Goal: Information Seeking & Learning: Learn about a topic

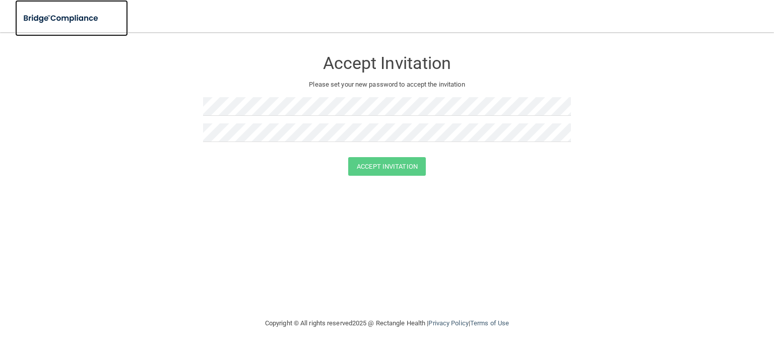
click at [44, 24] on img at bounding box center [61, 18] width 93 height 21
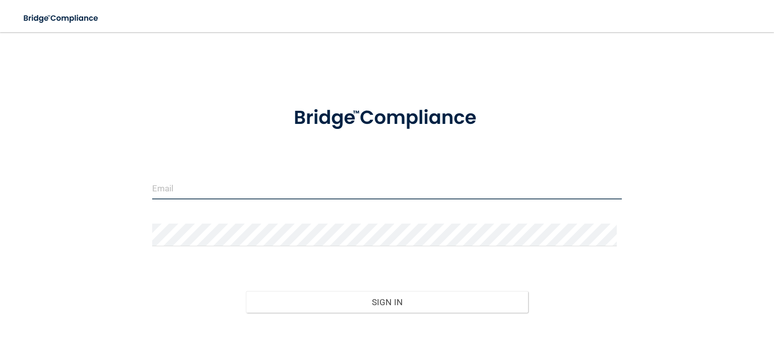
click at [340, 193] on input "email" at bounding box center [387, 188] width 470 height 23
type input "[EMAIL_ADDRESS][DOMAIN_NAME]"
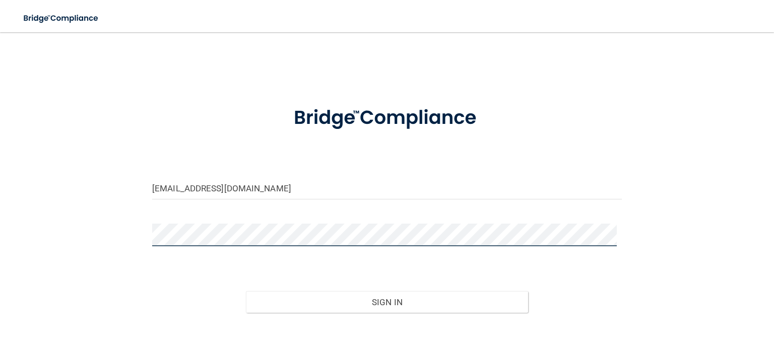
click at [246, 291] on button "Sign In" at bounding box center [387, 302] width 282 height 22
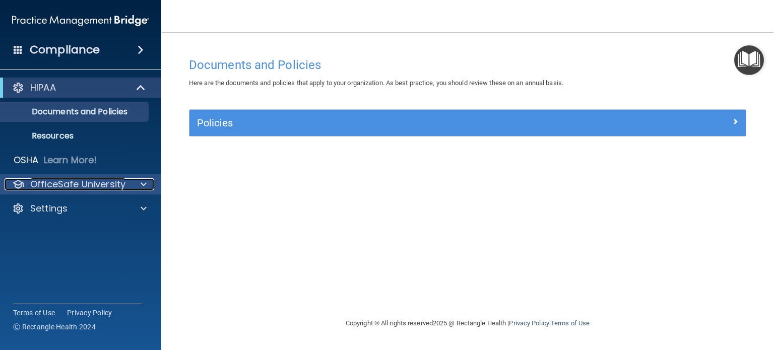
click at [98, 184] on p "OfficeSafe University" at bounding box center [77, 184] width 95 height 12
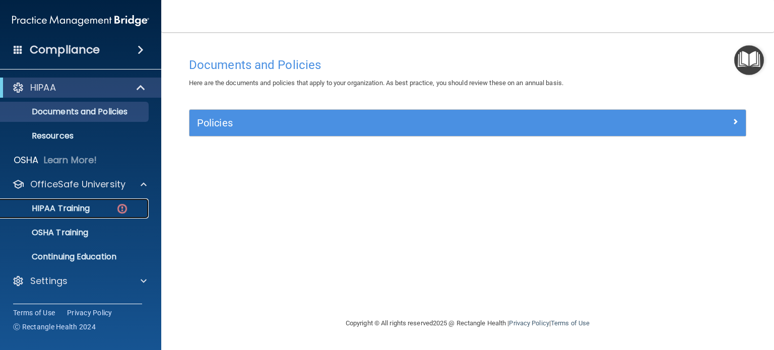
click at [92, 203] on link "HIPAA Training" at bounding box center [69, 209] width 159 height 20
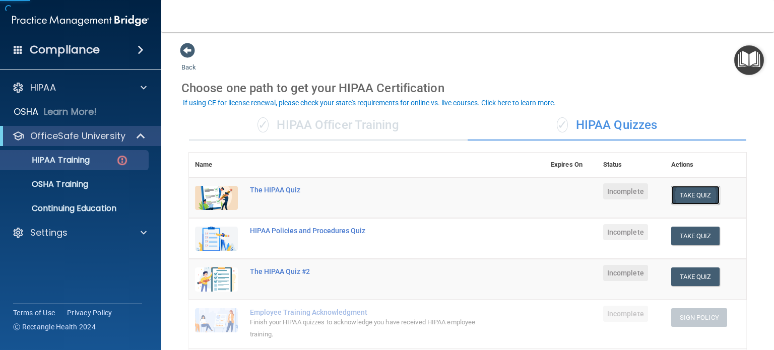
click at [674, 194] on button "Take Quiz" at bounding box center [695, 195] width 48 height 19
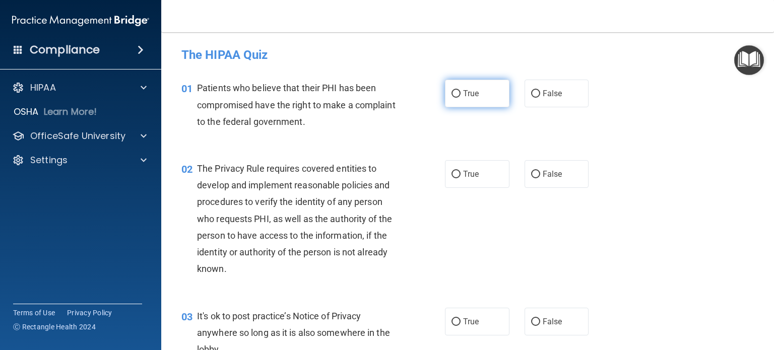
click at [496, 101] on label "True" at bounding box center [477, 94] width 64 height 28
click at [461, 98] on input "True" at bounding box center [455, 94] width 9 height 8
radio input "true"
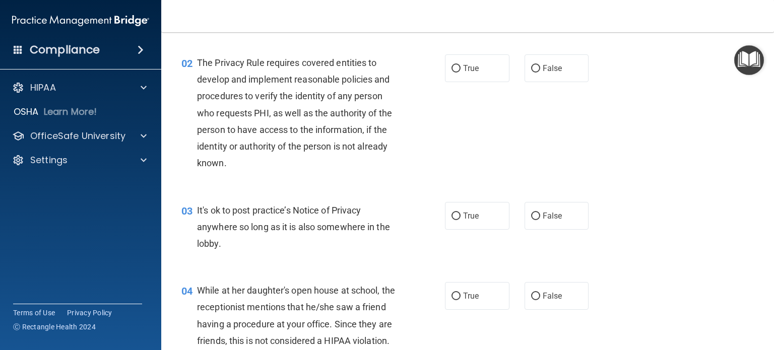
scroll to position [106, 0]
drag, startPoint x: 491, startPoint y: 72, endPoint x: 437, endPoint y: 184, distance: 124.0
click at [437, 184] on div "02 The Privacy Rule requires covered entities to develop and implement reasonab…" at bounding box center [467, 115] width 587 height 148
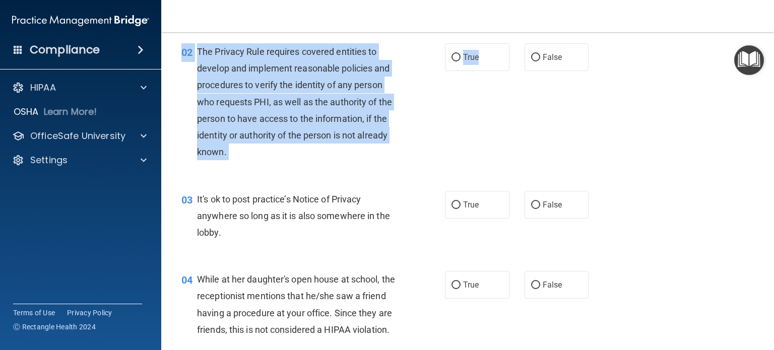
scroll to position [118, 0]
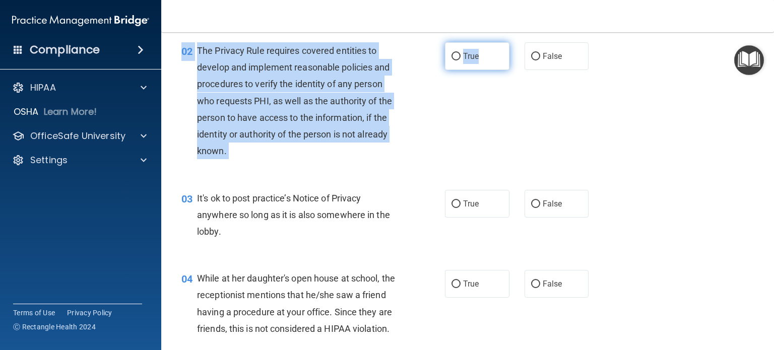
click at [453, 53] on input "True" at bounding box center [455, 57] width 9 height 8
radio input "true"
click at [441, 141] on div "02 The Privacy Rule requires covered entities to develop and implement reasonab…" at bounding box center [313, 103] width 294 height 122
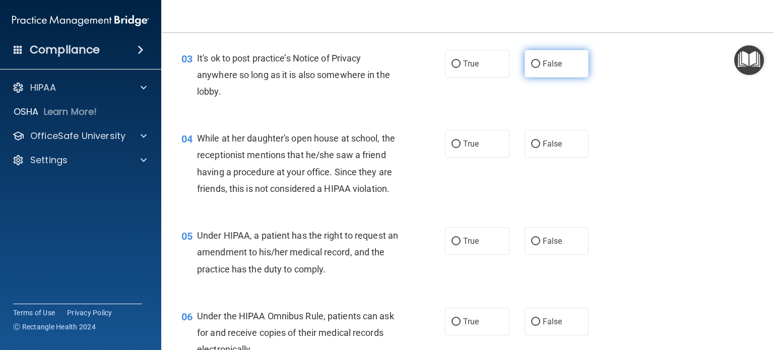
scroll to position [259, 0]
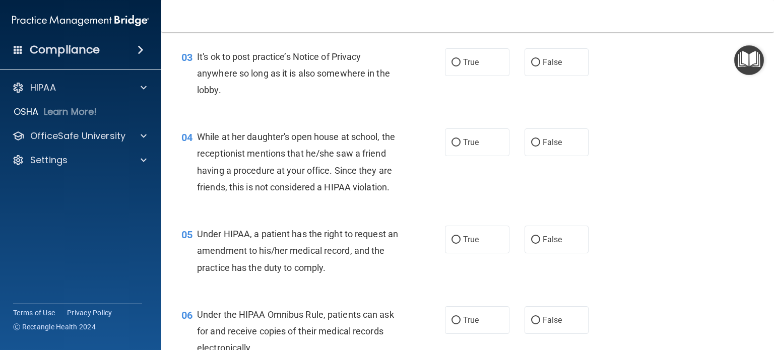
drag, startPoint x: 530, startPoint y: 74, endPoint x: 447, endPoint y: 116, distance: 92.6
click at [447, 116] on div "04 While at her daughter's open house at school, the receptionist mentions that…" at bounding box center [467, 164] width 587 height 97
click at [531, 59] on input "False" at bounding box center [535, 63] width 9 height 8
radio input "true"
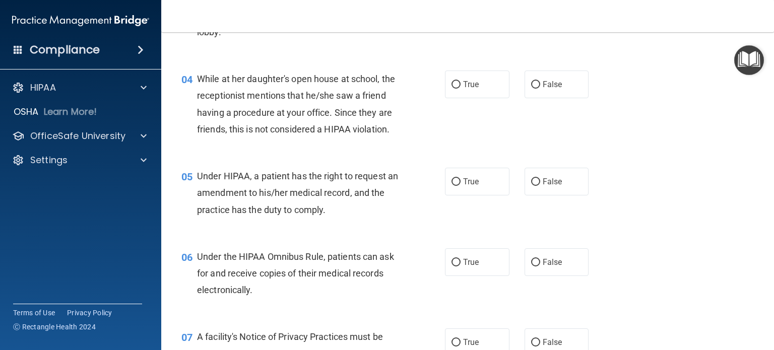
scroll to position [323, 0]
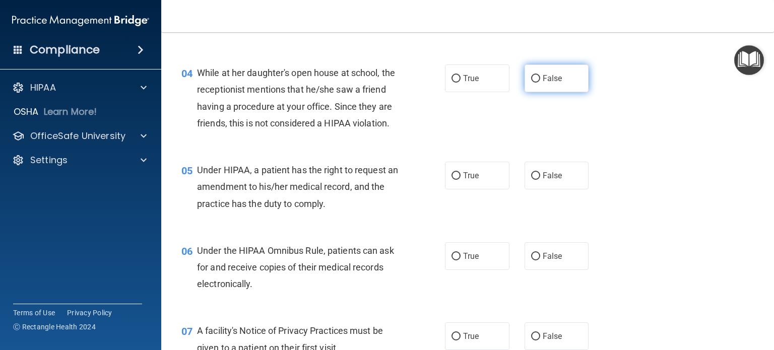
click at [536, 82] on label "False" at bounding box center [557, 78] width 64 height 28
click at [536, 82] on input "False" at bounding box center [535, 79] width 9 height 8
radio input "true"
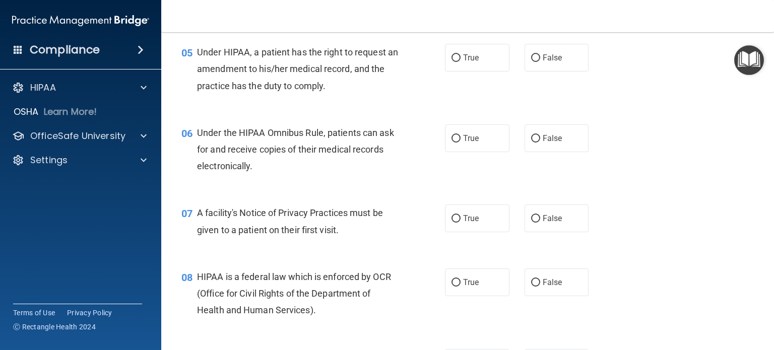
scroll to position [442, 0]
click at [532, 61] on input "False" at bounding box center [535, 57] width 9 height 8
radio input "true"
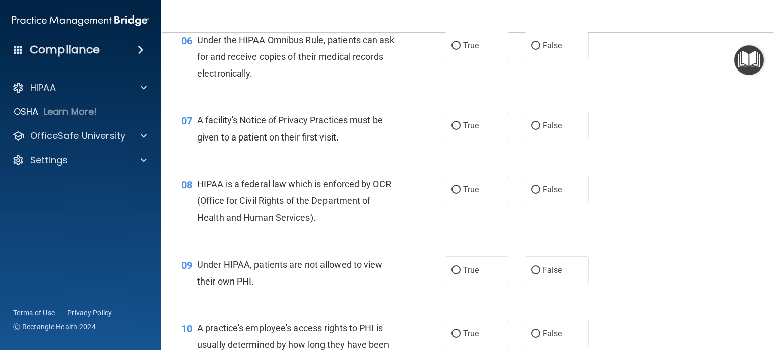
scroll to position [535, 0]
drag, startPoint x: 447, startPoint y: 62, endPoint x: 485, endPoint y: 64, distance: 37.3
click at [485, 58] on label "True" at bounding box center [477, 45] width 64 height 28
click at [461, 49] on input "True" at bounding box center [455, 45] width 9 height 8
radio input "true"
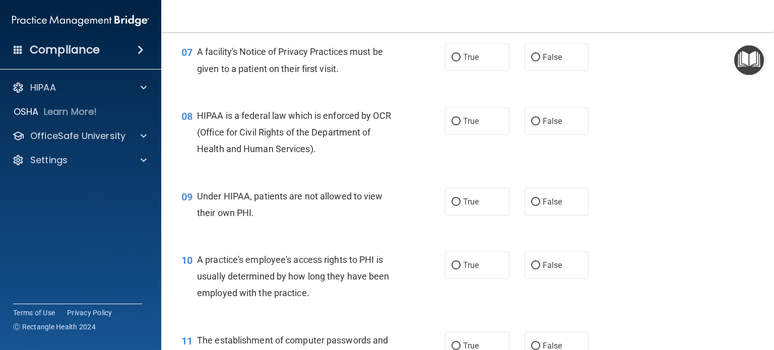
scroll to position [603, 0]
click at [443, 111] on div "08 HIPAA is a federal law which is enforced by OCR (Office for Civil Rights of …" at bounding box center [467, 135] width 587 height 81
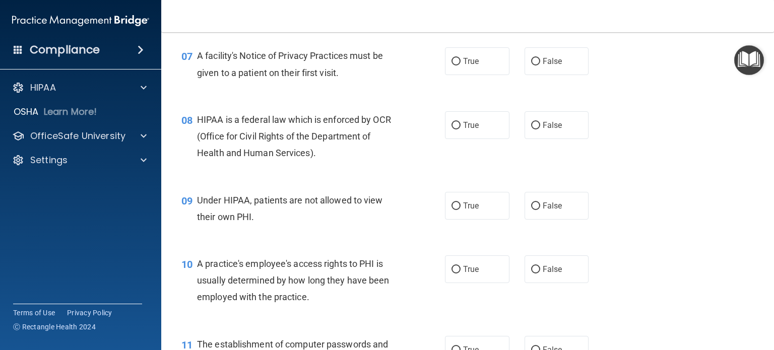
scroll to position [600, 0]
click at [455, 64] on input "True" at bounding box center [455, 61] width 9 height 8
radio input "true"
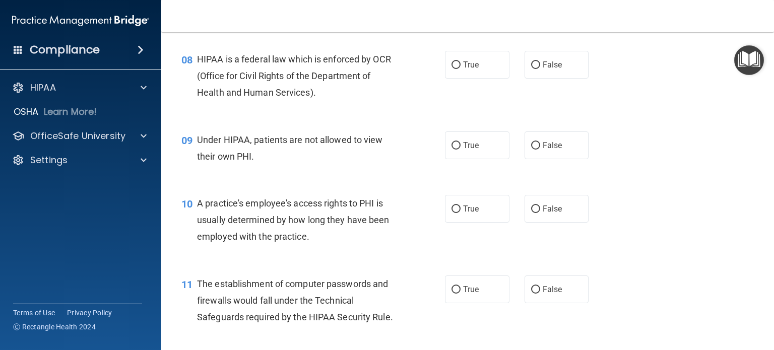
scroll to position [663, 0]
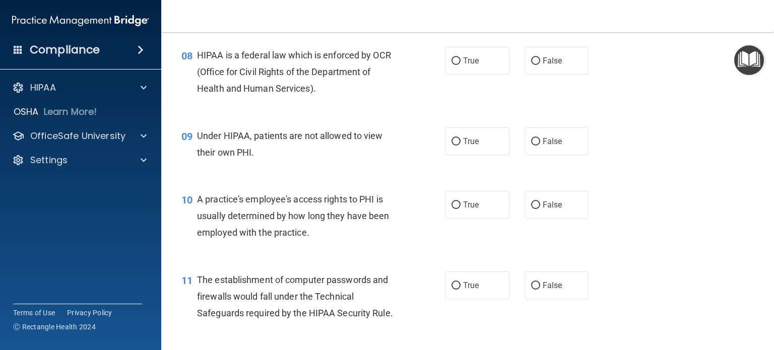
click at [455, 65] on input "True" at bounding box center [455, 61] width 9 height 8
radio input "true"
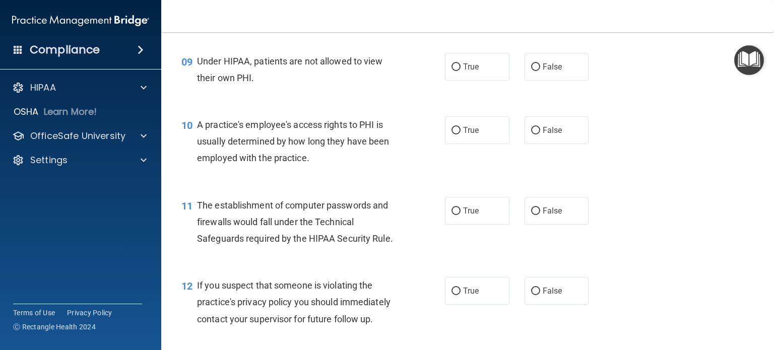
scroll to position [739, 0]
drag, startPoint x: 476, startPoint y: 95, endPoint x: 425, endPoint y: 101, distance: 50.7
click at [425, 90] on div "09 Under HIPAA, patients are not allowed to view their own PHI." at bounding box center [313, 70] width 294 height 38
click at [531, 70] on input "False" at bounding box center [535, 66] width 9 height 8
radio input "true"
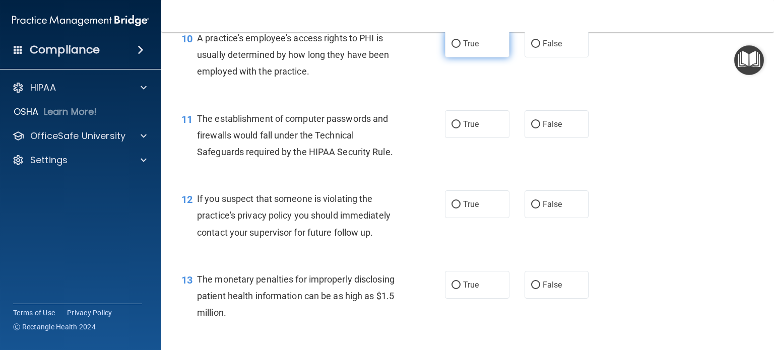
scroll to position [825, 0]
click at [530, 56] on label "False" at bounding box center [557, 43] width 64 height 28
click at [531, 47] on input "False" at bounding box center [535, 43] width 9 height 8
radio input "true"
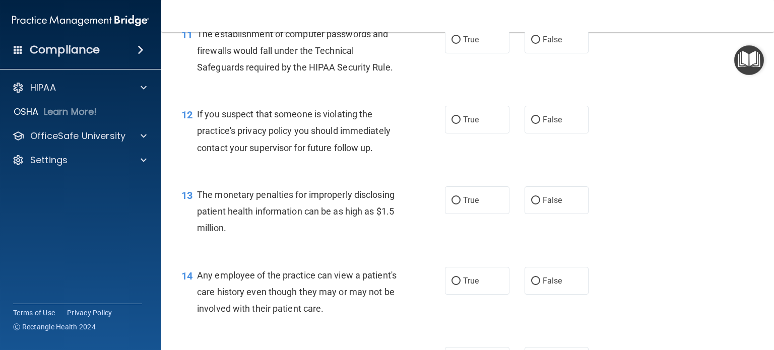
scroll to position [909, 0]
click at [455, 44] on input "True" at bounding box center [455, 40] width 9 height 8
radio input "true"
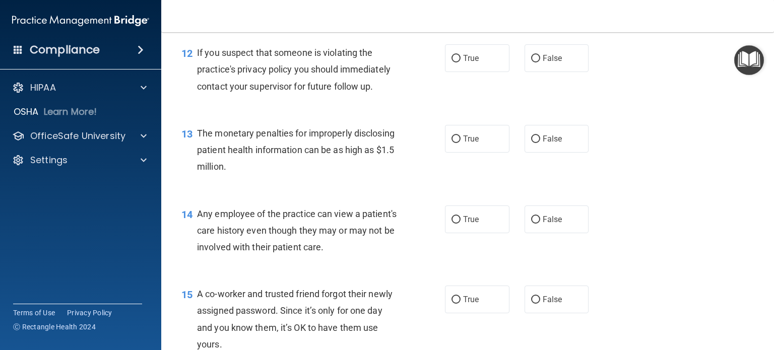
scroll to position [983, 0]
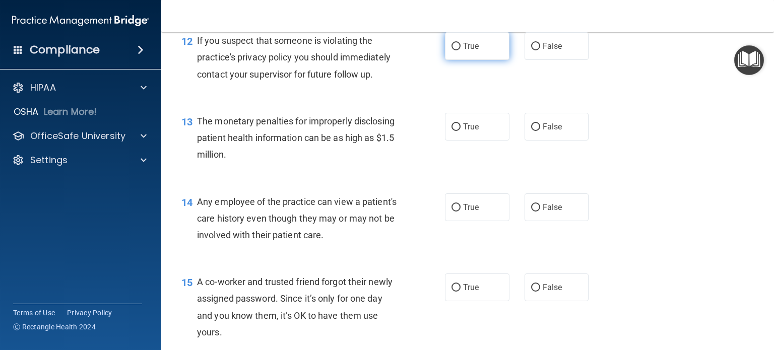
click at [454, 50] on input "True" at bounding box center [455, 47] width 9 height 8
radio input "true"
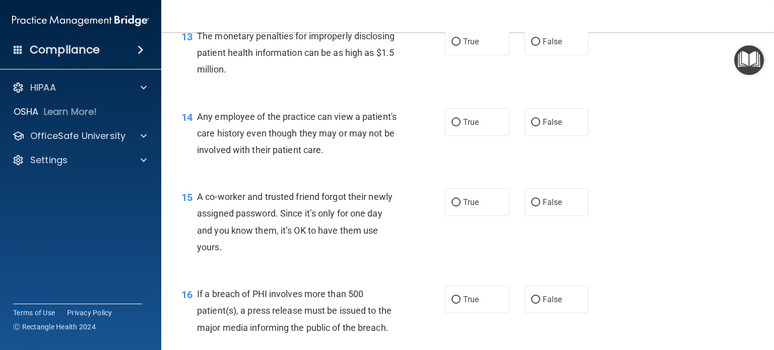
scroll to position [1068, 0]
click at [473, 46] on span "True" at bounding box center [471, 41] width 16 height 10
click at [461, 45] on input "True" at bounding box center [455, 42] width 9 height 8
radio input "true"
click at [554, 55] on label "False" at bounding box center [557, 41] width 64 height 28
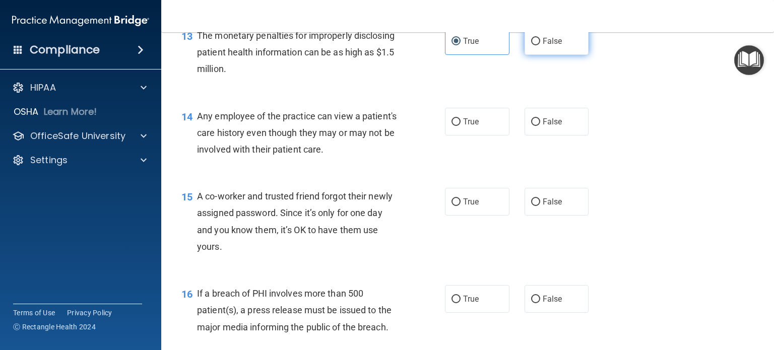
click at [540, 45] on input "False" at bounding box center [535, 42] width 9 height 8
radio input "true"
radio input "false"
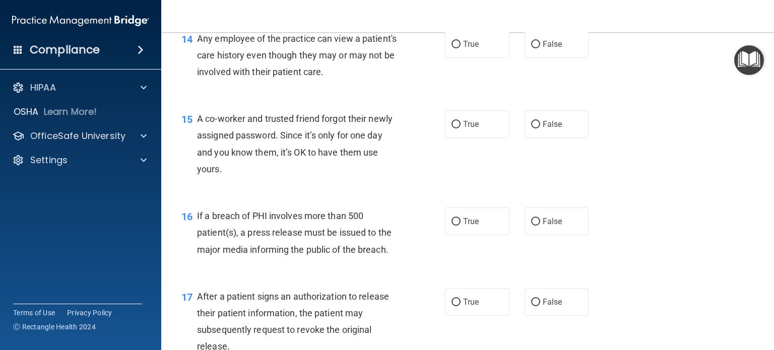
scroll to position [1147, 0]
click at [534, 57] on label "False" at bounding box center [557, 43] width 64 height 28
click at [534, 47] on input "False" at bounding box center [535, 44] width 9 height 8
radio input "true"
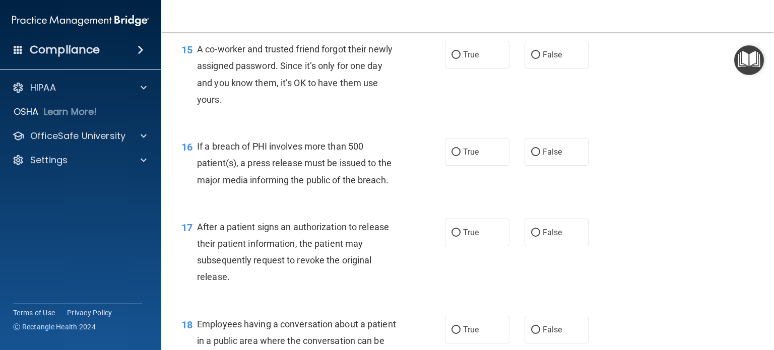
scroll to position [1216, 0]
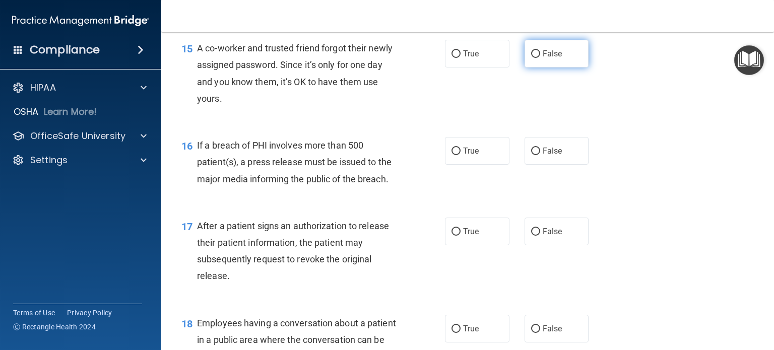
click at [535, 58] on input "False" at bounding box center [535, 54] width 9 height 8
radio input "true"
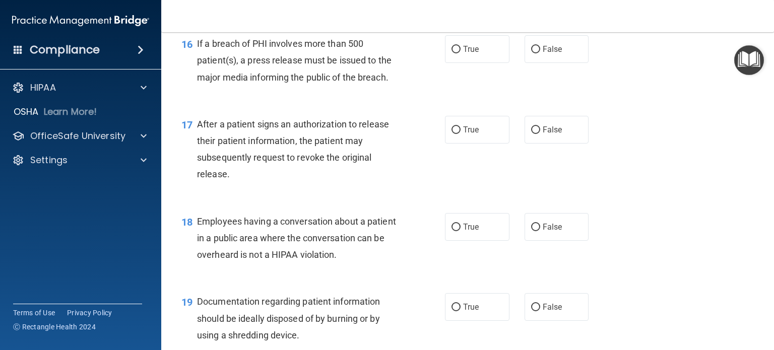
scroll to position [1319, 0]
click at [464, 53] on span "True" at bounding box center [471, 48] width 16 height 10
click at [461, 52] on input "True" at bounding box center [455, 49] width 9 height 8
radio input "true"
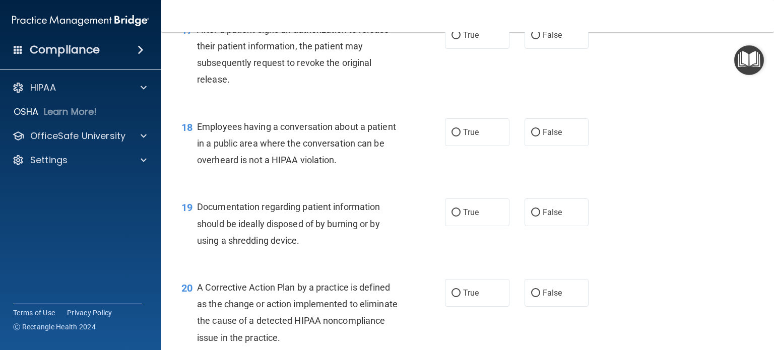
scroll to position [1414, 0]
click at [469, 39] on span "True" at bounding box center [471, 34] width 16 height 10
click at [461, 38] on input "True" at bounding box center [455, 35] width 9 height 8
radio input "true"
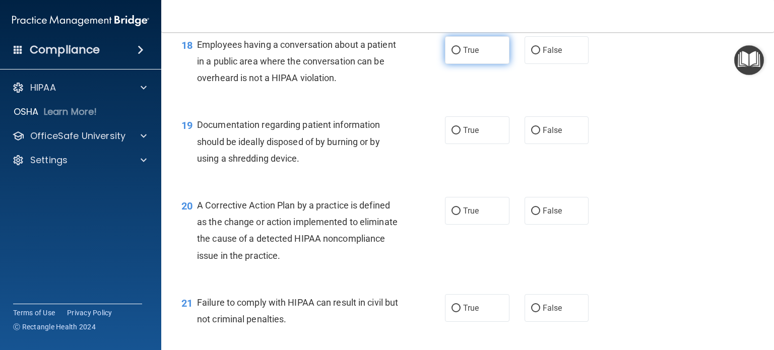
scroll to position [1495, 0]
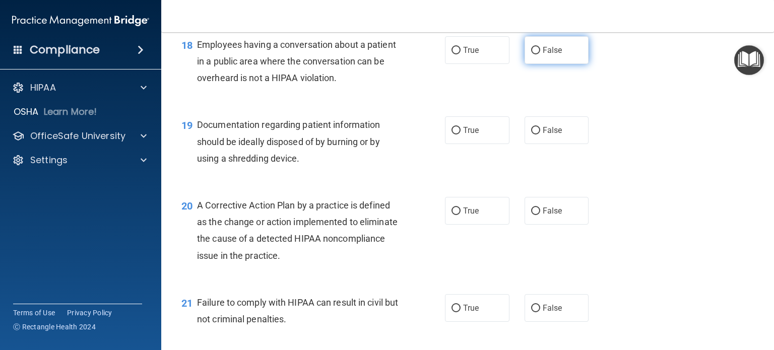
click at [536, 64] on label "False" at bounding box center [557, 50] width 64 height 28
click at [536, 54] on input "False" at bounding box center [535, 51] width 9 height 8
radio input "true"
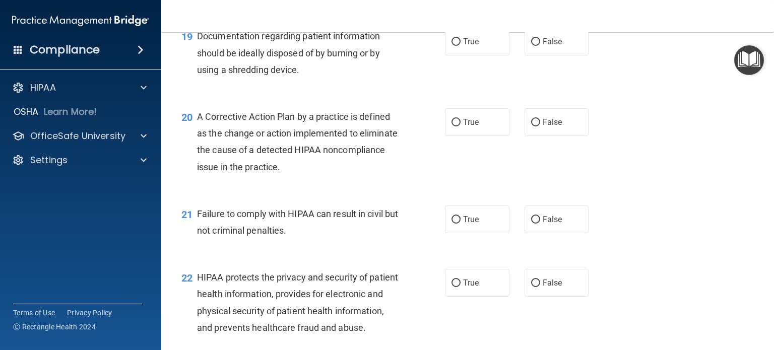
scroll to position [1590, 0]
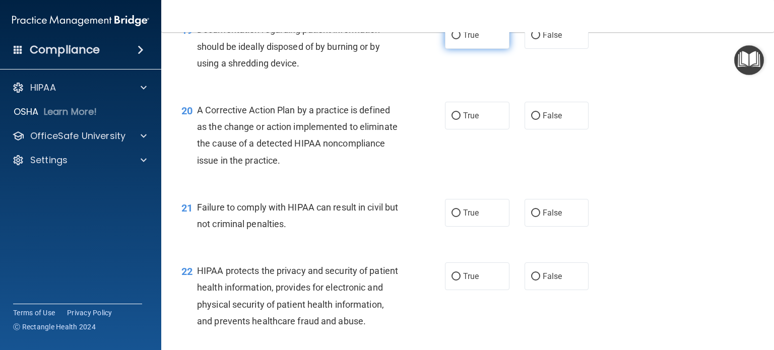
click at [483, 43] on label "True" at bounding box center [477, 35] width 64 height 28
click at [461, 39] on input "True" at bounding box center [455, 36] width 9 height 8
radio input "true"
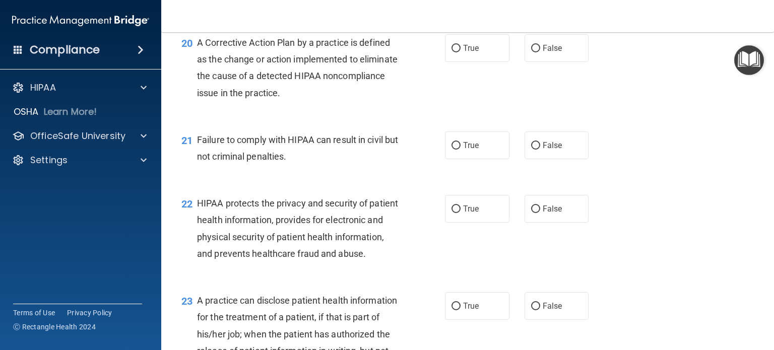
scroll to position [1658, 0]
click at [544, 52] on span "False" at bounding box center [553, 48] width 20 height 10
click at [540, 52] on input "False" at bounding box center [535, 48] width 9 height 8
radio input "true"
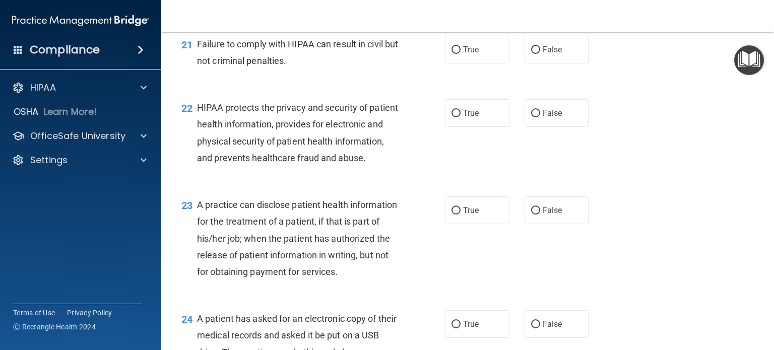
scroll to position [1753, 0]
click at [451, 54] on input "True" at bounding box center [455, 50] width 9 height 8
radio input "true"
click at [525, 63] on label "False" at bounding box center [557, 50] width 64 height 28
click at [531, 54] on input "False" at bounding box center [535, 50] width 9 height 8
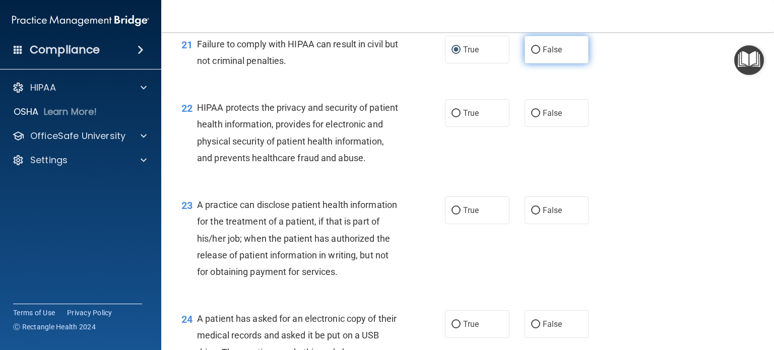
radio input "true"
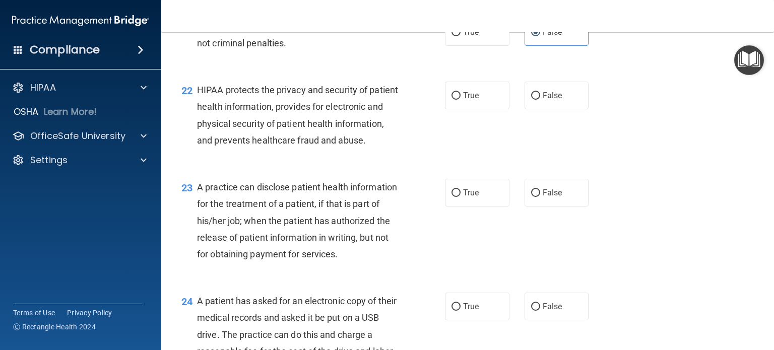
scroll to position [1770, 0]
click at [473, 67] on div "21 Failure to comply with HIPAA can result in civil but not criminal penalties.…" at bounding box center [467, 38] width 587 height 63
click at [468, 38] on span "True" at bounding box center [471, 34] width 16 height 10
click at [461, 38] on input "True" at bounding box center [455, 34] width 9 height 8
radio input "true"
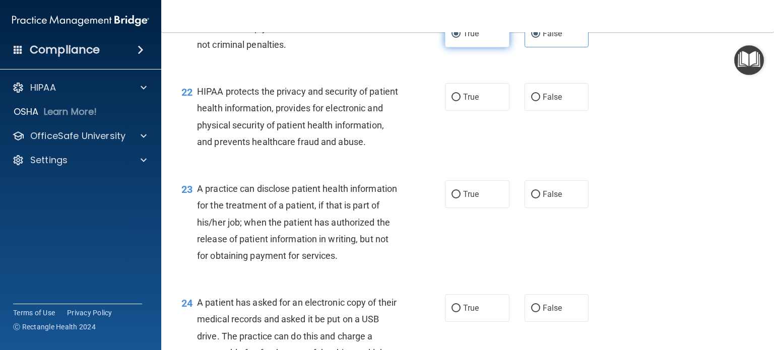
radio input "false"
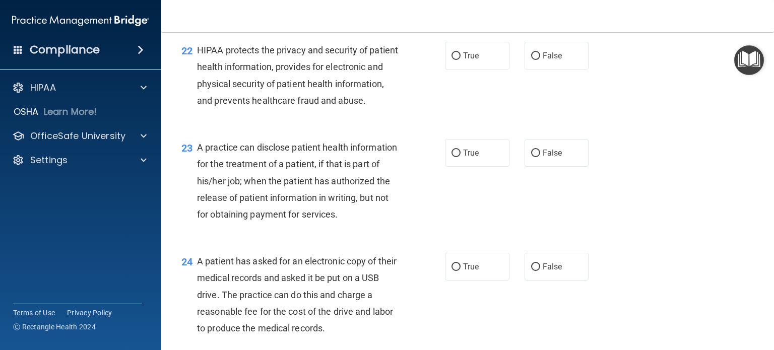
scroll to position [1813, 0]
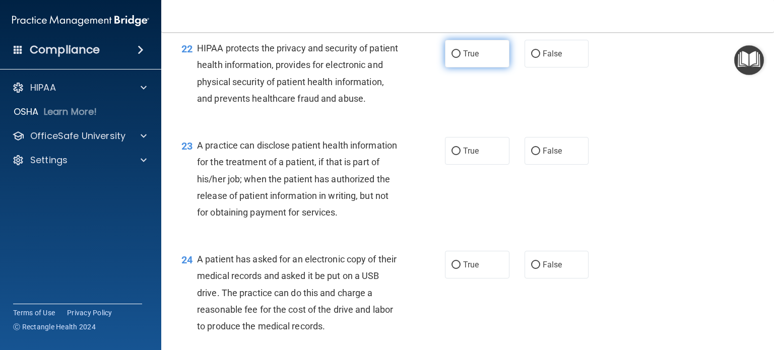
click at [451, 58] on input "True" at bounding box center [455, 54] width 9 height 8
radio input "true"
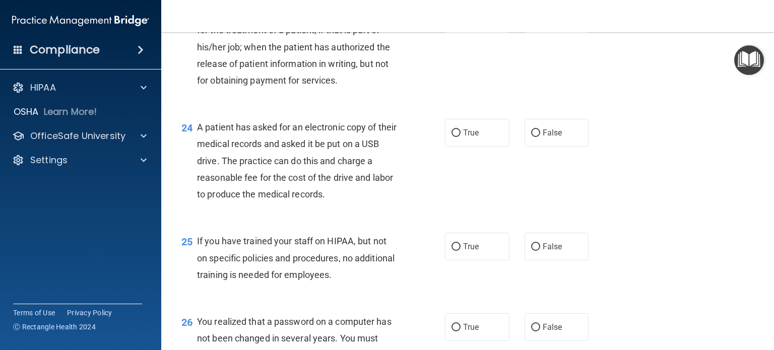
scroll to position [1946, 0]
click at [461, 32] on label "True" at bounding box center [477, 18] width 64 height 28
click at [461, 22] on input "True" at bounding box center [455, 19] width 9 height 8
radio input "true"
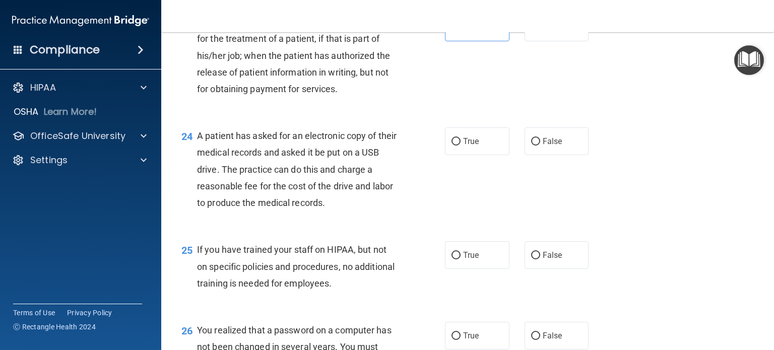
scroll to position [1935, 0]
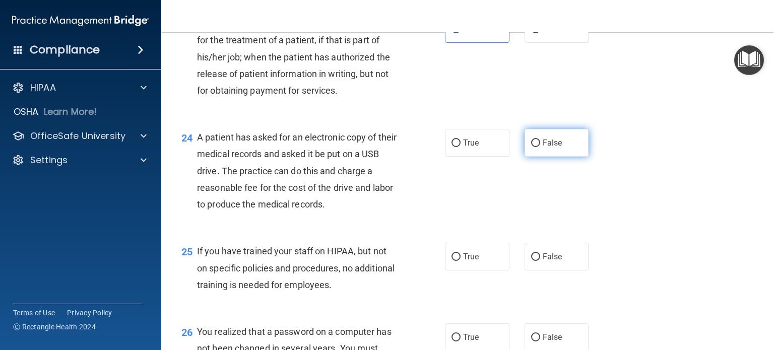
click at [531, 147] on input "False" at bounding box center [535, 144] width 9 height 8
radio input "true"
click at [453, 147] on input "True" at bounding box center [455, 144] width 9 height 8
radio input "true"
click at [551, 157] on label "False" at bounding box center [557, 143] width 64 height 28
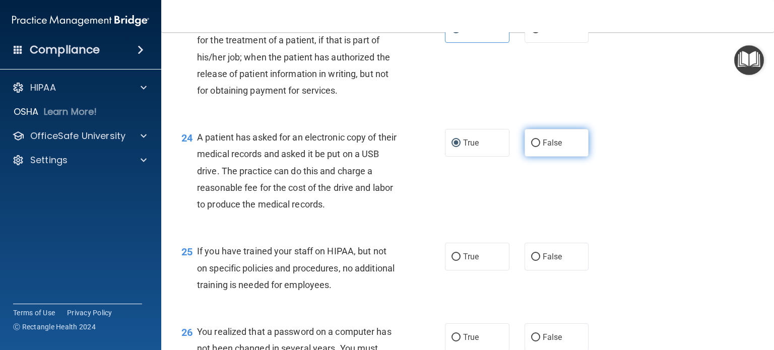
click at [540, 147] on input "False" at bounding box center [535, 144] width 9 height 8
radio input "true"
radio input "false"
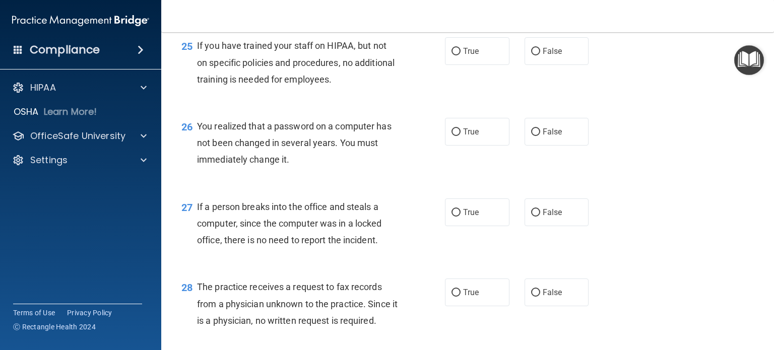
scroll to position [2140, 0]
click at [525, 65] on label "False" at bounding box center [557, 51] width 64 height 28
click at [531, 55] on input "False" at bounding box center [535, 52] width 9 height 8
radio input "true"
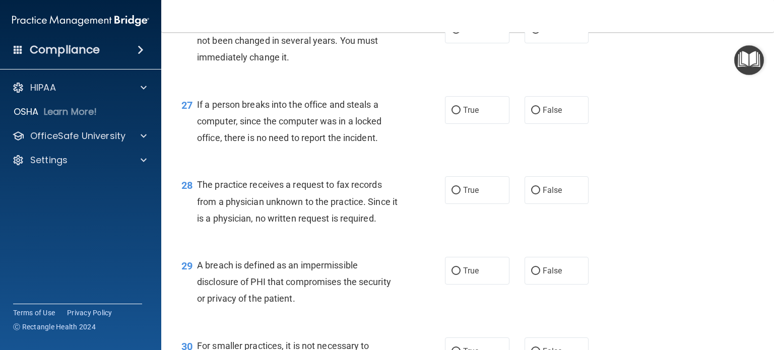
scroll to position [2243, 0]
click at [454, 33] on input "True" at bounding box center [455, 30] width 9 height 8
radio input "true"
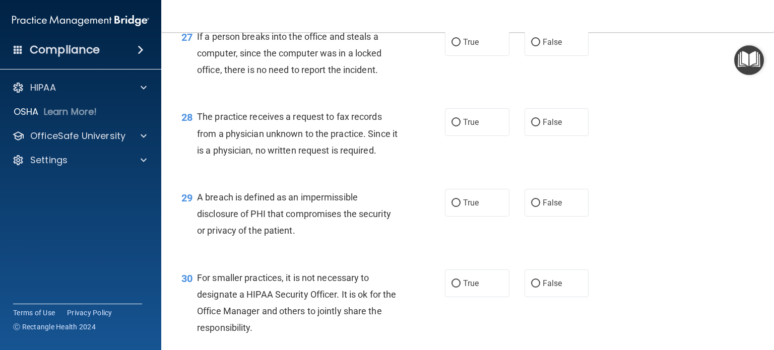
scroll to position [2314, 0]
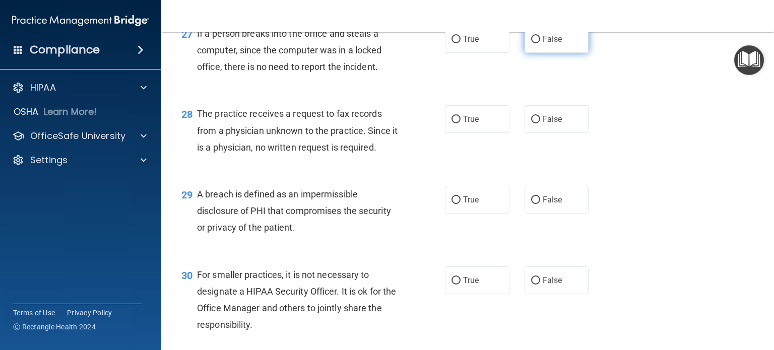
click at [537, 53] on label "False" at bounding box center [557, 39] width 64 height 28
click at [537, 43] on input "False" at bounding box center [535, 40] width 9 height 8
radio input "true"
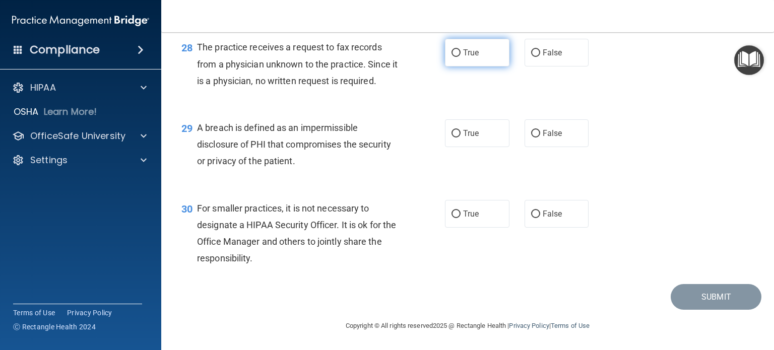
scroll to position [2398, 0]
click at [547, 57] on span "False" at bounding box center [553, 53] width 20 height 10
click at [540, 57] on input "False" at bounding box center [535, 53] width 9 height 8
radio input "true"
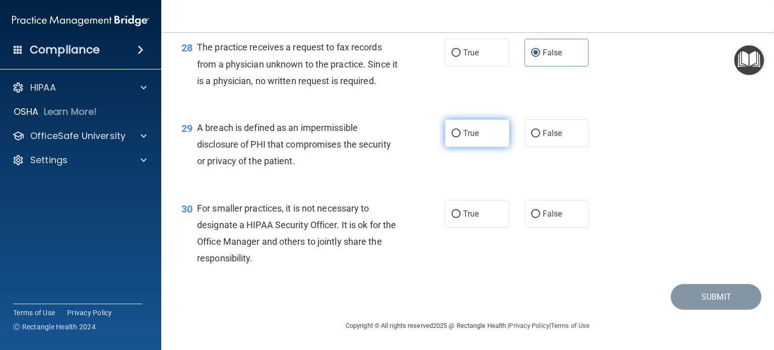
click at [446, 139] on label "True" at bounding box center [477, 133] width 64 height 28
click at [451, 138] on input "True" at bounding box center [455, 134] width 9 height 8
radio input "true"
click at [553, 205] on label "False" at bounding box center [557, 214] width 64 height 28
click at [540, 211] on input "False" at bounding box center [535, 215] width 9 height 8
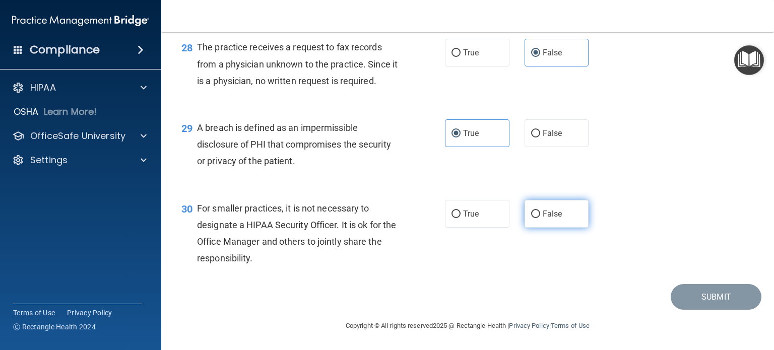
radio input "true"
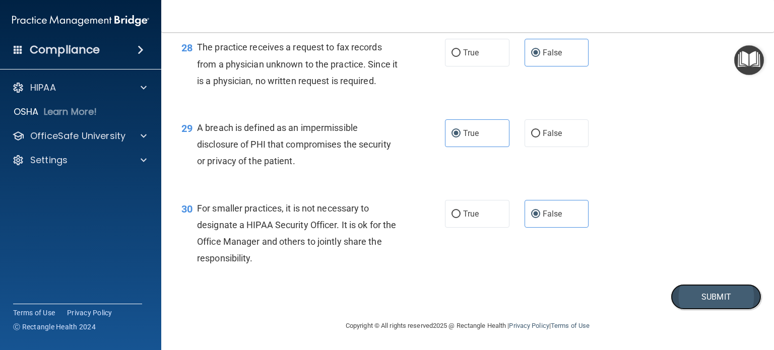
click at [721, 294] on button "Submit" at bounding box center [716, 297] width 91 height 26
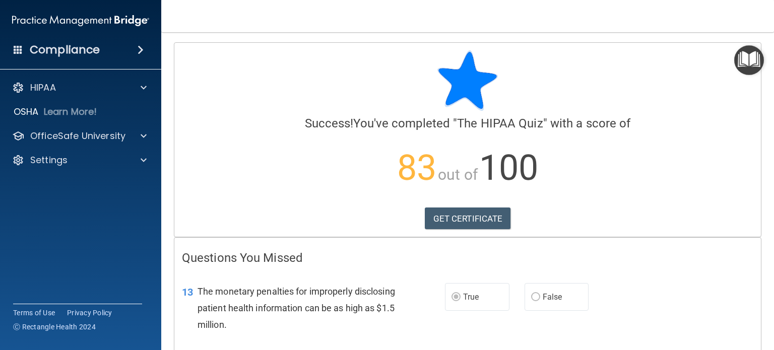
click at [546, 147] on p "83 out of 100" at bounding box center [467, 168] width 571 height 65
click at [93, 128] on div "OfficeSafe University" at bounding box center [81, 136] width 162 height 20
click at [94, 138] on p "OfficeSafe University" at bounding box center [77, 136] width 95 height 12
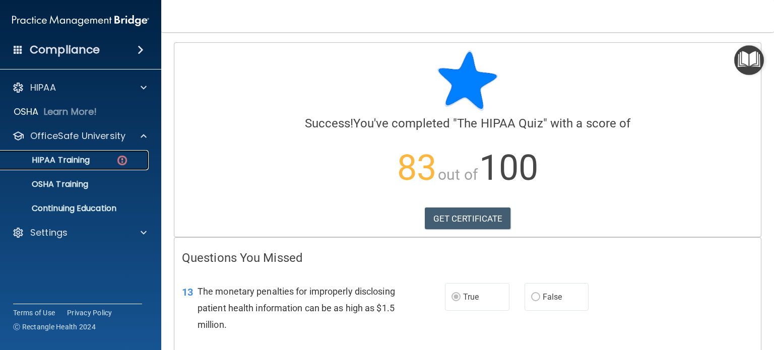
click at [95, 160] on div "HIPAA Training" at bounding box center [76, 160] width 138 height 10
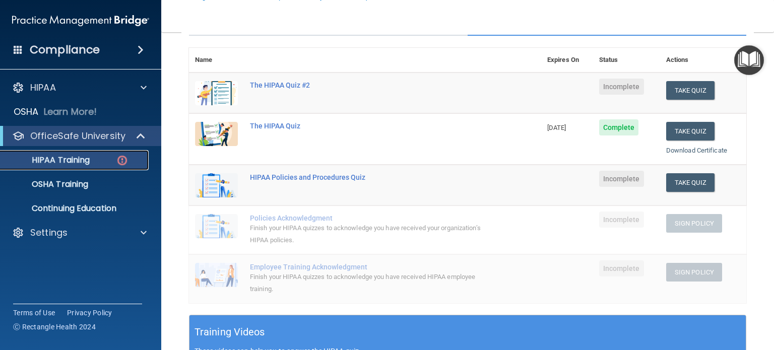
scroll to position [107, 0]
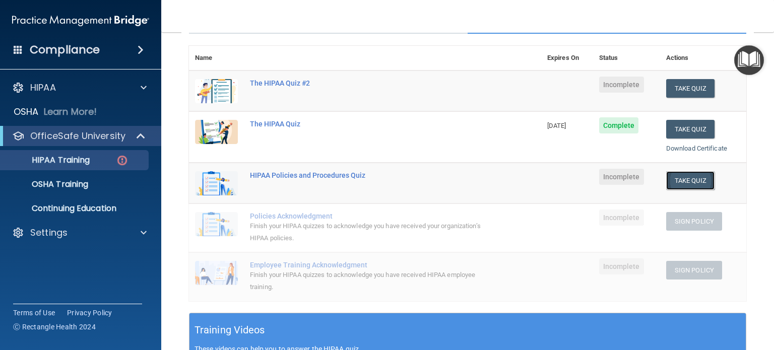
click at [680, 177] on button "Take Quiz" at bounding box center [690, 180] width 48 height 19
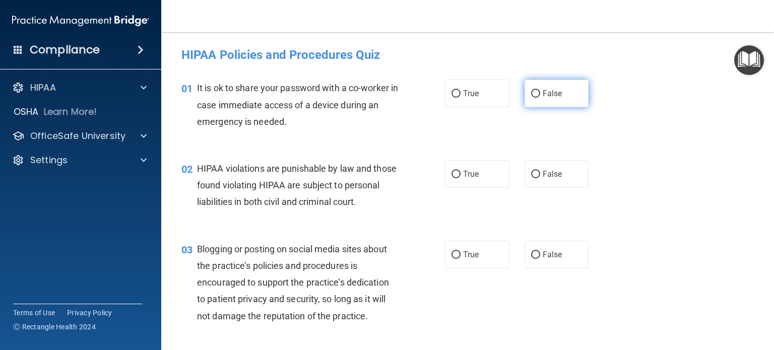
click at [551, 104] on label "False" at bounding box center [557, 94] width 64 height 28
click at [540, 98] on input "False" at bounding box center [535, 94] width 9 height 8
radio input "true"
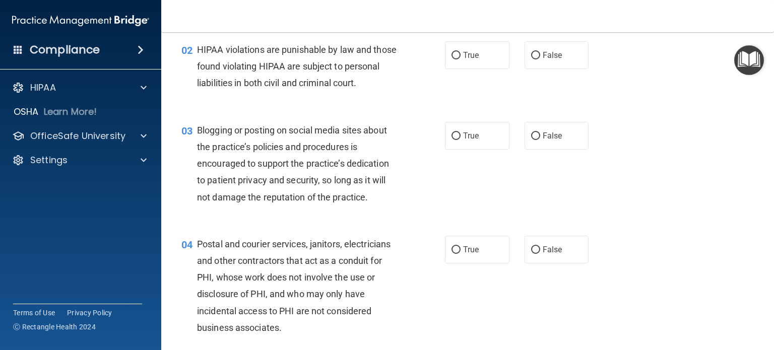
scroll to position [123, 0]
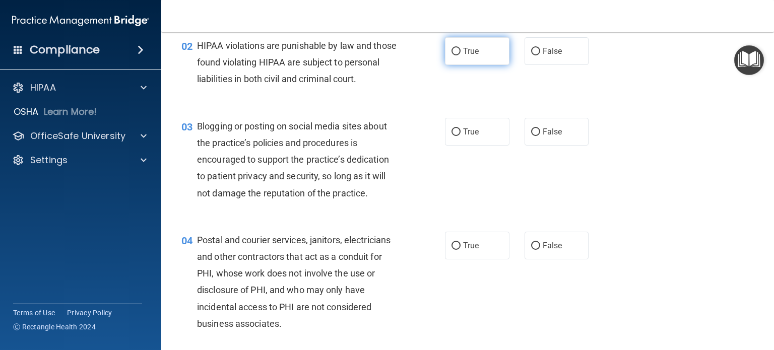
click at [459, 42] on label "True" at bounding box center [477, 51] width 64 height 28
click at [459, 48] on input "True" at bounding box center [455, 52] width 9 height 8
radio input "true"
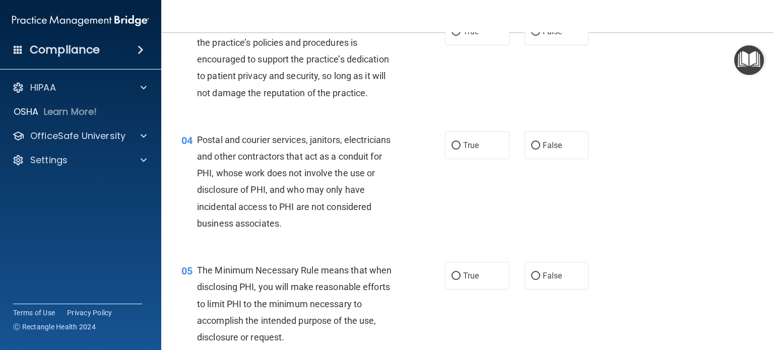
scroll to position [223, 0]
drag, startPoint x: 533, startPoint y: 58, endPoint x: 531, endPoint y: 47, distance: 11.8
click at [531, 36] on input "False" at bounding box center [535, 33] width 9 height 8
radio input "true"
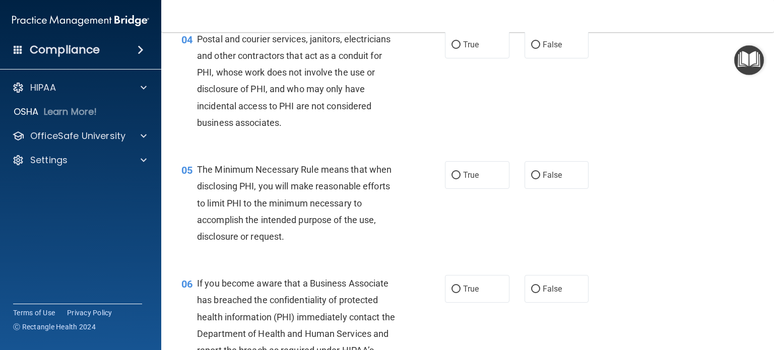
scroll to position [324, 0]
click at [542, 52] on label "False" at bounding box center [557, 44] width 64 height 28
click at [540, 48] on input "False" at bounding box center [535, 45] width 9 height 8
radio input "true"
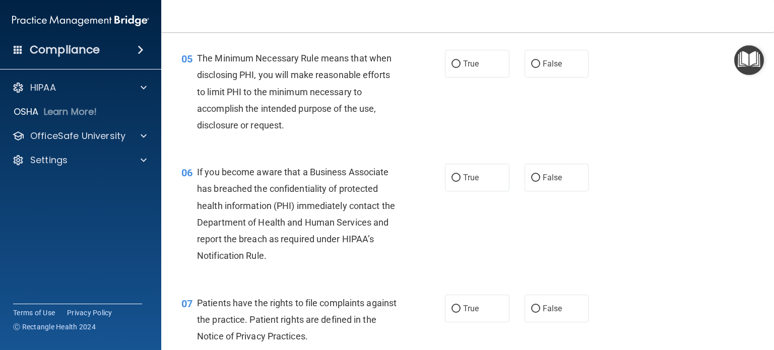
scroll to position [436, 0]
click at [451, 67] on input "True" at bounding box center [455, 63] width 9 height 8
radio input "true"
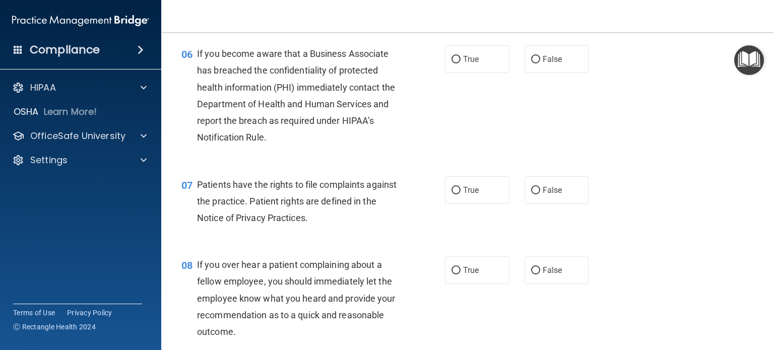
scroll to position [554, 0]
click at [463, 63] on span "True" at bounding box center [471, 59] width 16 height 10
click at [460, 63] on input "True" at bounding box center [455, 59] width 9 height 8
radio input "true"
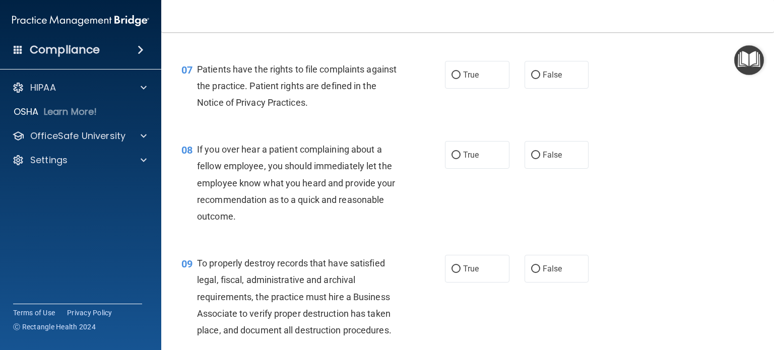
scroll to position [688, 0]
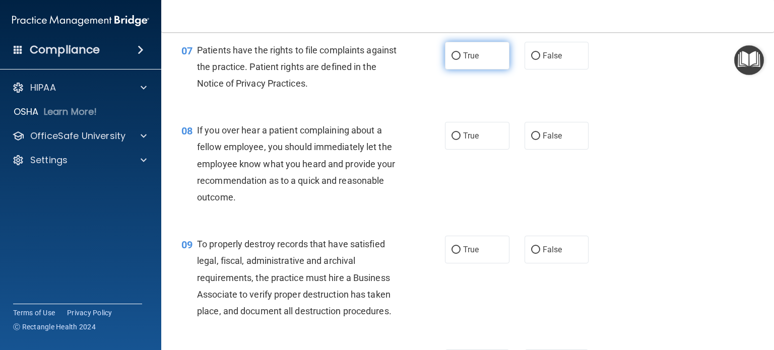
click at [449, 70] on label "True" at bounding box center [477, 56] width 64 height 28
click at [451, 60] on input "True" at bounding box center [455, 56] width 9 height 8
radio input "true"
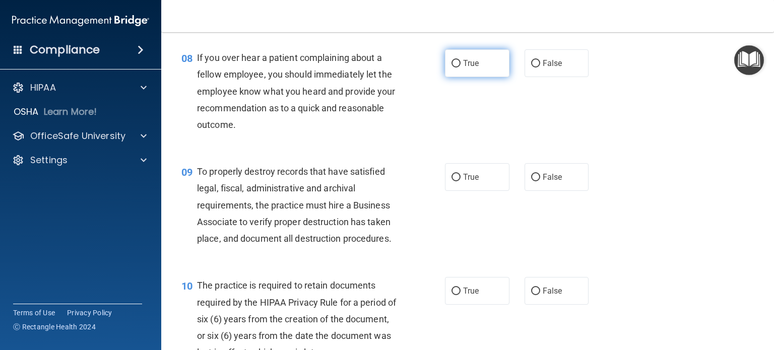
scroll to position [762, 0]
click at [462, 71] on label "True" at bounding box center [477, 62] width 64 height 28
click at [461, 67] on input "True" at bounding box center [455, 63] width 9 height 8
radio input "true"
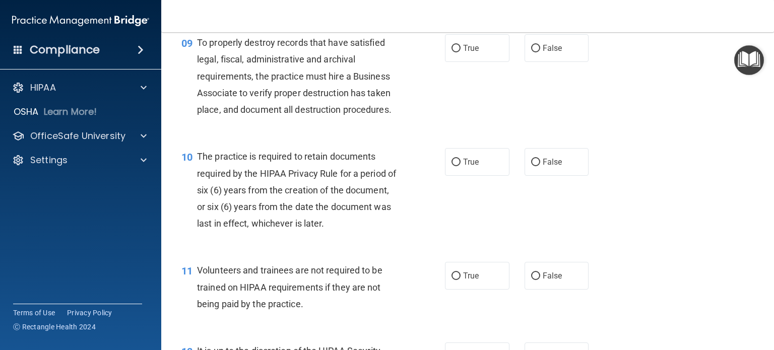
scroll to position [895, 0]
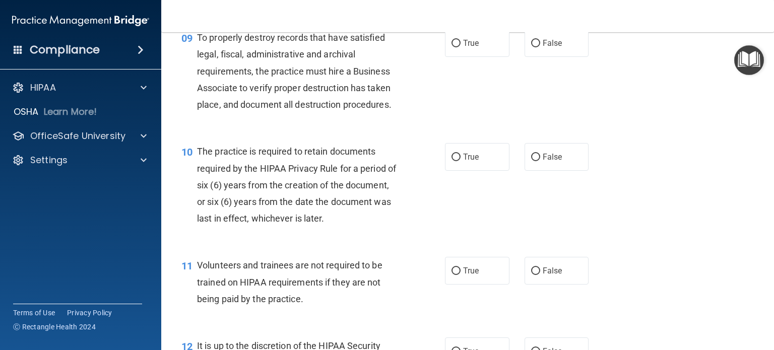
drag, startPoint x: 450, startPoint y: 64, endPoint x: 433, endPoint y: 172, distance: 109.8
drag, startPoint x: 454, startPoint y: 57, endPoint x: 433, endPoint y: 84, distance: 34.5
click at [433, 84] on div "09 To properly destroy records that have satisfied legal, fiscal, administrativ…" at bounding box center [313, 73] width 294 height 89
click at [465, 54] on label "True" at bounding box center [477, 43] width 64 height 28
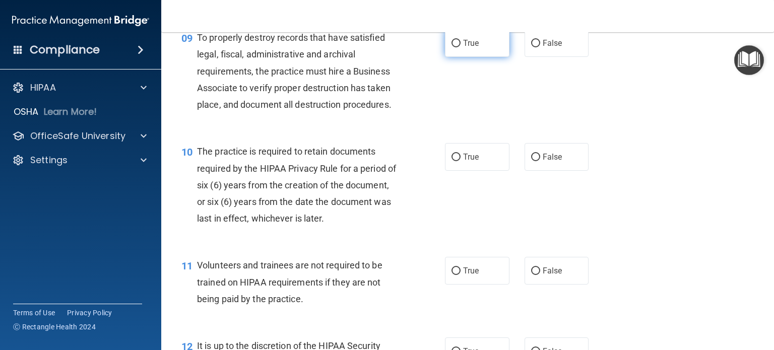
click at [461, 47] on input "True" at bounding box center [455, 44] width 9 height 8
radio input "true"
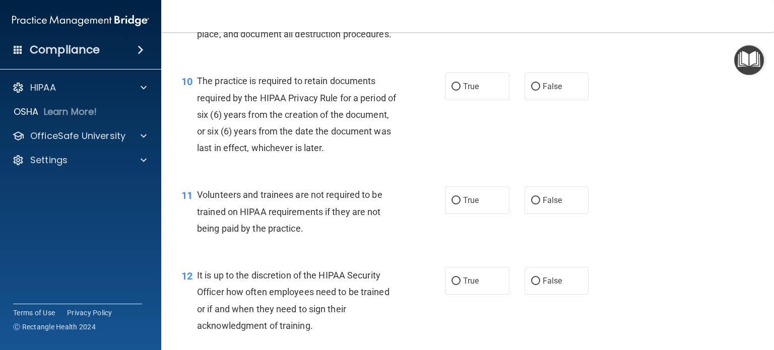
scroll to position [965, 0]
click at [456, 100] on label "True" at bounding box center [477, 87] width 64 height 28
click at [456, 91] on input "True" at bounding box center [455, 87] width 9 height 8
radio input "true"
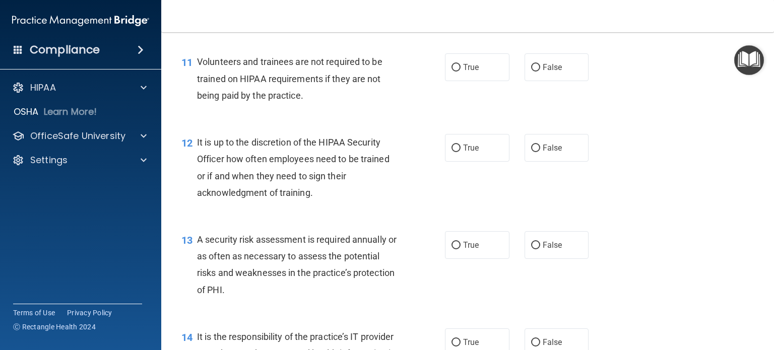
scroll to position [1100, 0]
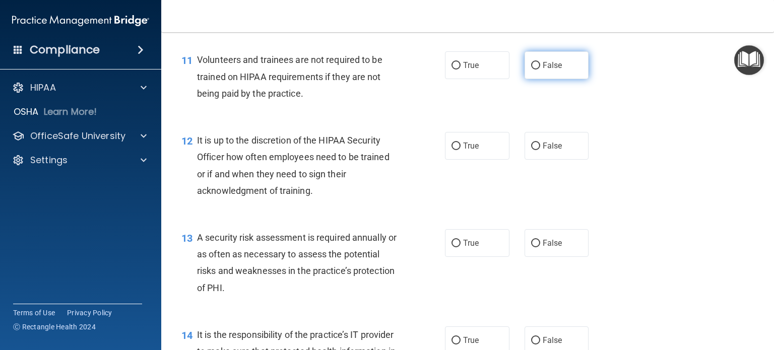
click at [553, 70] on span "False" at bounding box center [553, 65] width 20 height 10
click at [540, 70] on input "False" at bounding box center [535, 66] width 9 height 8
radio input "true"
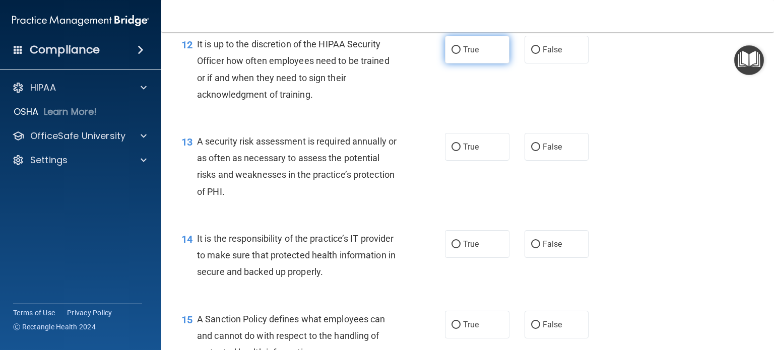
scroll to position [1197, 0]
click at [476, 63] on label "True" at bounding box center [477, 49] width 64 height 28
click at [461, 53] on input "True" at bounding box center [455, 50] width 9 height 8
radio input "true"
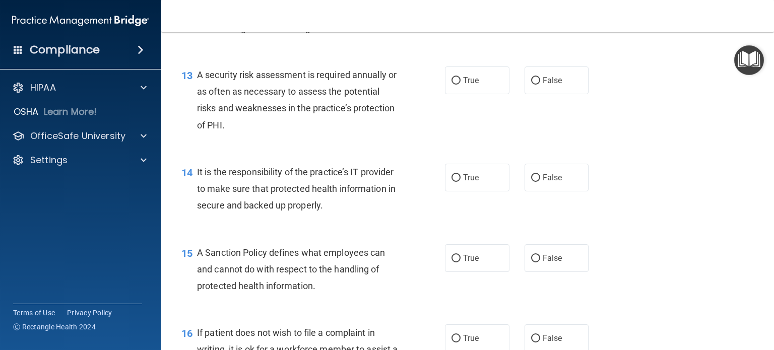
scroll to position [1264, 0]
click at [447, 90] on label "True" at bounding box center [477, 80] width 64 height 28
click at [451, 84] on input "True" at bounding box center [455, 81] width 9 height 8
radio input "true"
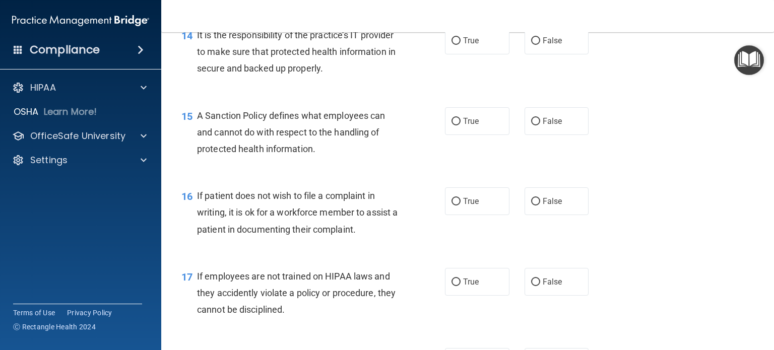
scroll to position [1401, 0]
click at [471, 45] on span "True" at bounding box center [471, 40] width 16 height 10
click at [461, 44] on input "True" at bounding box center [455, 41] width 9 height 8
radio input "true"
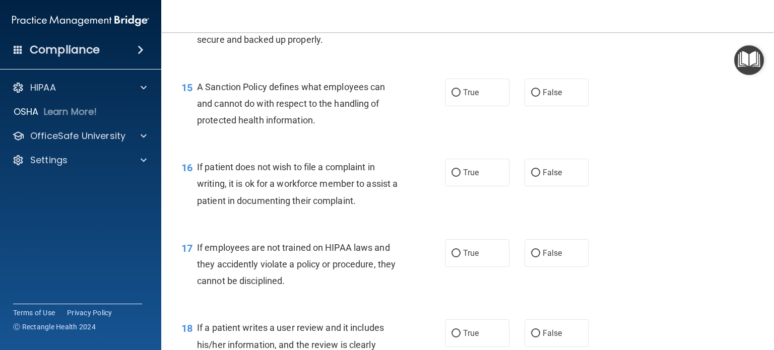
scroll to position [1433, 0]
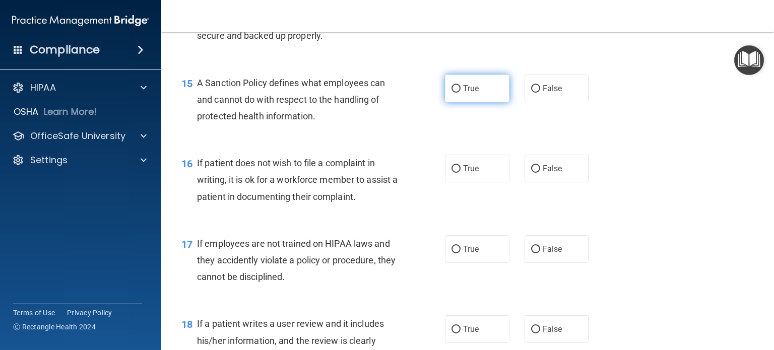
click at [445, 102] on label "True" at bounding box center [477, 89] width 64 height 28
click at [451, 93] on input "True" at bounding box center [455, 89] width 9 height 8
radio input "true"
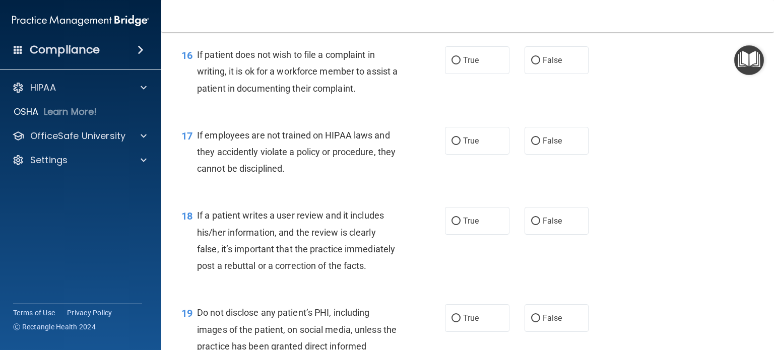
scroll to position [1542, 0]
click at [534, 71] on label "False" at bounding box center [557, 60] width 64 height 28
click at [534, 64] on input "False" at bounding box center [535, 60] width 9 height 8
radio input "true"
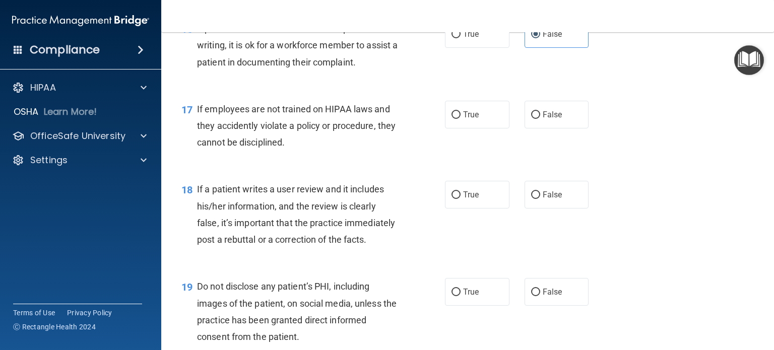
scroll to position [1566, 0]
click at [468, 49] on label "True" at bounding box center [477, 36] width 64 height 28
click at [461, 40] on input "True" at bounding box center [455, 36] width 9 height 8
radio input "true"
radio input "false"
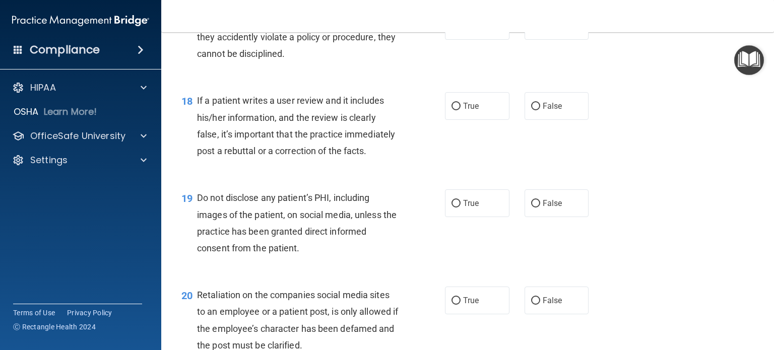
scroll to position [1653, 0]
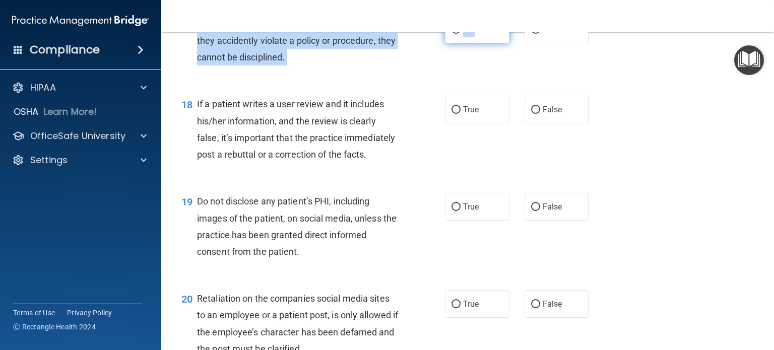
drag, startPoint x: 440, startPoint y: 47, endPoint x: 471, endPoint y: 46, distance: 30.8
click at [600, 16] on ng-form "17 If employees are not trained on HIPAA laws and they accidently violate a pol…" at bounding box center [600, 16] width 0 height 0
click at [471, 34] on span "True" at bounding box center [471, 30] width 16 height 10
click at [461, 34] on input "True" at bounding box center [455, 30] width 9 height 8
radio input "true"
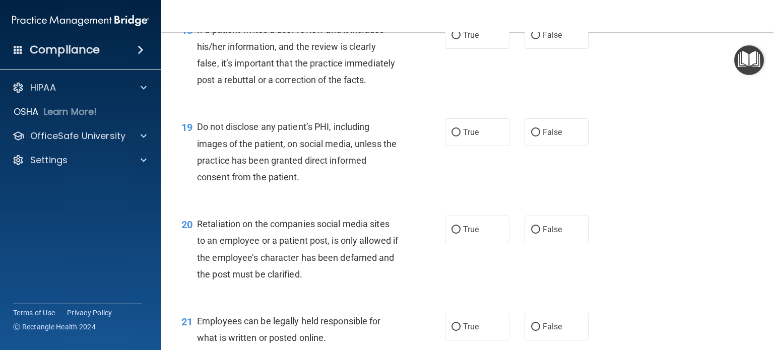
scroll to position [1729, 0]
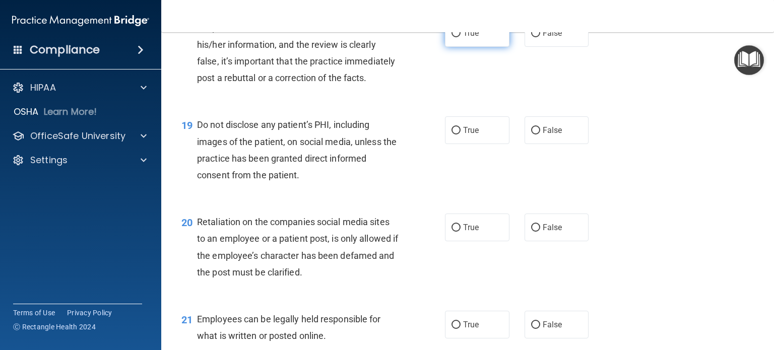
click at [480, 47] on label "True" at bounding box center [477, 33] width 64 height 28
click at [461, 37] on input "True" at bounding box center [455, 34] width 9 height 8
radio input "true"
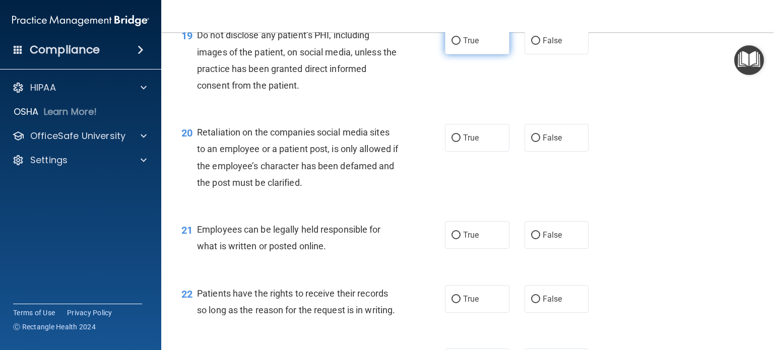
scroll to position [1823, 0]
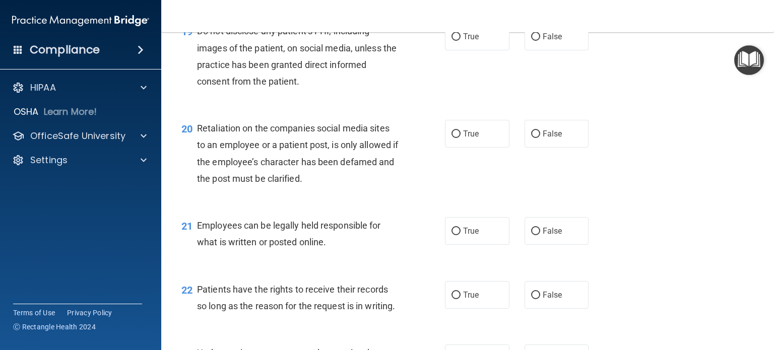
click at [4, 6] on div "Compliance HIPAA Documents and Policies Report an Incident Business Associates …" at bounding box center [80, 175] width 161 height 350
click at [440, 71] on div "19 Do not disclose any patient’s PHI, including images of the patient, on socia…" at bounding box center [313, 59] width 294 height 72
click at [453, 50] on label "True" at bounding box center [477, 37] width 64 height 28
click at [453, 41] on input "True" at bounding box center [455, 37] width 9 height 8
radio input "true"
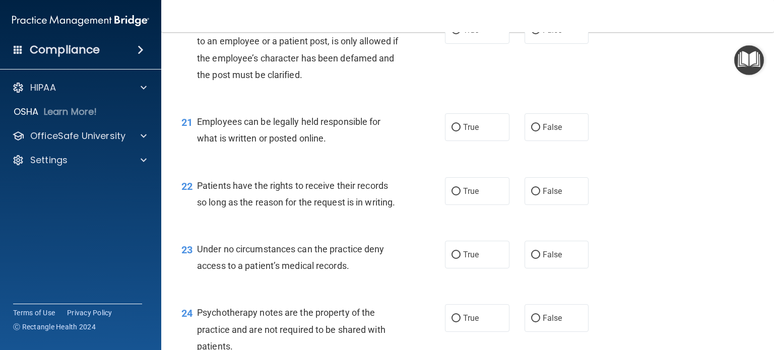
scroll to position [1928, 0]
click at [550, 34] on span "False" at bounding box center [553, 29] width 20 height 10
click at [540, 33] on input "False" at bounding box center [535, 30] width 9 height 8
radio input "true"
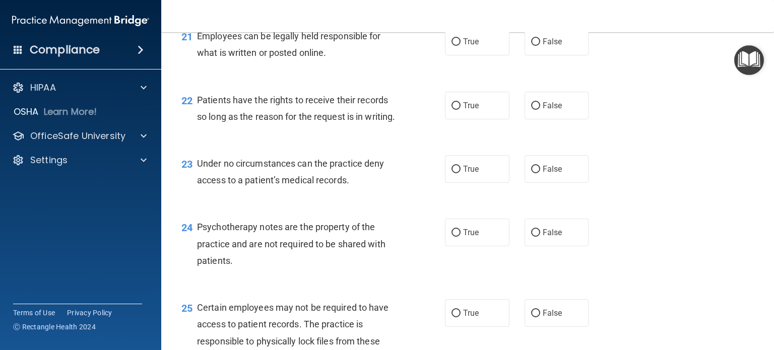
scroll to position [2013, 0]
click at [477, 55] on label "True" at bounding box center [477, 41] width 64 height 28
click at [461, 45] on input "True" at bounding box center [455, 42] width 9 height 8
radio input "true"
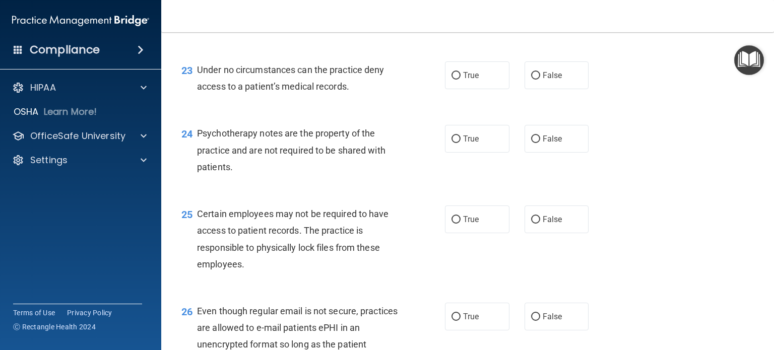
scroll to position [2107, 0]
click at [449, 25] on label "True" at bounding box center [477, 11] width 64 height 28
click at [451, 15] on input "True" at bounding box center [455, 12] width 9 height 8
radio input "true"
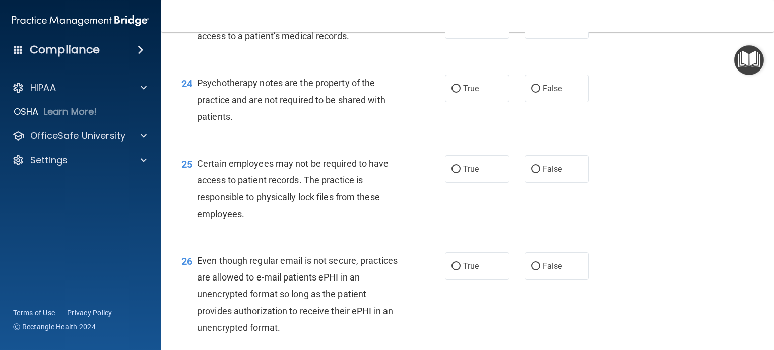
scroll to position [2157, 0]
click at [460, 38] on label "True" at bounding box center [477, 24] width 64 height 28
click at [460, 28] on input "True" at bounding box center [455, 25] width 9 height 8
radio input "true"
click at [543, 29] on span "False" at bounding box center [553, 24] width 20 height 10
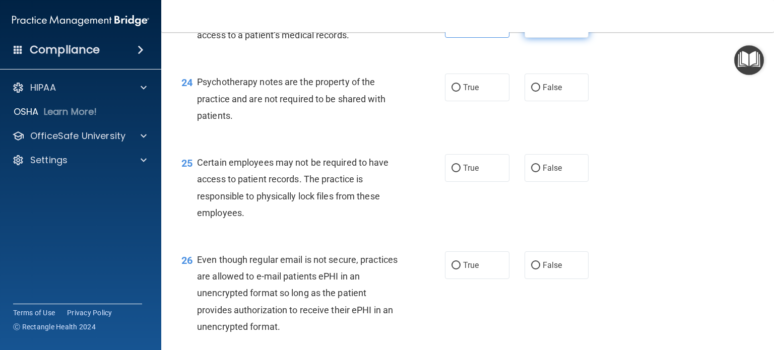
click at [538, 28] on input "False" at bounding box center [535, 25] width 9 height 8
radio input "true"
radio input "false"
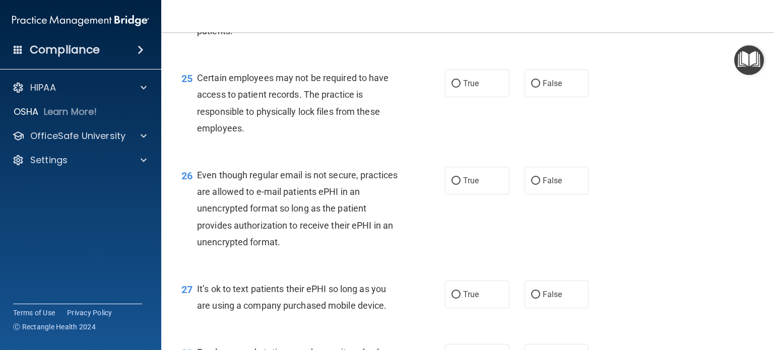
scroll to position [2240, 0]
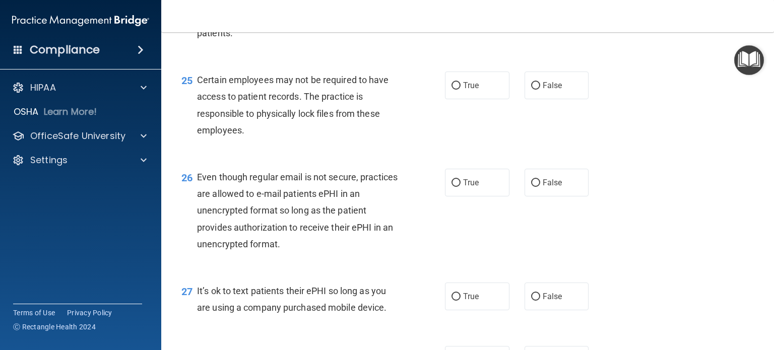
click at [439, 46] on div "24 Psychotherapy notes are the property of the practice and are not required to…" at bounding box center [313, 18] width 294 height 55
click at [451, 9] on input "True" at bounding box center [455, 6] width 9 height 8
radio input "true"
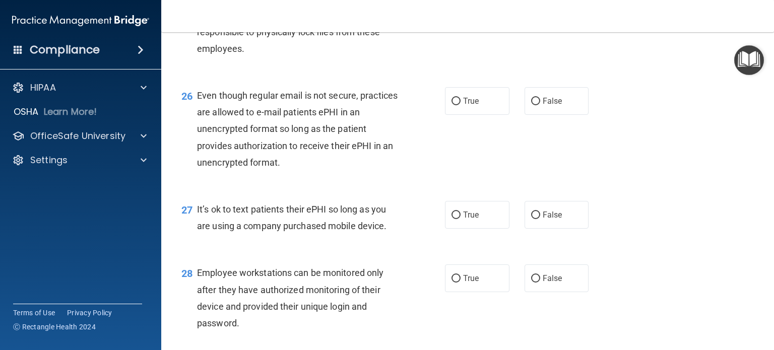
scroll to position [2322, 0]
click at [530, 18] on label "False" at bounding box center [557, 4] width 64 height 28
click at [531, 8] on input "False" at bounding box center [535, 5] width 9 height 8
radio input "true"
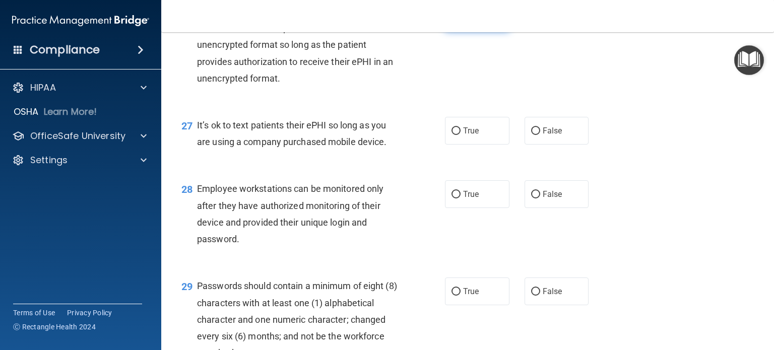
scroll to position [2406, 0]
drag, startPoint x: 460, startPoint y: 160, endPoint x: 410, endPoint y: 151, distance: 50.8
click at [410, 104] on div "26 Even though regular email is not secure, practices are allowed to e-mail pat…" at bounding box center [467, 47] width 587 height 114
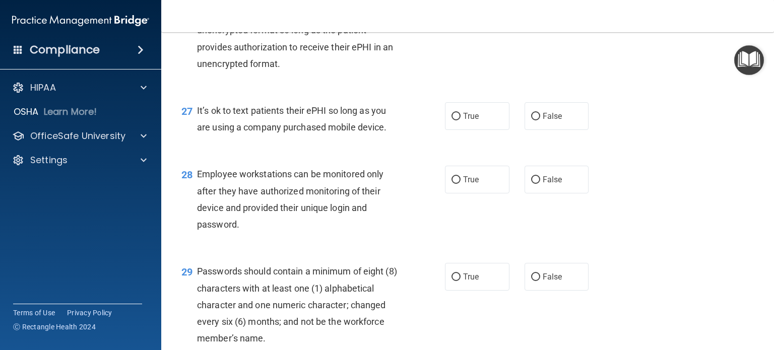
scroll to position [2423, 0]
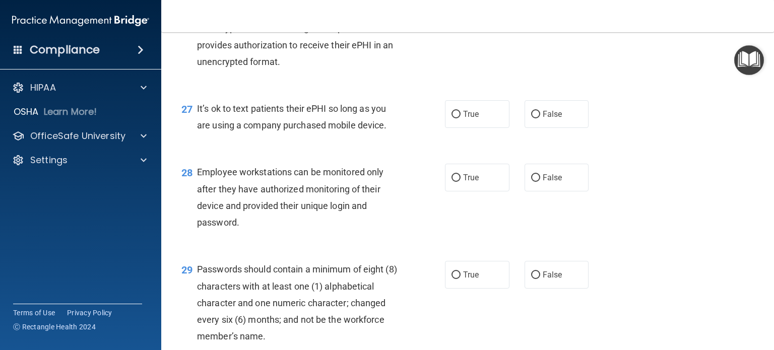
click at [468, 5] on span "True" at bounding box center [471, 0] width 16 height 10
click at [461, 5] on input "True" at bounding box center [455, 1] width 9 height 8
radio input "true"
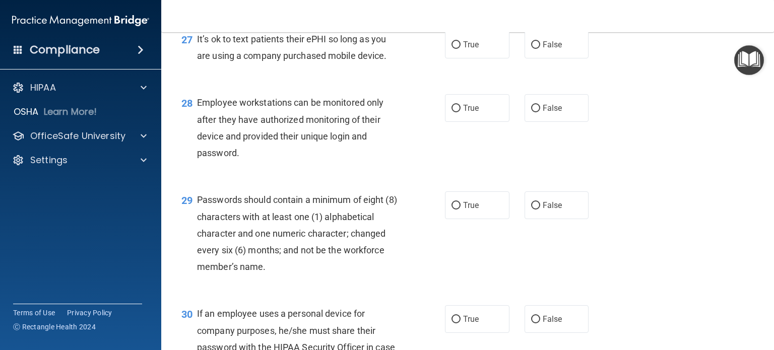
scroll to position [2493, 0]
click at [543, 48] on span "False" at bounding box center [553, 44] width 20 height 10
click at [540, 48] on input "False" at bounding box center [535, 44] width 9 height 8
radio input "true"
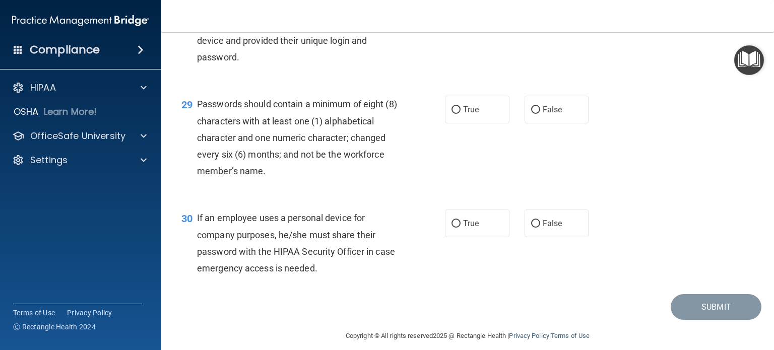
scroll to position [2588, 0]
click at [463, 17] on span "True" at bounding box center [471, 13] width 16 height 10
click at [460, 17] on input "True" at bounding box center [455, 13] width 9 height 8
radio input "true"
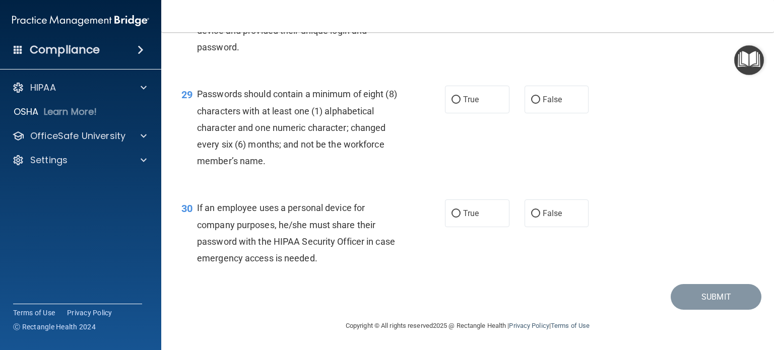
scroll to position [2648, 0]
click at [464, 108] on label "True" at bounding box center [477, 100] width 64 height 28
click at [461, 104] on input "True" at bounding box center [455, 100] width 9 height 8
radio input "true"
click at [467, 216] on span "True" at bounding box center [471, 214] width 16 height 10
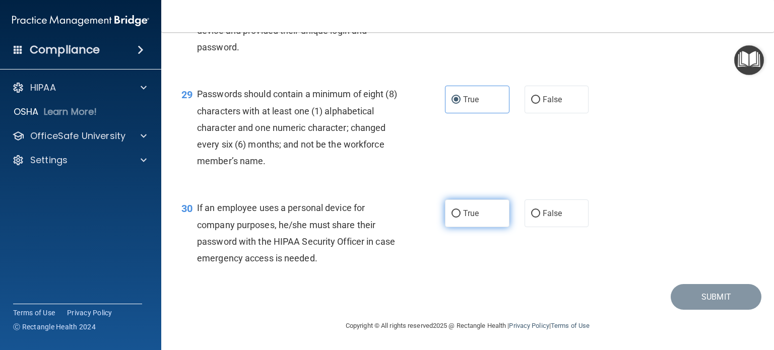
click at [461, 216] on input "True" at bounding box center [455, 214] width 9 height 8
radio input "true"
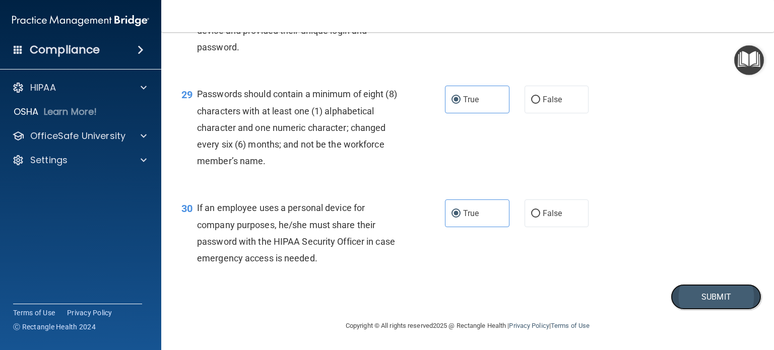
click at [703, 289] on button "Submit" at bounding box center [716, 297] width 91 height 26
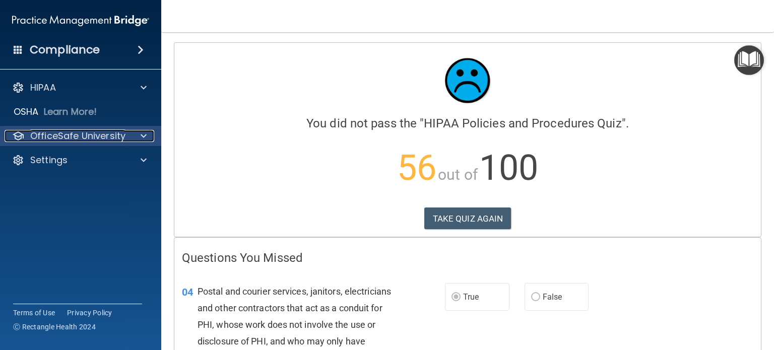
click at [98, 140] on p "OfficeSafe University" at bounding box center [77, 136] width 95 height 12
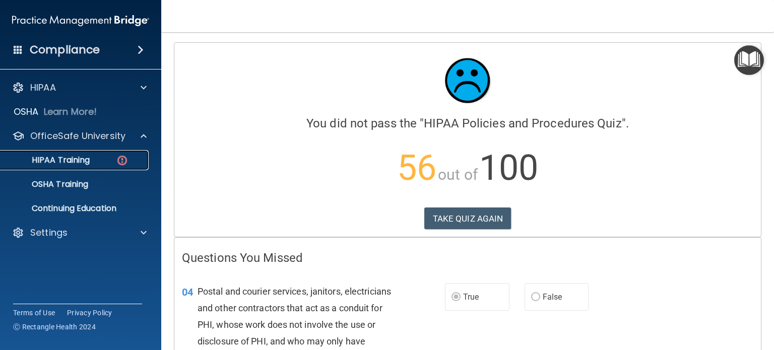
click at [112, 155] on div "HIPAA Training" at bounding box center [76, 160] width 138 height 10
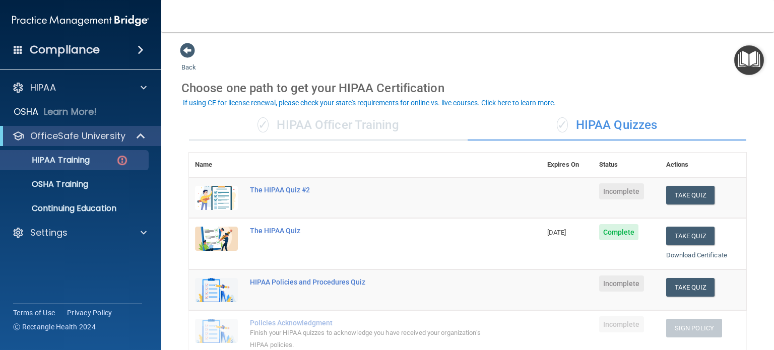
click at [600, 282] on span "Incomplete" at bounding box center [621, 284] width 45 height 16
click at [393, 273] on td "HIPAA Policies and Procedures Quiz" at bounding box center [392, 290] width 297 height 41
click at [343, 274] on td "HIPAA Policies and Procedures Quiz" at bounding box center [392, 290] width 297 height 41
click at [340, 278] on div "HIPAA Policies and Procedures Quiz" at bounding box center [370, 282] width 241 height 8
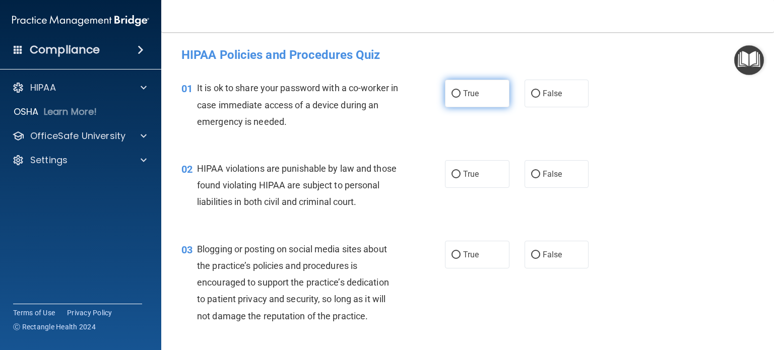
click at [462, 102] on label "True" at bounding box center [477, 94] width 64 height 28
click at [461, 98] on input "True" at bounding box center [455, 94] width 9 height 8
radio input "true"
click at [469, 173] on span "True" at bounding box center [471, 174] width 16 height 10
click at [461, 173] on input "True" at bounding box center [455, 175] width 9 height 8
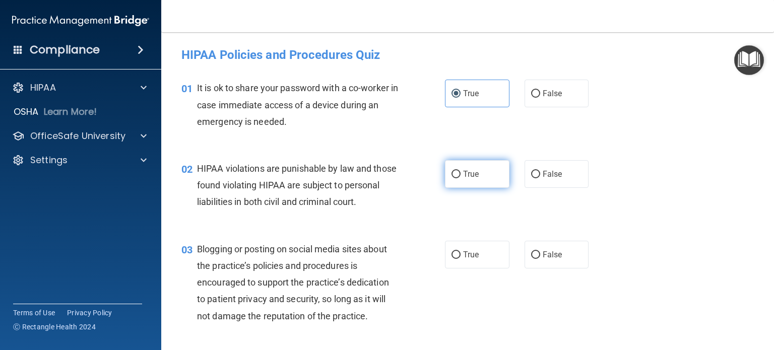
radio input "true"
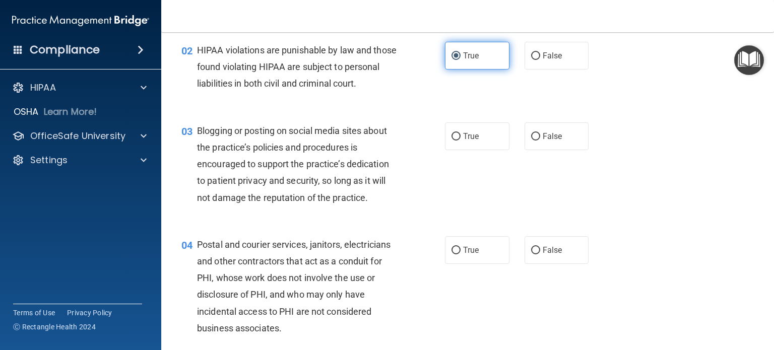
scroll to position [119, 0]
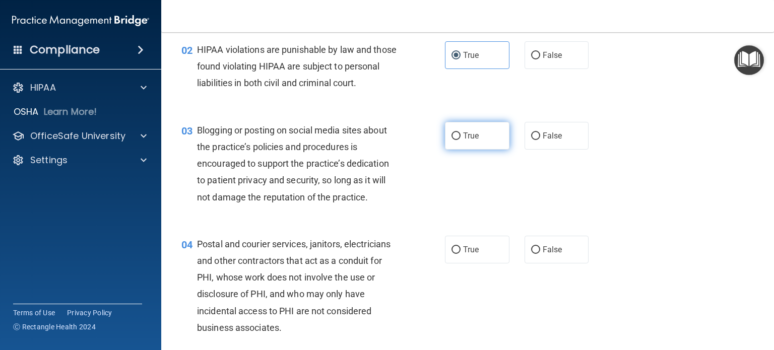
click at [470, 141] on span "True" at bounding box center [471, 136] width 16 height 10
click at [461, 140] on input "True" at bounding box center [455, 137] width 9 height 8
radio input "true"
click at [483, 264] on label "True" at bounding box center [477, 250] width 64 height 28
click at [461, 254] on input "True" at bounding box center [455, 250] width 9 height 8
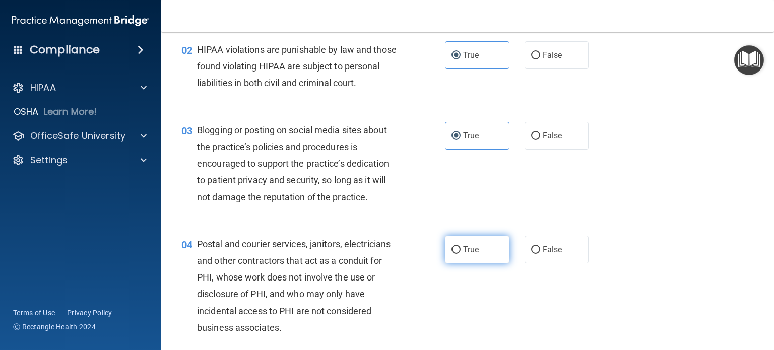
radio input "true"
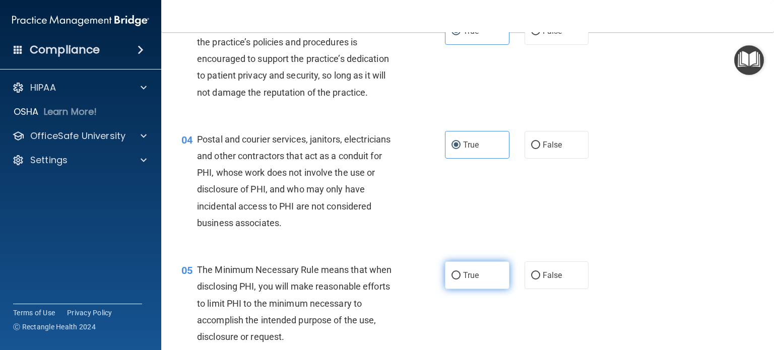
click at [475, 280] on span "True" at bounding box center [471, 276] width 16 height 10
click at [461, 280] on input "True" at bounding box center [455, 276] width 9 height 8
radio input "true"
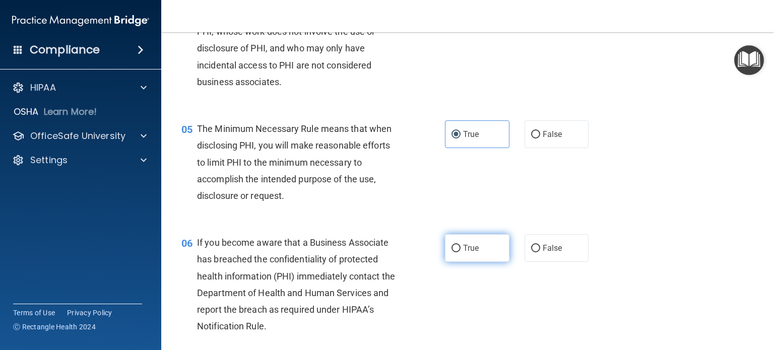
click at [474, 262] on label "True" at bounding box center [477, 248] width 64 height 28
click at [461, 252] on input "True" at bounding box center [455, 249] width 9 height 8
radio input "true"
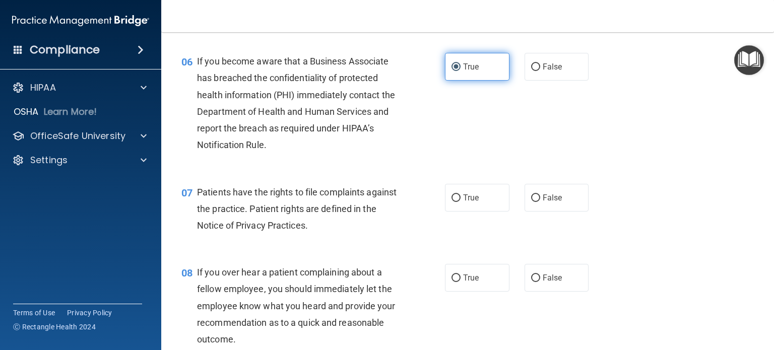
scroll to position [548, 0]
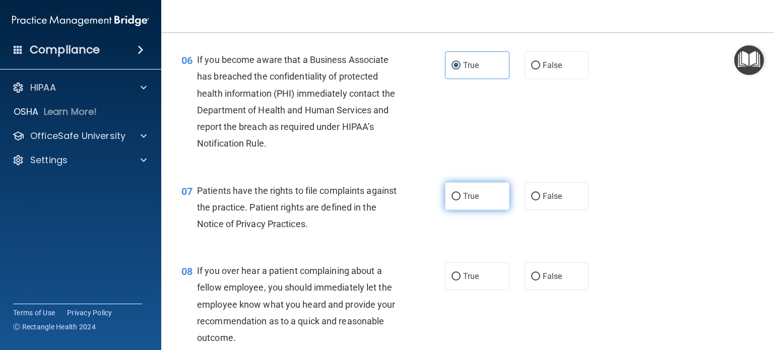
click at [468, 201] on span "True" at bounding box center [471, 196] width 16 height 10
click at [461, 201] on input "True" at bounding box center [455, 197] width 9 height 8
radio input "true"
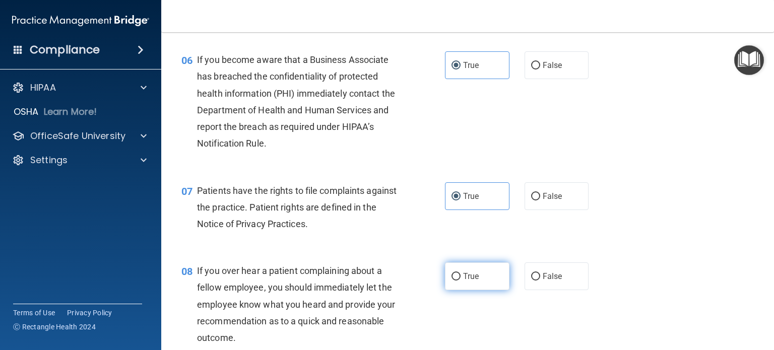
click at [476, 288] on label "True" at bounding box center [477, 277] width 64 height 28
click at [461, 281] on input "True" at bounding box center [455, 277] width 9 height 8
radio input "true"
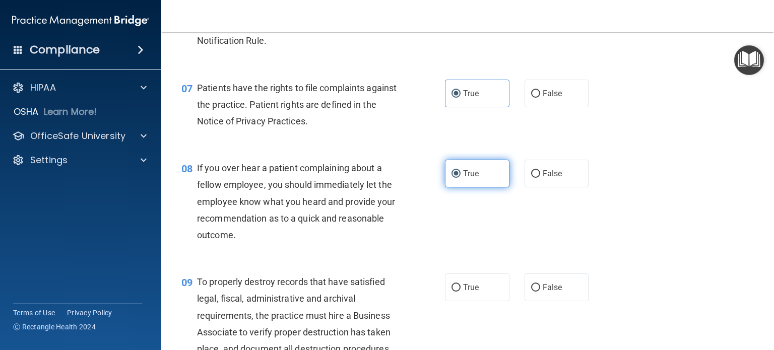
scroll to position [653, 0]
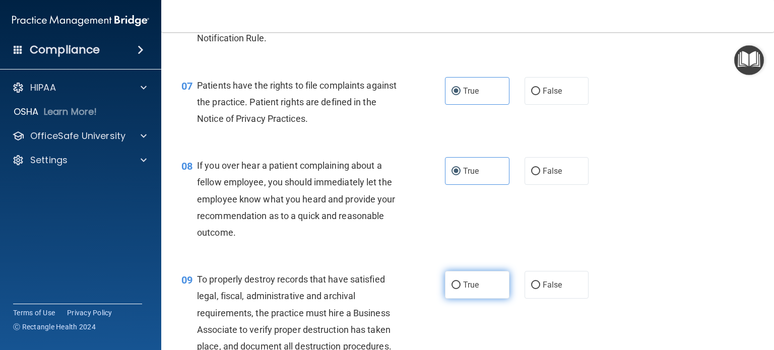
drag, startPoint x: 476, startPoint y: 288, endPoint x: 453, endPoint y: 304, distance: 27.7
click at [453, 289] on input "True" at bounding box center [455, 286] width 9 height 8
radio input "true"
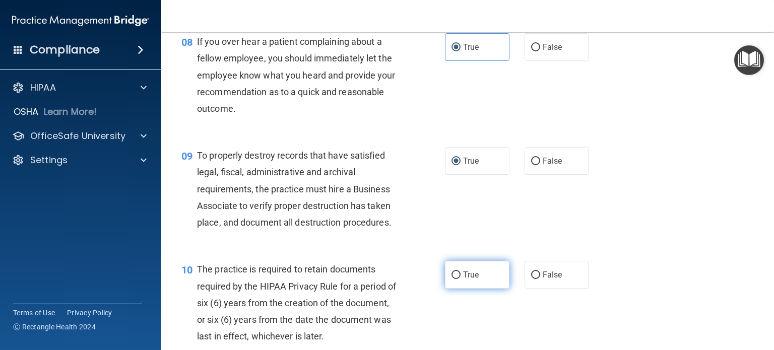
click at [453, 289] on label "True" at bounding box center [477, 275] width 64 height 28
click at [453, 279] on input "True" at bounding box center [455, 276] width 9 height 8
radio input "true"
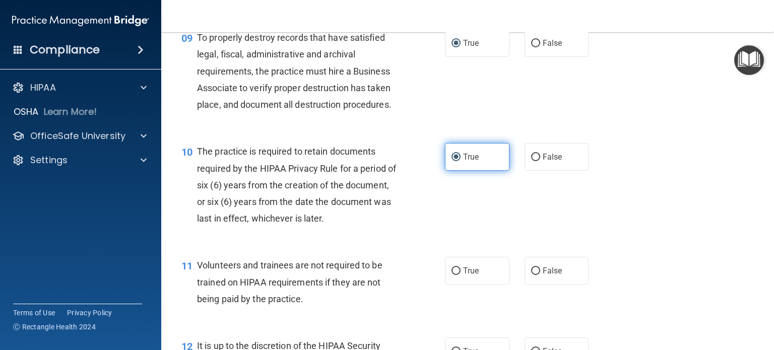
scroll to position [901, 0]
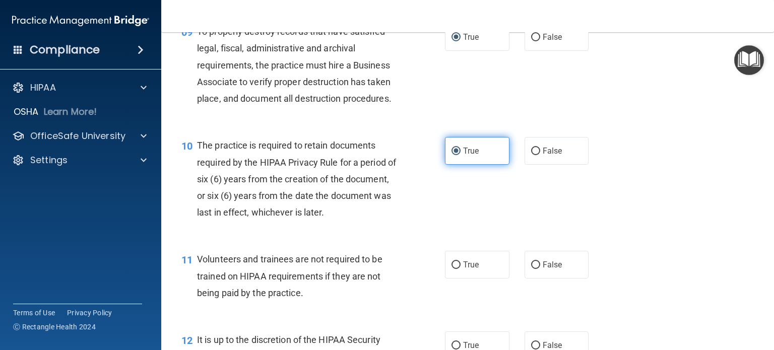
click at [453, 298] on div "11 Volunteers and trainees are not required to be trained on HIPAA requirements…" at bounding box center [313, 278] width 294 height 55
click at [454, 279] on label "True" at bounding box center [477, 265] width 64 height 28
click at [454, 269] on input "True" at bounding box center [455, 265] width 9 height 8
radio input "true"
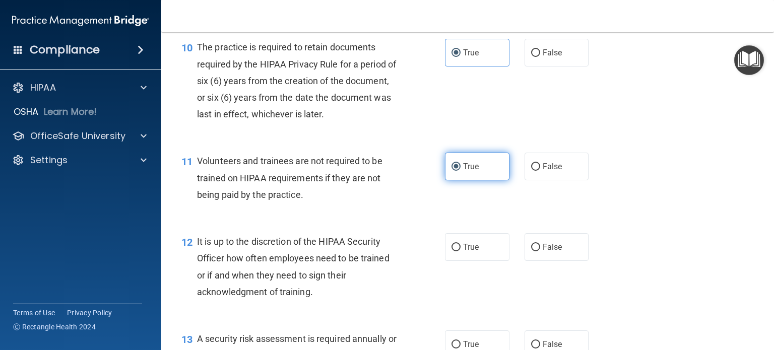
scroll to position [1000, 0]
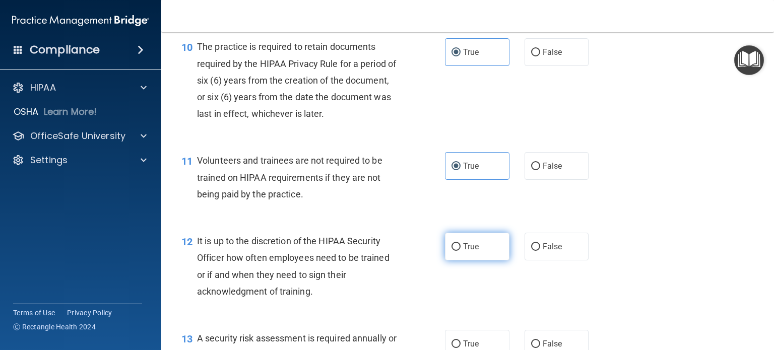
click at [454, 251] on input "True" at bounding box center [455, 247] width 9 height 8
radio input "true"
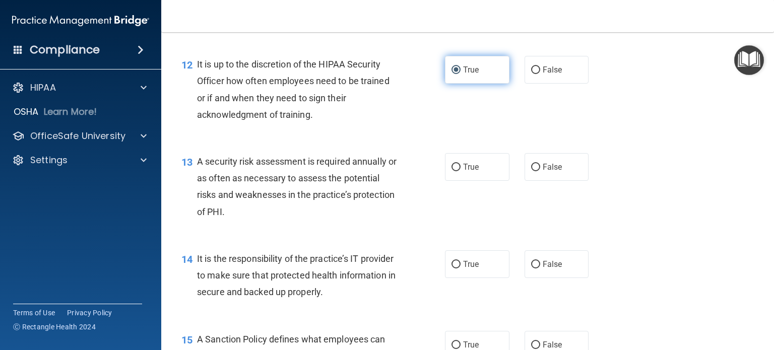
scroll to position [1181, 0]
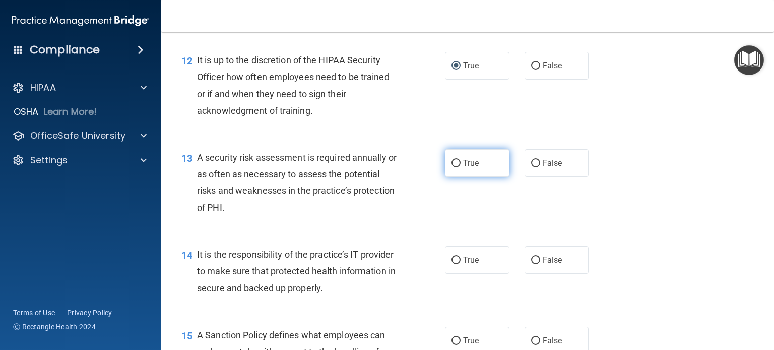
click at [457, 177] on label "True" at bounding box center [477, 163] width 64 height 28
click at [457, 167] on input "True" at bounding box center [455, 164] width 9 height 8
radio input "true"
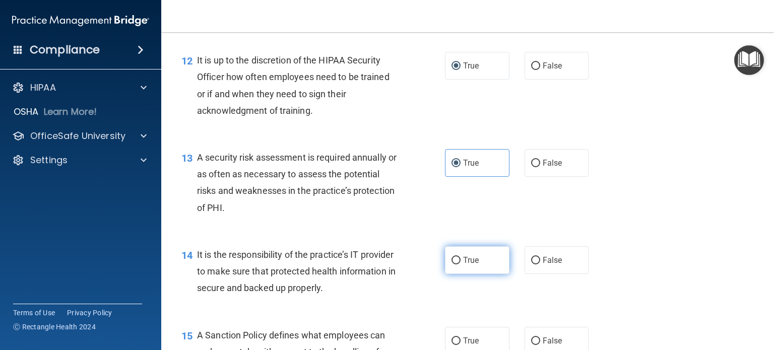
click at [466, 265] on span "True" at bounding box center [471, 260] width 16 height 10
click at [461, 265] on input "True" at bounding box center [455, 261] width 9 height 8
radio input "true"
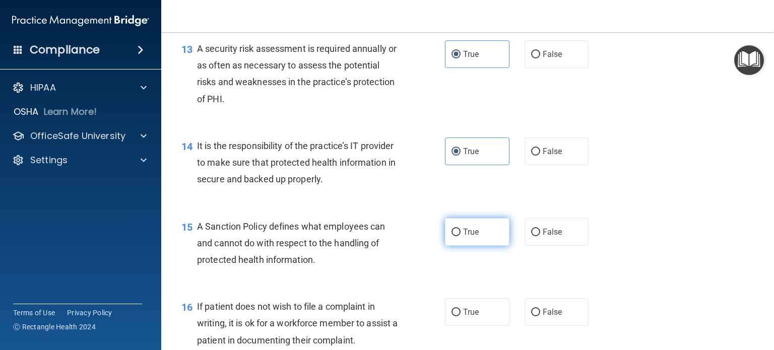
click at [463, 237] on span "True" at bounding box center [471, 232] width 16 height 10
click at [461, 236] on input "True" at bounding box center [455, 233] width 9 height 8
radio input "true"
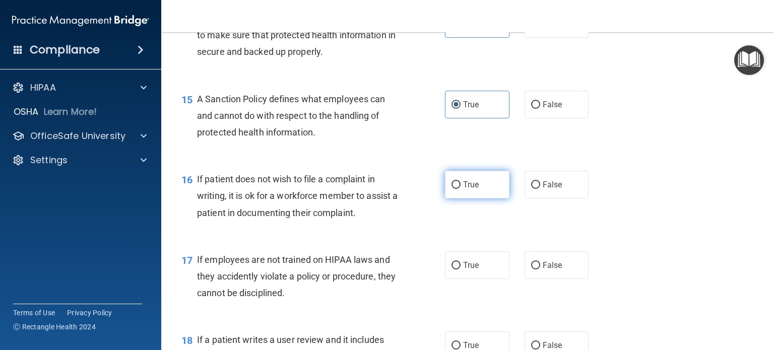
click at [457, 199] on label "True" at bounding box center [477, 185] width 64 height 28
click at [457, 189] on input "True" at bounding box center [455, 185] width 9 height 8
radio input "true"
click at [463, 270] on span "True" at bounding box center [471, 265] width 16 height 10
click at [461, 270] on input "True" at bounding box center [455, 266] width 9 height 8
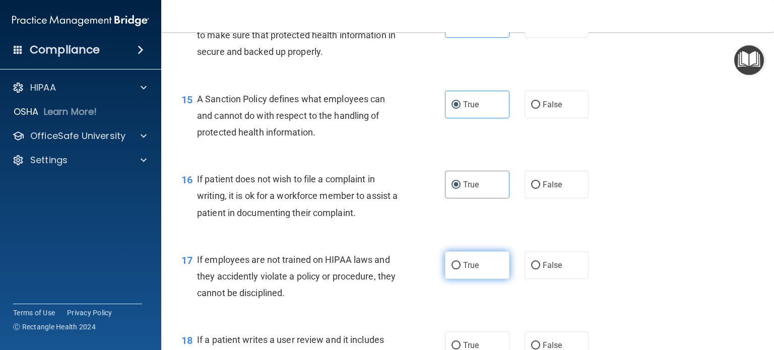
radio input "true"
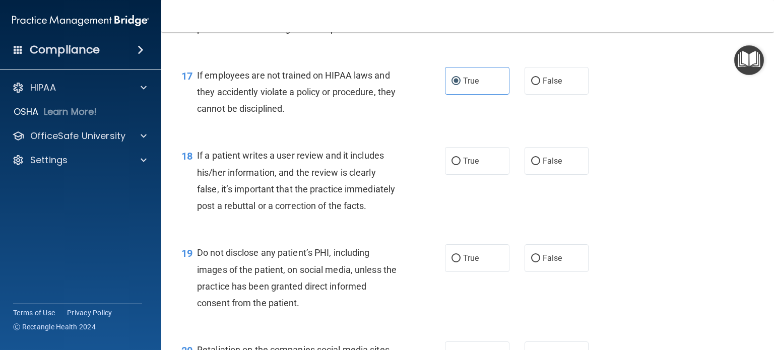
scroll to position [1600, 0]
click at [455, 166] on input "True" at bounding box center [455, 163] width 9 height 8
radio input "true"
click at [472, 273] on label "True" at bounding box center [477, 259] width 64 height 28
click at [461, 264] on input "True" at bounding box center [455, 260] width 9 height 8
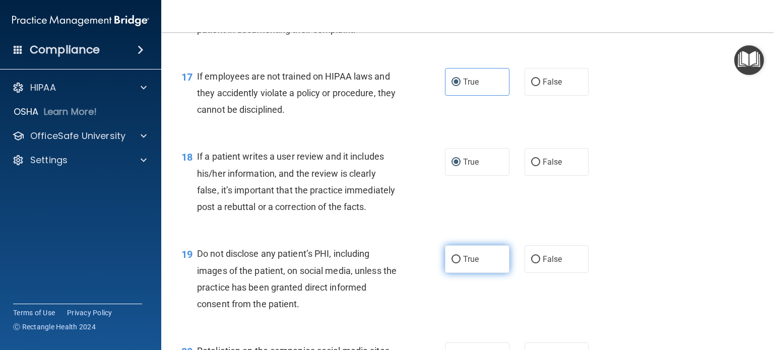
radio input "true"
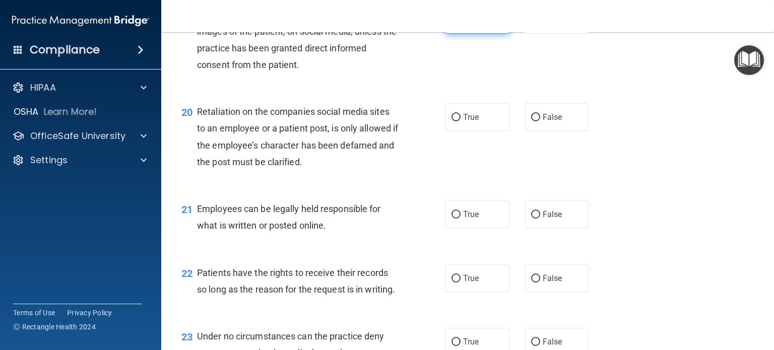
scroll to position [1840, 0]
click at [458, 130] on label "True" at bounding box center [477, 117] width 64 height 28
click at [458, 121] on input "True" at bounding box center [455, 117] width 9 height 8
radio input "true"
click at [467, 228] on label "True" at bounding box center [477, 214] width 64 height 28
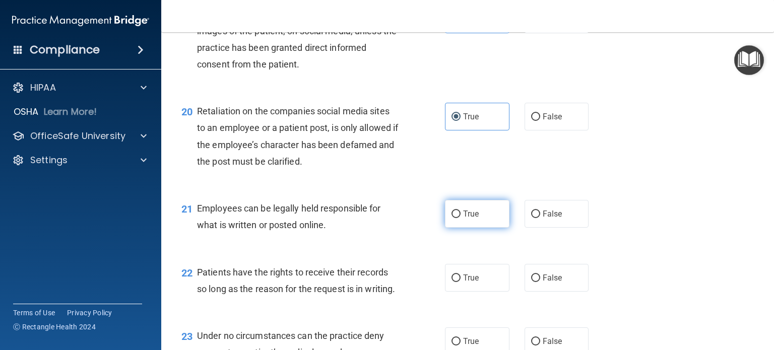
click at [461, 218] on input "True" at bounding box center [455, 215] width 9 height 8
radio input "true"
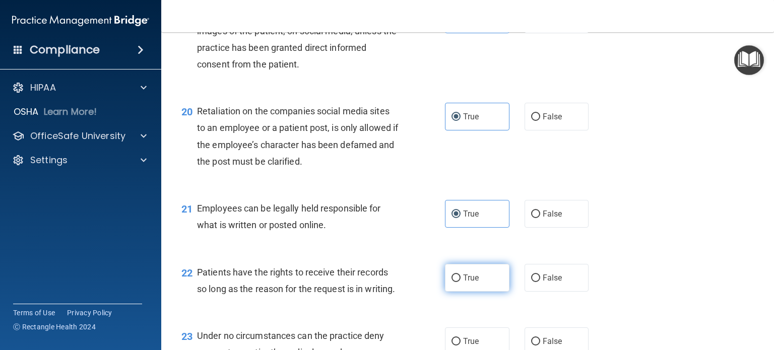
click at [473, 292] on label "True" at bounding box center [477, 278] width 64 height 28
click at [461, 282] on input "True" at bounding box center [455, 279] width 9 height 8
radio input "true"
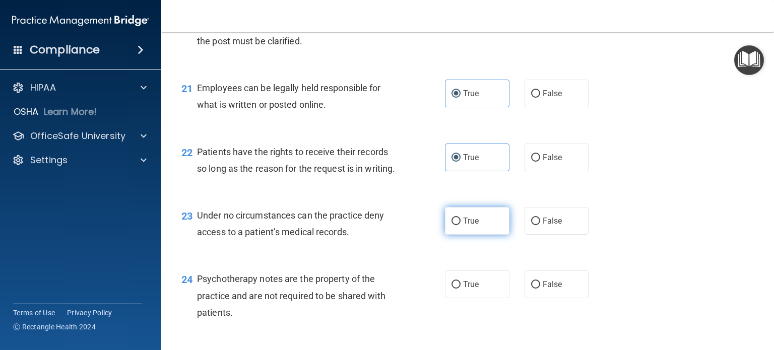
click at [471, 235] on label "True" at bounding box center [477, 221] width 64 height 28
click at [461, 225] on input "True" at bounding box center [455, 222] width 9 height 8
radio input "true"
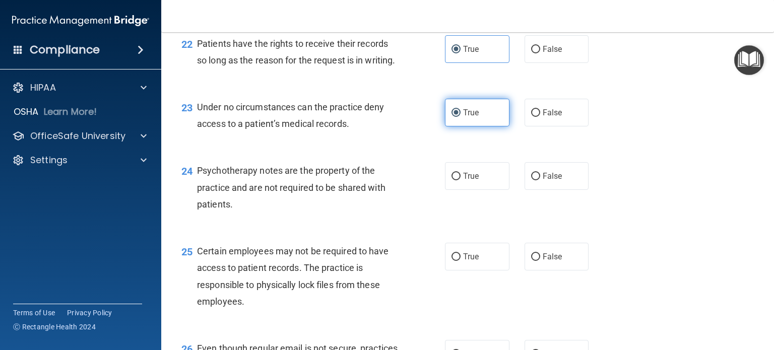
scroll to position [2069, 0]
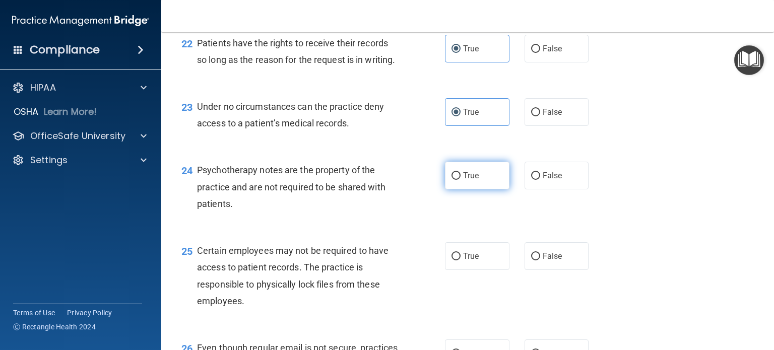
click at [463, 189] on label "True" at bounding box center [477, 176] width 64 height 28
click at [461, 180] on input "True" at bounding box center [455, 176] width 9 height 8
radio input "true"
click at [472, 261] on span "True" at bounding box center [471, 256] width 16 height 10
click at [461, 260] on input "True" at bounding box center [455, 257] width 9 height 8
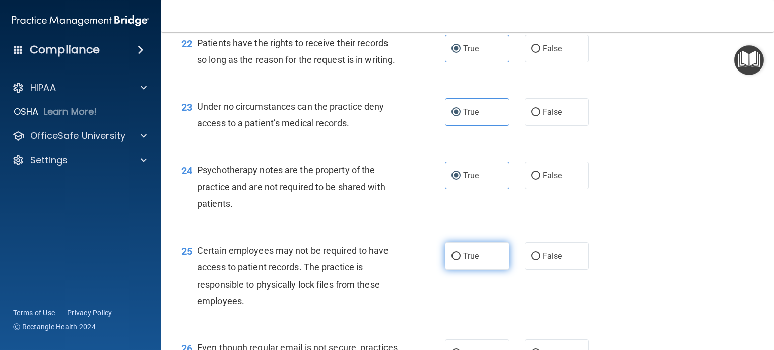
radio input "true"
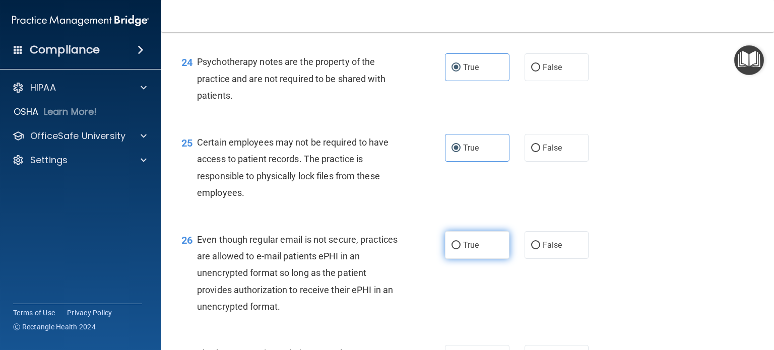
click at [470, 259] on label "True" at bounding box center [477, 245] width 64 height 28
click at [461, 249] on input "True" at bounding box center [455, 246] width 9 height 8
radio input "true"
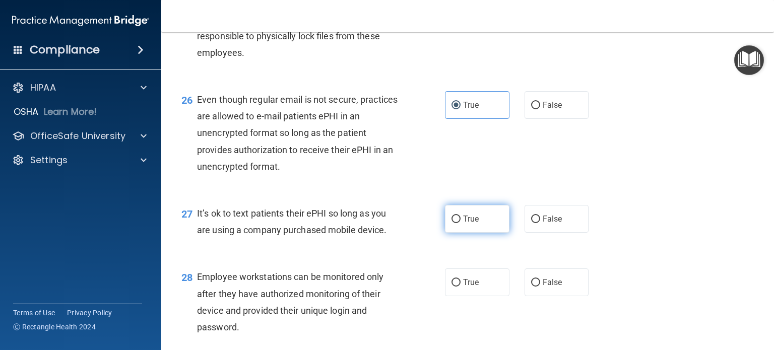
click at [470, 224] on span "True" at bounding box center [471, 219] width 16 height 10
click at [461, 223] on input "True" at bounding box center [455, 220] width 9 height 8
radio input "true"
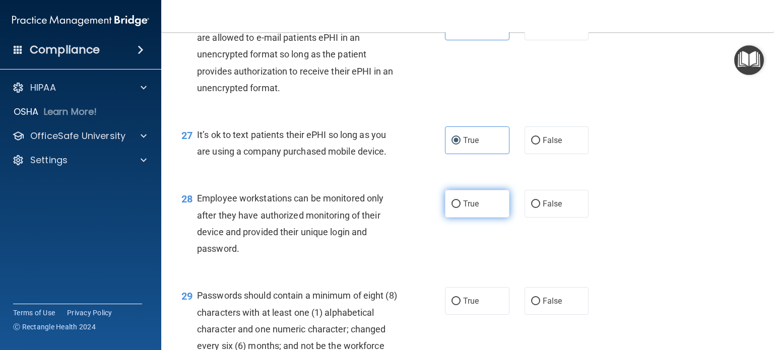
click at [468, 218] on label "True" at bounding box center [477, 204] width 64 height 28
click at [461, 208] on input "True" at bounding box center [455, 205] width 9 height 8
radio input "true"
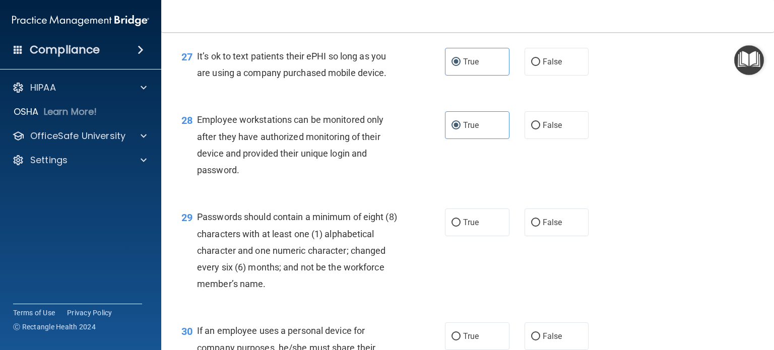
drag, startPoint x: 468, startPoint y: 263, endPoint x: 447, endPoint y: 288, distance: 32.7
click at [447, 288] on div "29 Passwords should contain a minimum of eight (8) characters with at least one…" at bounding box center [313, 253] width 294 height 89
click at [451, 227] on input "True" at bounding box center [455, 223] width 9 height 8
radio input "true"
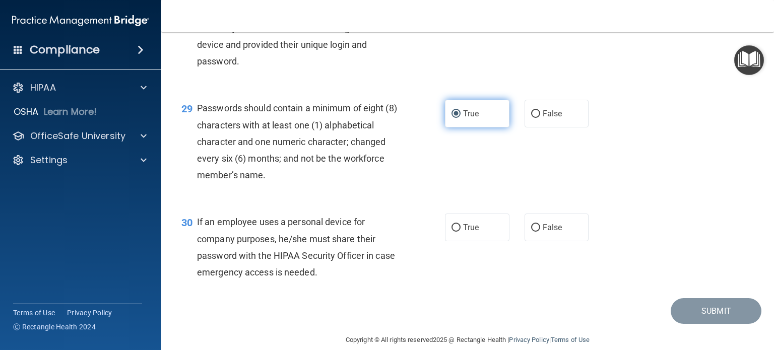
click at [451, 232] on input "True" at bounding box center [455, 228] width 9 height 8
radio input "true"
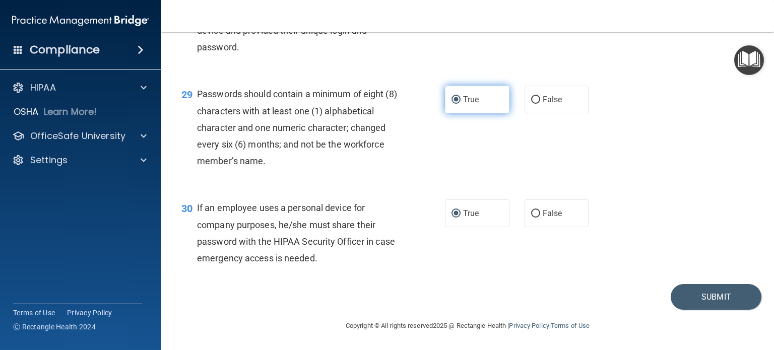
scroll to position [2648, 0]
click at [679, 295] on button "Submit" at bounding box center [716, 297] width 91 height 26
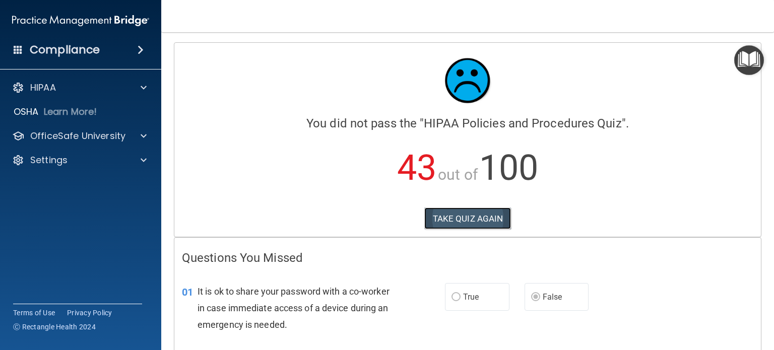
click at [494, 227] on button "TAKE QUIZ AGAIN" at bounding box center [467, 219] width 87 height 22
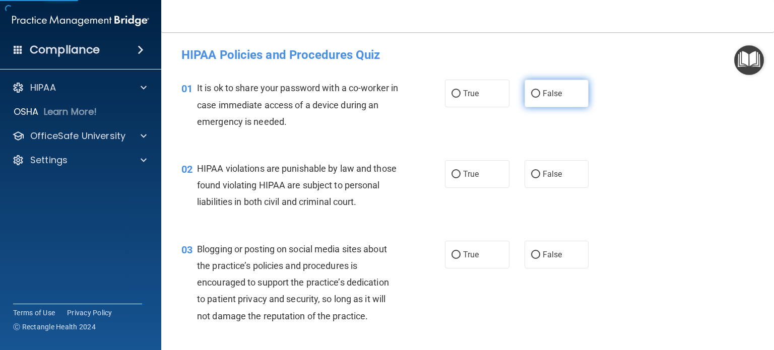
click at [543, 96] on span "False" at bounding box center [553, 94] width 20 height 10
click at [540, 96] on input "False" at bounding box center [535, 94] width 9 height 8
radio input "true"
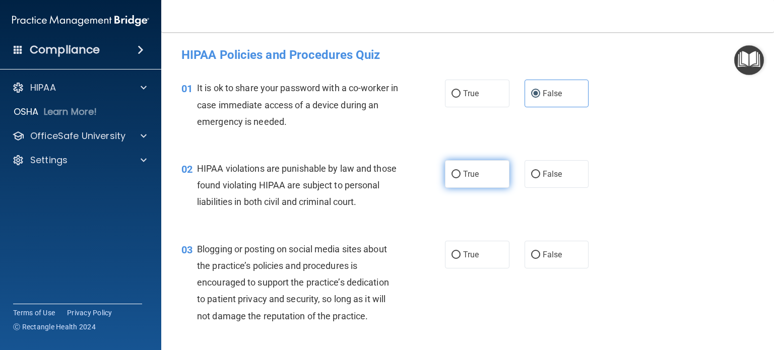
click at [474, 181] on label "True" at bounding box center [477, 174] width 64 height 28
click at [461, 178] on input "True" at bounding box center [455, 175] width 9 height 8
radio input "true"
click at [538, 263] on label "False" at bounding box center [557, 255] width 64 height 28
click at [538, 259] on input "False" at bounding box center [535, 255] width 9 height 8
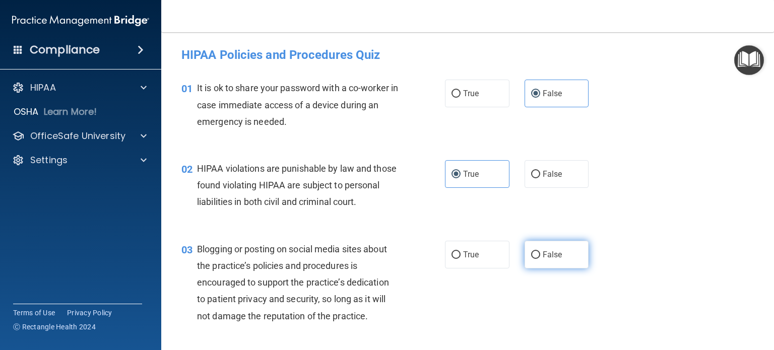
radio input "true"
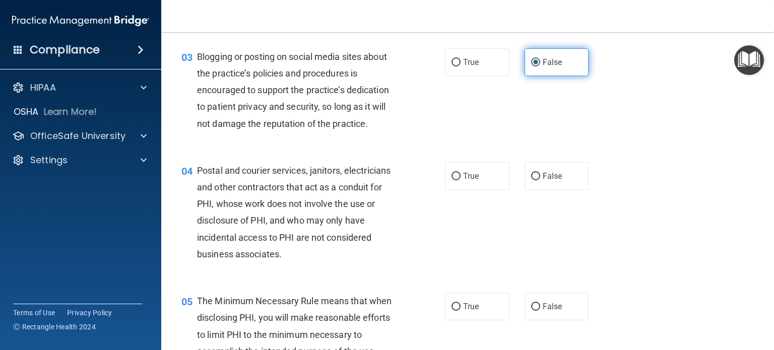
scroll to position [197, 0]
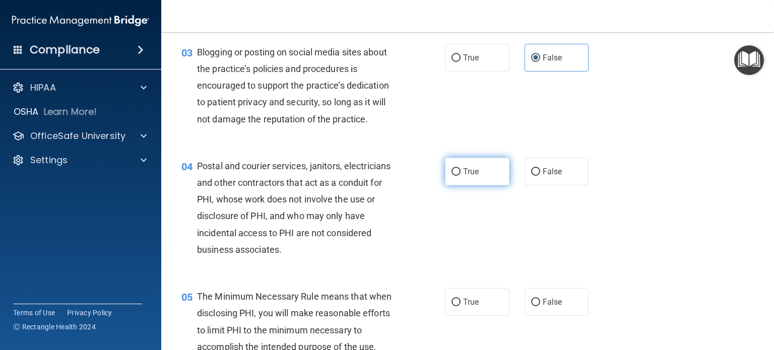
click at [486, 185] on label "True" at bounding box center [477, 172] width 64 height 28
click at [461, 176] on input "True" at bounding box center [455, 172] width 9 height 8
radio input "true"
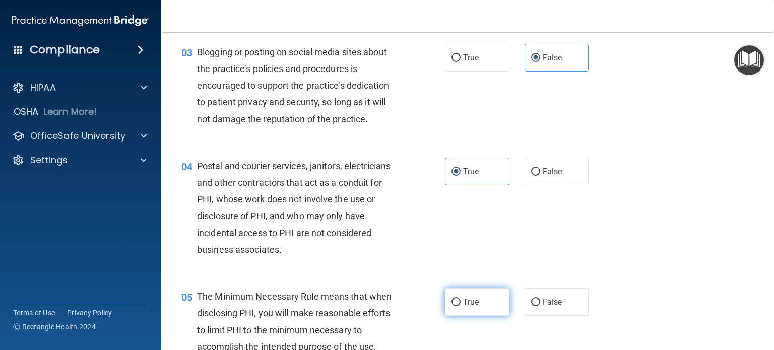
click at [480, 316] on label "True" at bounding box center [477, 302] width 64 height 28
click at [461, 306] on input "True" at bounding box center [455, 303] width 9 height 8
radio input "true"
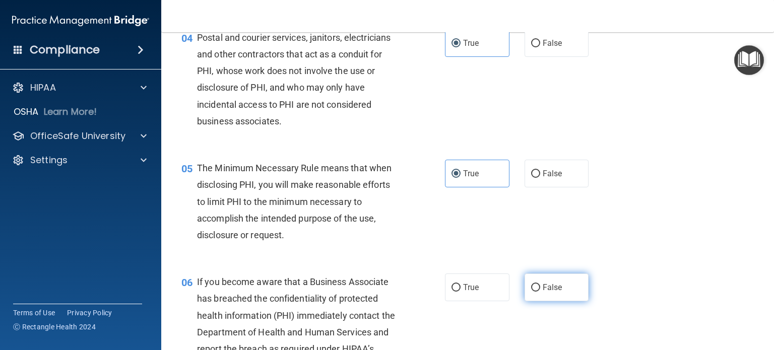
click at [549, 292] on span "False" at bounding box center [553, 288] width 20 height 10
click at [540, 292] on input "False" at bounding box center [535, 288] width 9 height 8
radio input "true"
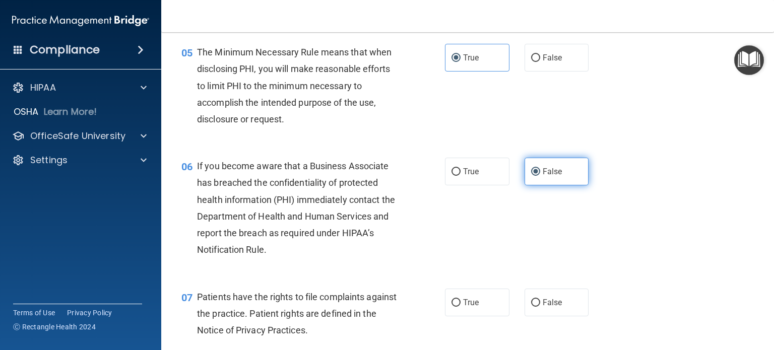
scroll to position [442, 0]
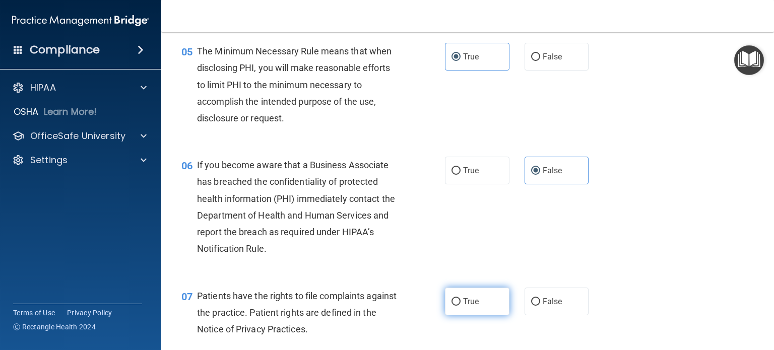
click at [477, 315] on label "True" at bounding box center [477, 302] width 64 height 28
click at [461, 306] on input "True" at bounding box center [455, 302] width 9 height 8
radio input "true"
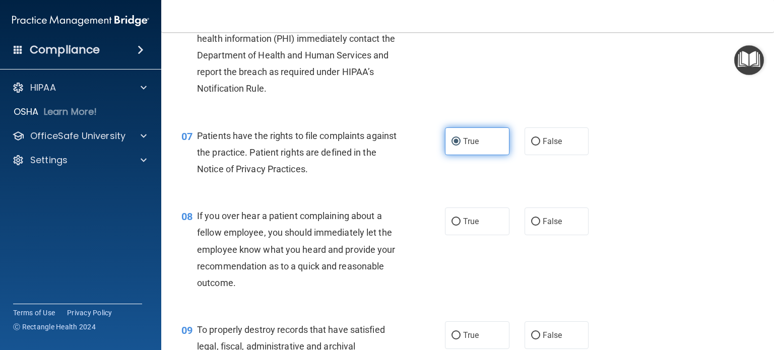
scroll to position [604, 0]
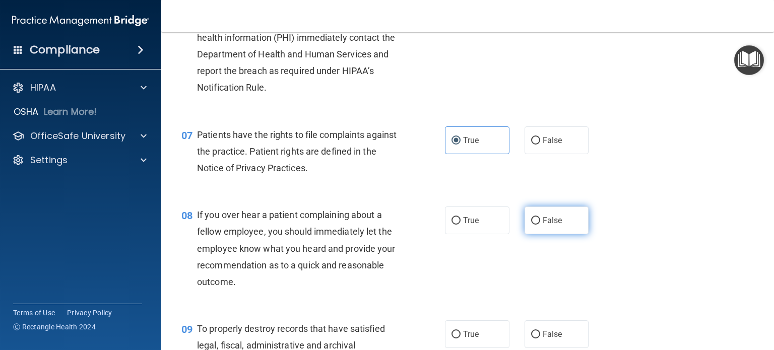
click at [558, 234] on label "False" at bounding box center [557, 221] width 64 height 28
click at [540, 225] on input "False" at bounding box center [535, 221] width 9 height 8
radio input "true"
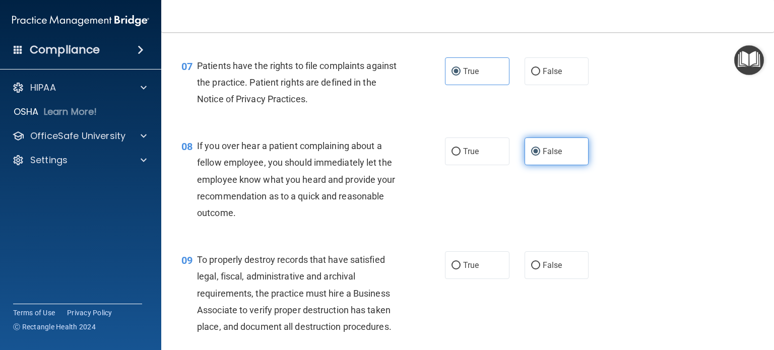
scroll to position [673, 0]
click at [539, 276] on label "False" at bounding box center [557, 265] width 64 height 28
click at [539, 269] on input "False" at bounding box center [535, 265] width 9 height 8
radio input "true"
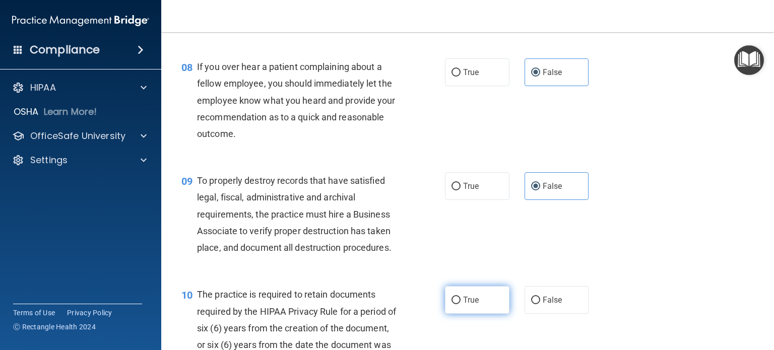
click at [460, 314] on label "True" at bounding box center [477, 300] width 64 height 28
click at [460, 304] on input "True" at bounding box center [455, 301] width 9 height 8
radio input "true"
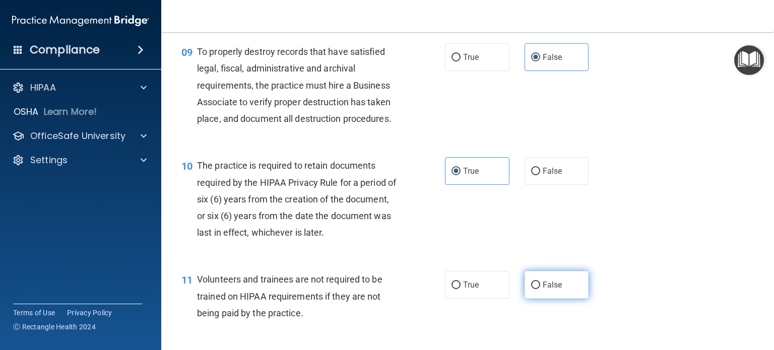
click at [566, 296] on label "False" at bounding box center [557, 285] width 64 height 28
click at [540, 289] on input "False" at bounding box center [535, 286] width 9 height 8
radio input "true"
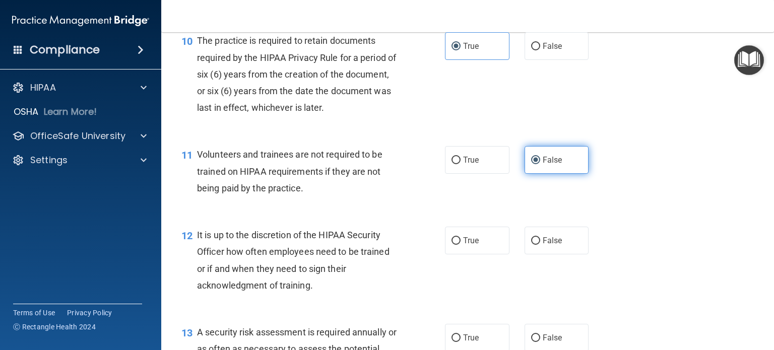
scroll to position [1017, 0]
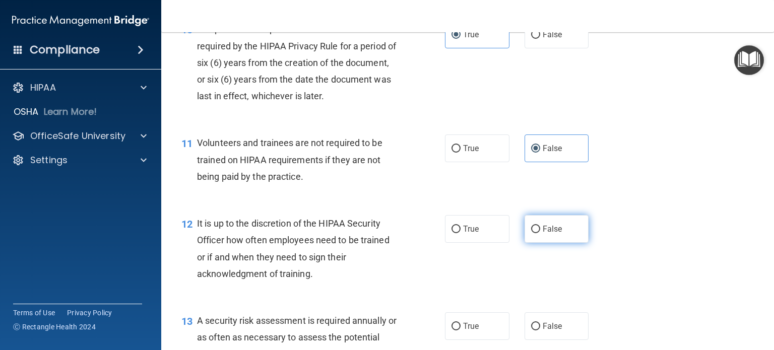
click at [553, 243] on label "False" at bounding box center [557, 229] width 64 height 28
click at [540, 233] on input "False" at bounding box center [535, 230] width 9 height 8
radio input "true"
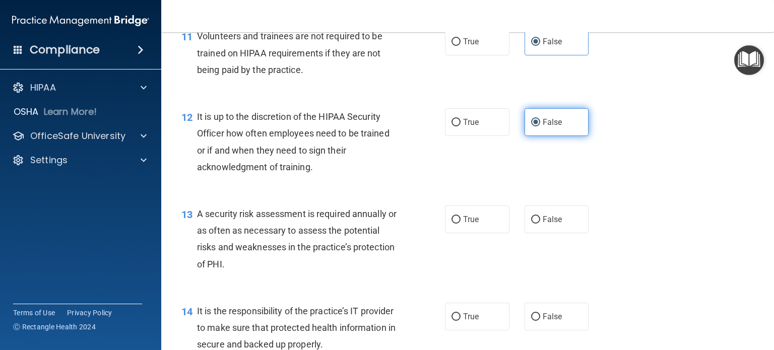
scroll to position [1125, 0]
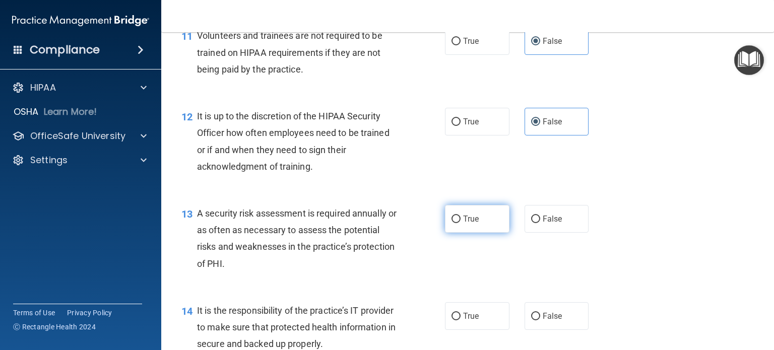
click at [497, 233] on label "True" at bounding box center [477, 219] width 64 height 28
click at [461, 223] on input "True" at bounding box center [455, 220] width 9 height 8
radio input "true"
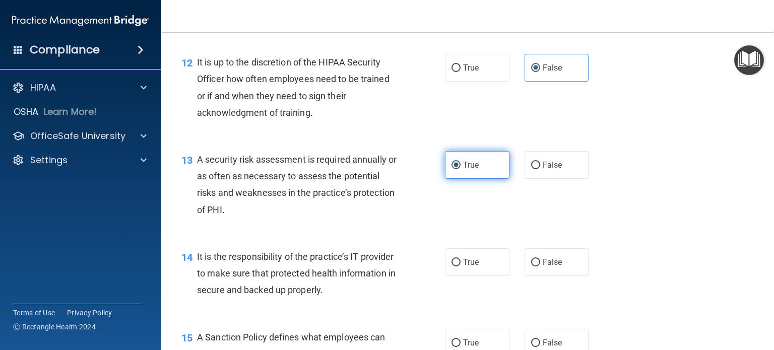
scroll to position [1185, 0]
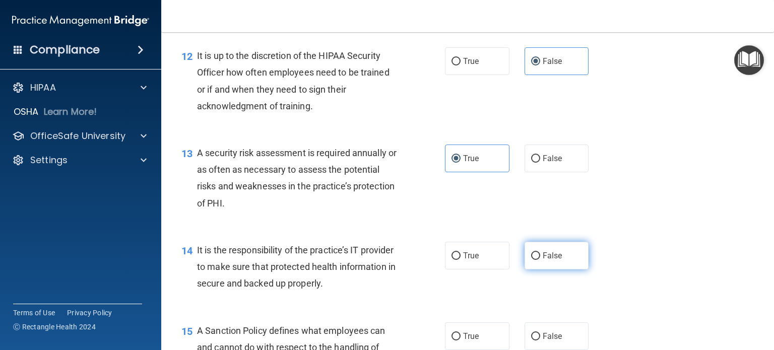
click at [552, 270] on label "False" at bounding box center [557, 256] width 64 height 28
click at [540, 260] on input "False" at bounding box center [535, 256] width 9 height 8
radio input "true"
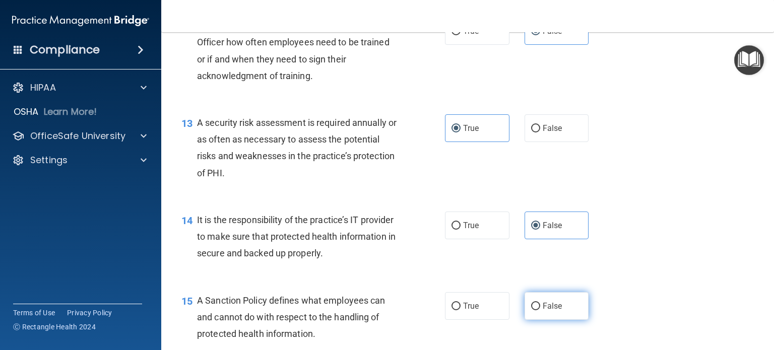
click at [546, 313] on label "False" at bounding box center [557, 306] width 64 height 28
click at [540, 310] on input "False" at bounding box center [535, 307] width 9 height 8
radio input "true"
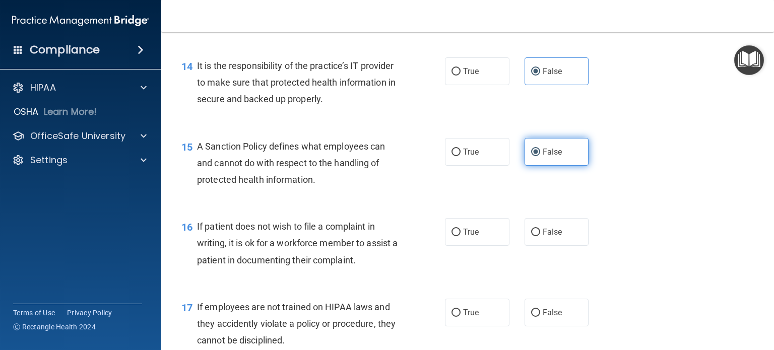
scroll to position [1390, 0]
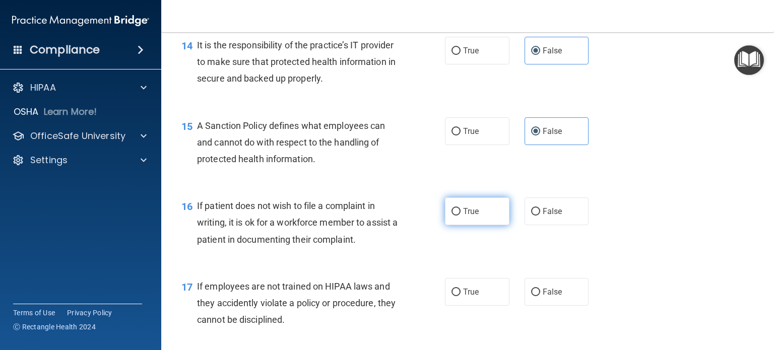
click at [486, 225] on label "True" at bounding box center [477, 212] width 64 height 28
click at [461, 216] on input "True" at bounding box center [455, 212] width 9 height 8
radio input "true"
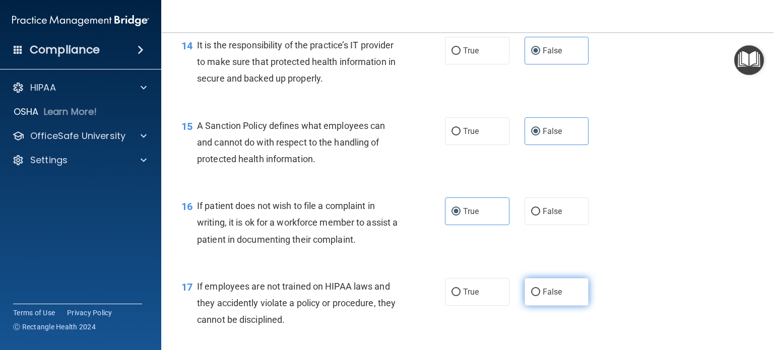
click at [543, 297] on span "False" at bounding box center [553, 292] width 20 height 10
click at [540, 296] on input "False" at bounding box center [535, 293] width 9 height 8
radio input "true"
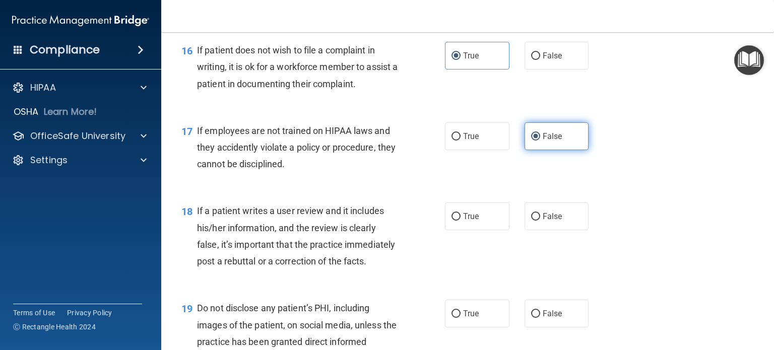
scroll to position [1546, 0]
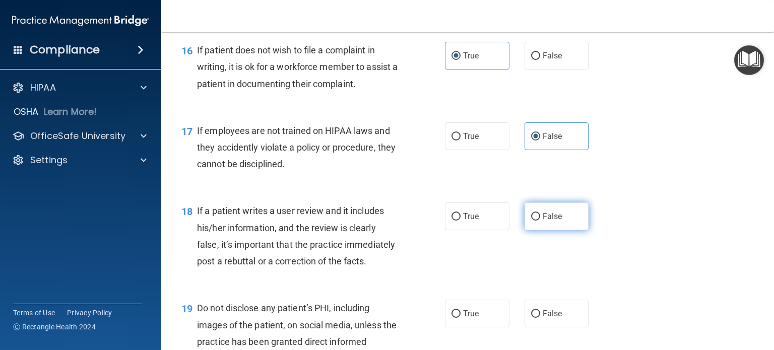
click at [533, 221] on input "False" at bounding box center [535, 217] width 9 height 8
radio input "true"
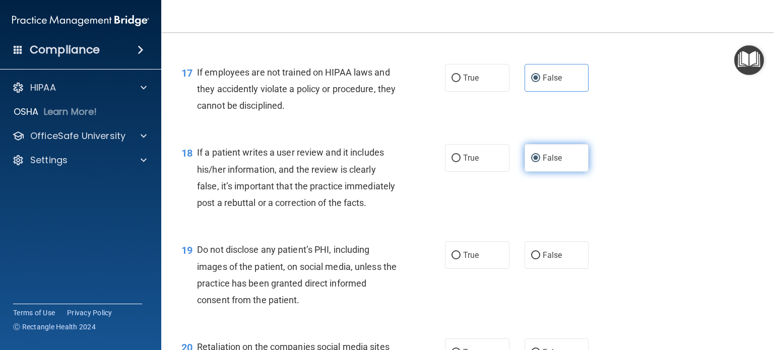
scroll to position [1620, 0]
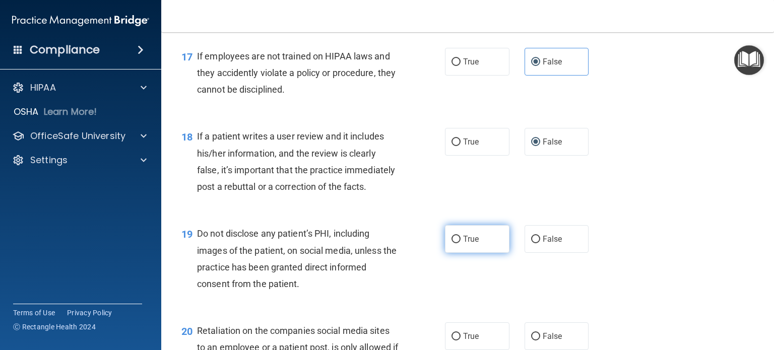
click at [465, 253] on label "True" at bounding box center [477, 239] width 64 height 28
click at [461, 243] on input "True" at bounding box center [455, 240] width 9 height 8
radio input "true"
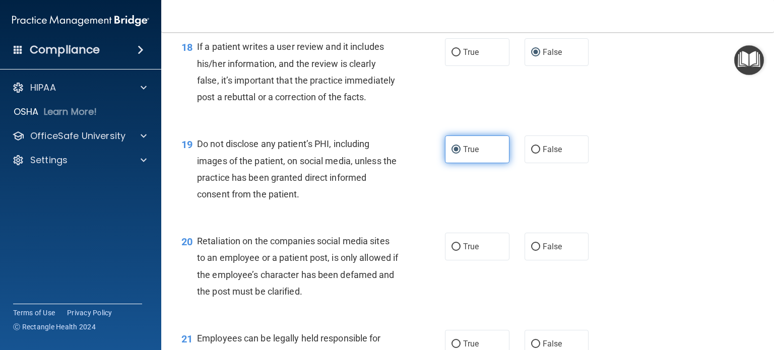
scroll to position [1715, 0]
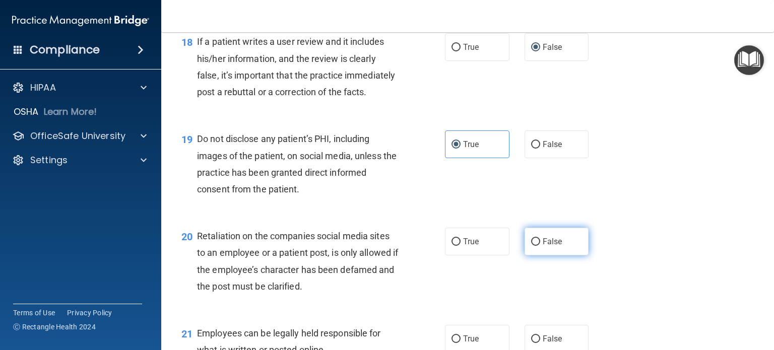
click at [525, 255] on label "False" at bounding box center [557, 242] width 64 height 28
click at [531, 246] on input "False" at bounding box center [535, 242] width 9 height 8
radio input "true"
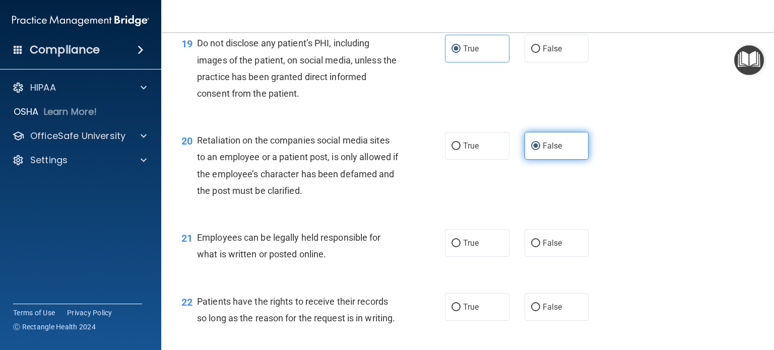
scroll to position [1811, 0]
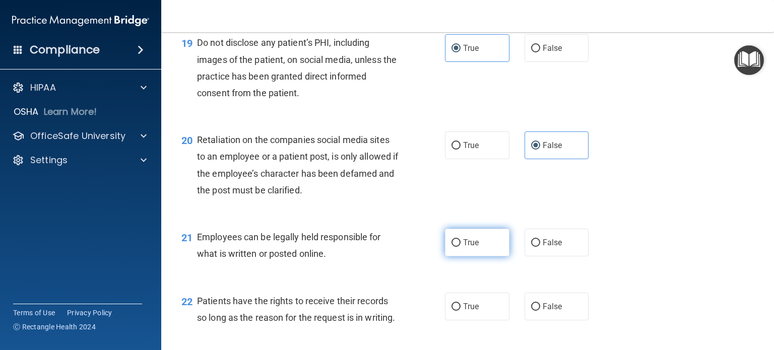
click at [483, 256] on label "True" at bounding box center [477, 243] width 64 height 28
click at [461, 247] on input "True" at bounding box center [455, 243] width 9 height 8
radio input "true"
click at [538, 320] on label "False" at bounding box center [557, 307] width 64 height 28
click at [538, 311] on input "False" at bounding box center [535, 307] width 9 height 8
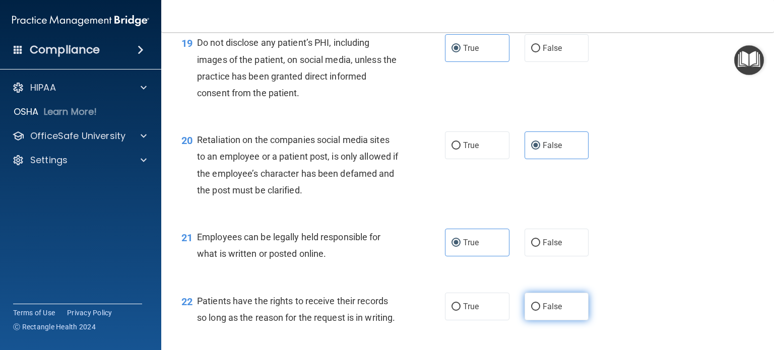
radio input "true"
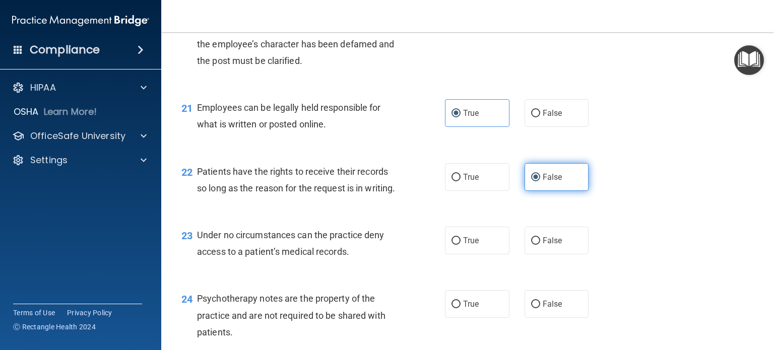
scroll to position [1943, 0]
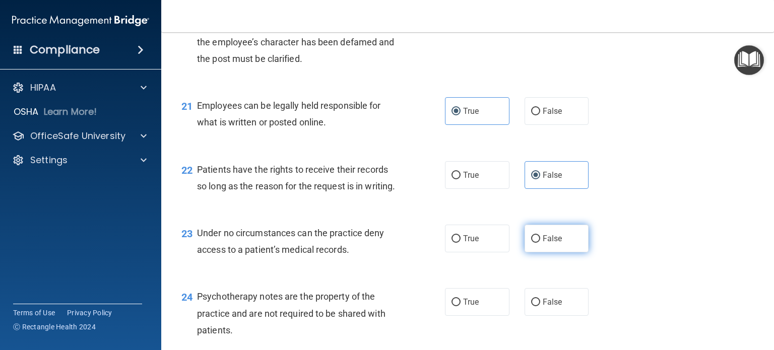
click at [540, 252] on label "False" at bounding box center [557, 239] width 64 height 28
click at [540, 243] on input "False" at bounding box center [535, 239] width 9 height 8
radio input "true"
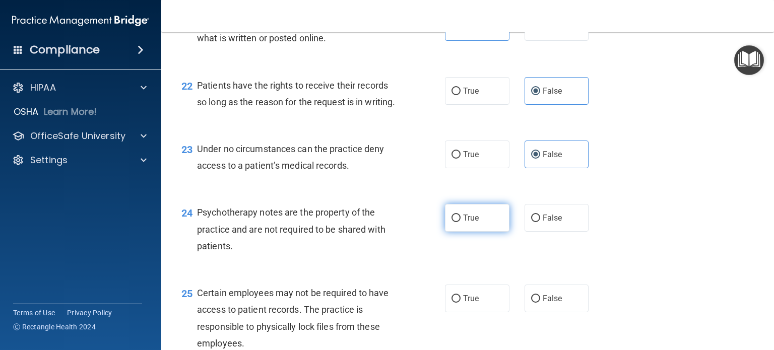
click at [477, 232] on label "True" at bounding box center [477, 218] width 64 height 28
click at [461, 222] on input "True" at bounding box center [455, 219] width 9 height 8
radio input "true"
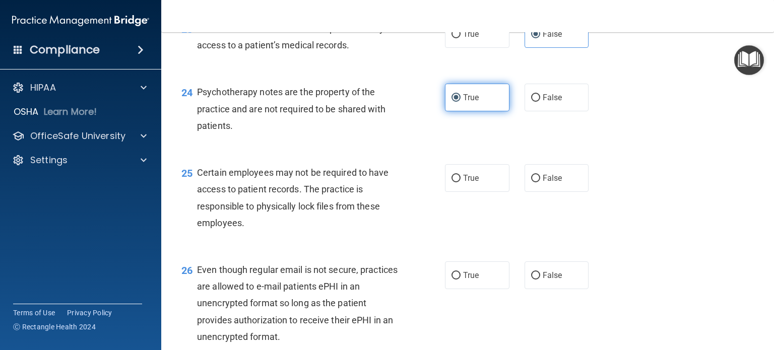
scroll to position [2159, 0]
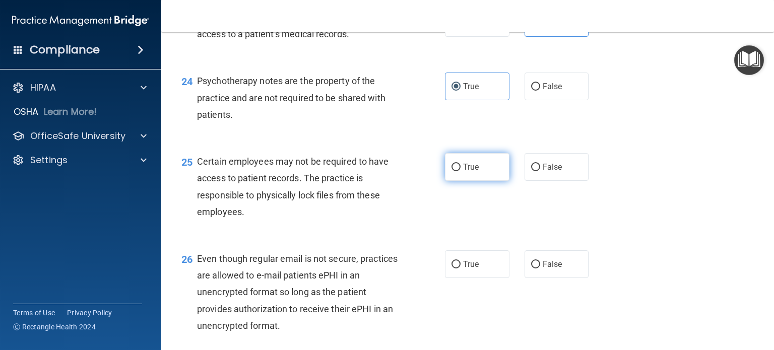
click at [469, 172] on span "True" at bounding box center [471, 167] width 16 height 10
click at [461, 171] on input "True" at bounding box center [455, 168] width 9 height 8
radio input "true"
click at [470, 278] on label "True" at bounding box center [477, 264] width 64 height 28
click at [461, 269] on input "True" at bounding box center [455, 265] width 9 height 8
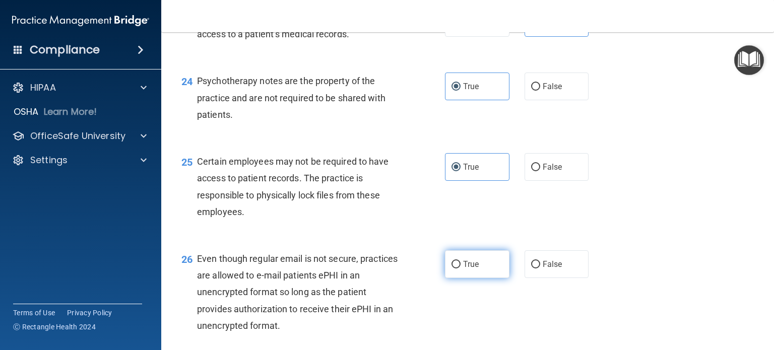
radio input "true"
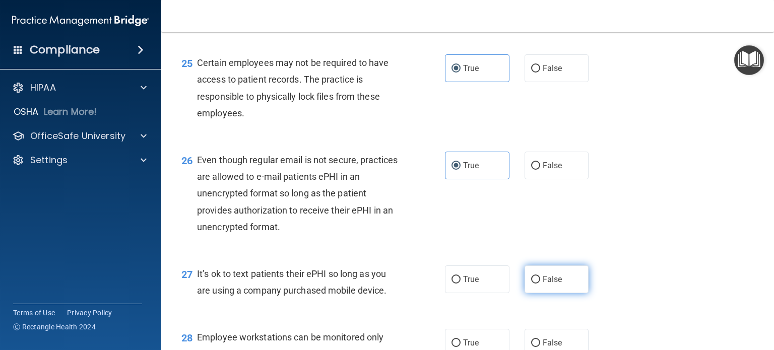
click at [555, 284] on span "False" at bounding box center [553, 280] width 20 height 10
click at [540, 284] on input "False" at bounding box center [535, 280] width 9 height 8
radio input "true"
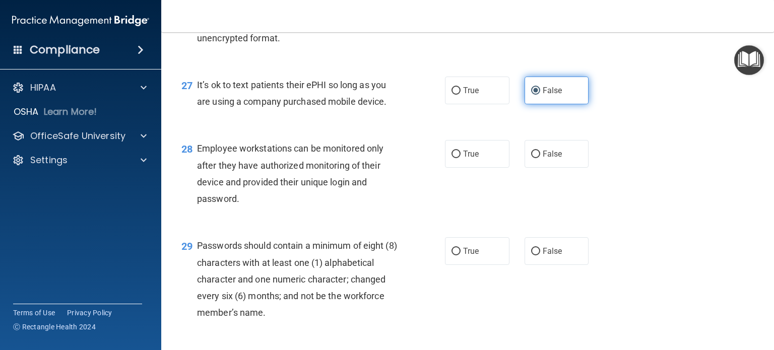
scroll to position [2447, 0]
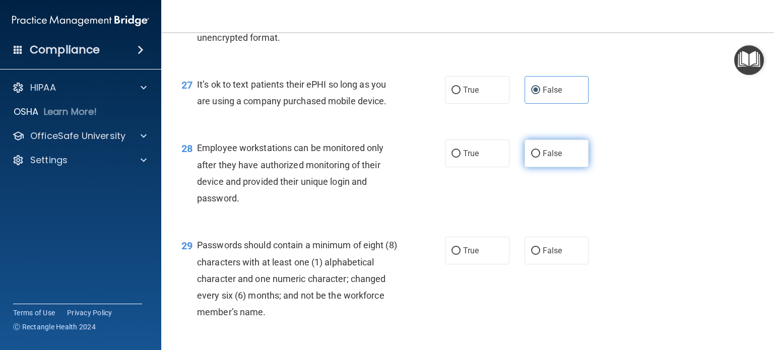
click at [552, 167] on label "False" at bounding box center [557, 154] width 64 height 28
click at [540, 158] on input "False" at bounding box center [535, 154] width 9 height 8
radio input "true"
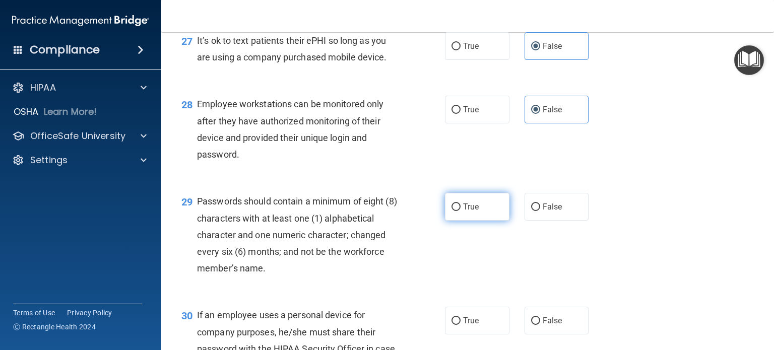
scroll to position [2503, 0]
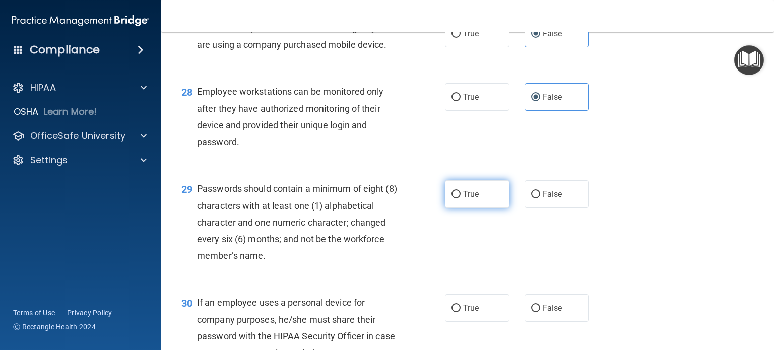
click at [452, 199] on input "True" at bounding box center [455, 195] width 9 height 8
radio input "true"
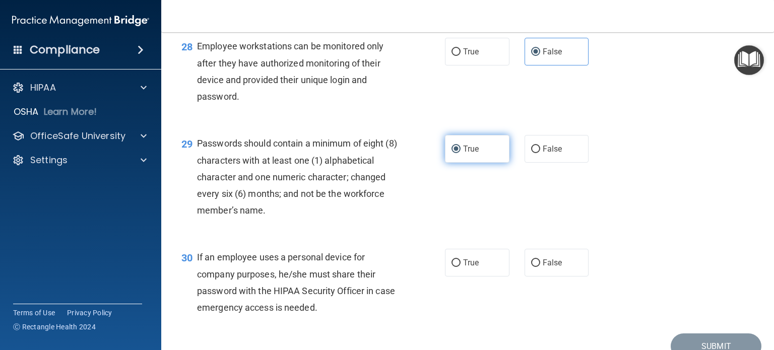
scroll to position [2584, 0]
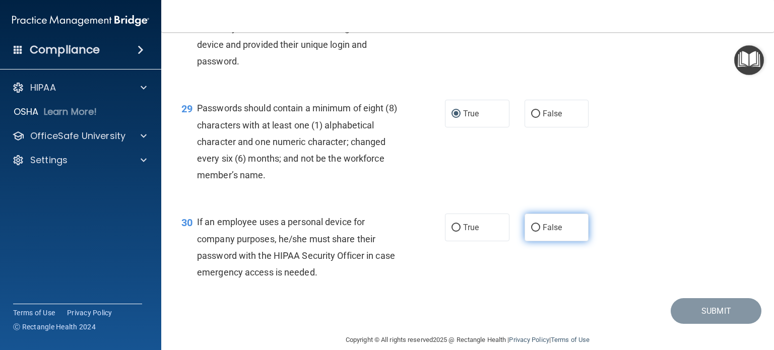
click at [531, 232] on input "False" at bounding box center [535, 228] width 9 height 8
radio input "true"
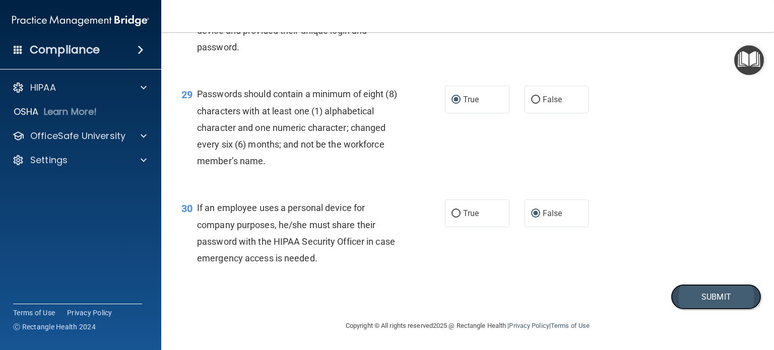
click at [737, 306] on button "Submit" at bounding box center [716, 297] width 91 height 26
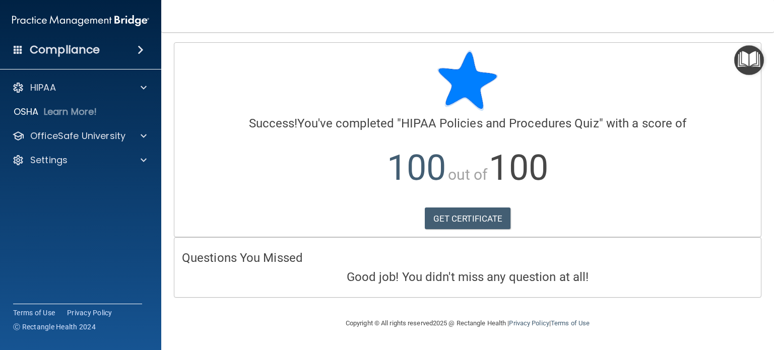
click at [4, 185] on accordion "HIPAA Documents and Policies Report an Incident Business Associates Emergency P…" at bounding box center [81, 147] width 162 height 146
click at [73, 96] on div "HIPAA" at bounding box center [81, 88] width 162 height 20
click at [115, 74] on div "HIPAA Documents and Policies Report an Incident Business Associates Emergency P…" at bounding box center [81, 126] width 162 height 105
click at [111, 91] on div "HIPAA" at bounding box center [67, 88] width 125 height 12
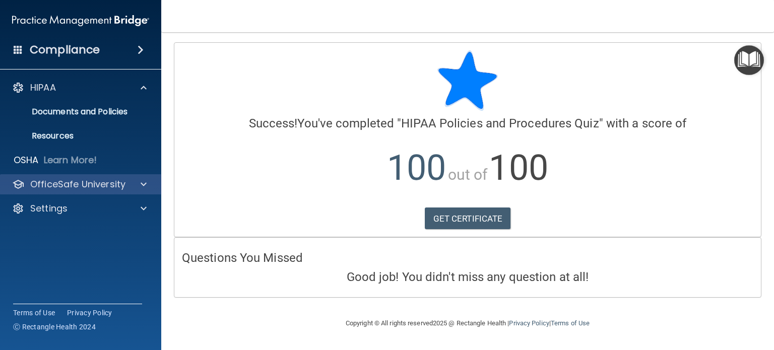
click at [95, 193] on div "OfficeSafe University" at bounding box center [81, 184] width 162 height 20
click at [104, 185] on p "OfficeSafe University" at bounding box center [77, 184] width 95 height 12
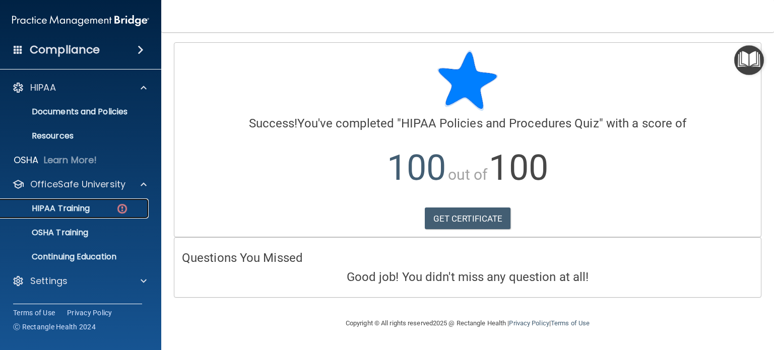
click at [106, 212] on div "HIPAA Training" at bounding box center [76, 209] width 138 height 10
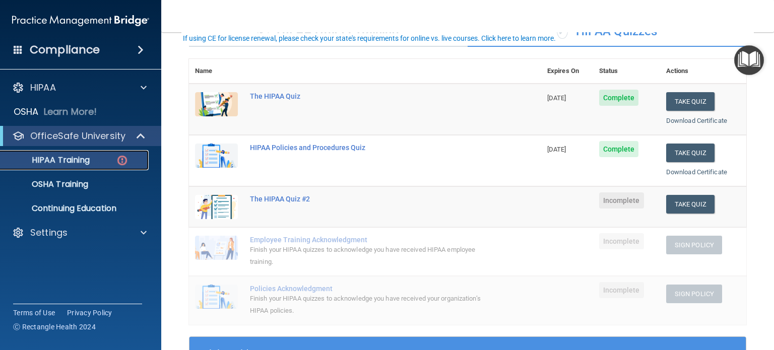
scroll to position [98, 0]
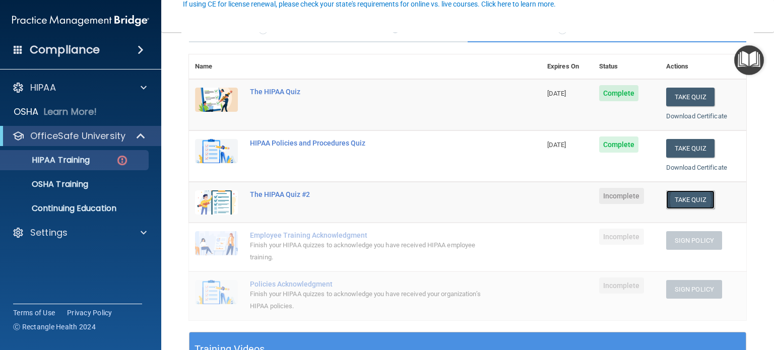
click at [697, 197] on button "Take Quiz" at bounding box center [690, 199] width 48 height 19
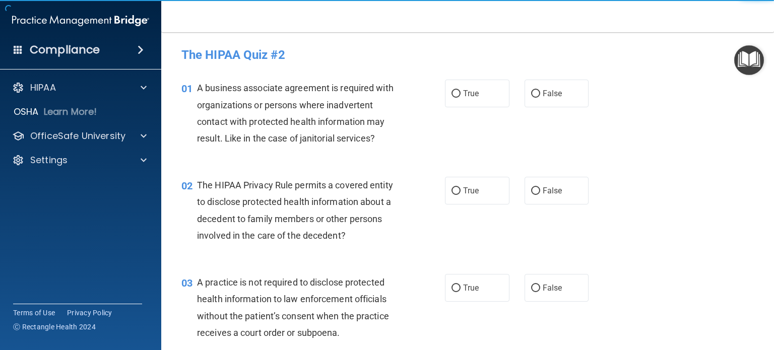
scroll to position [8, 0]
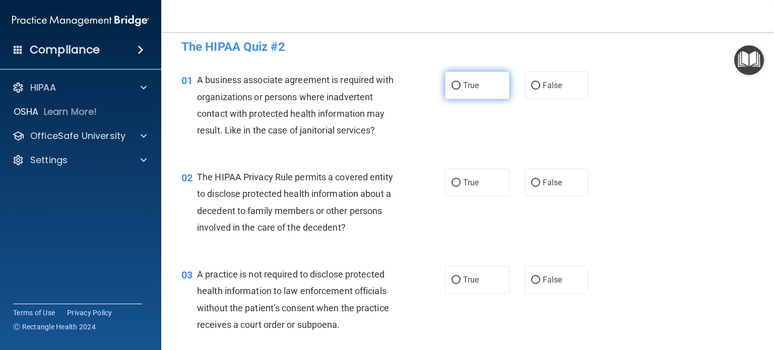
click at [471, 98] on label "True" at bounding box center [477, 86] width 64 height 28
click at [461, 90] on input "True" at bounding box center [455, 86] width 9 height 8
radio input "true"
click at [477, 167] on div "02 The HIPAA Privacy Rule permits a covered entity to disclose protected health…" at bounding box center [467, 204] width 587 height 97
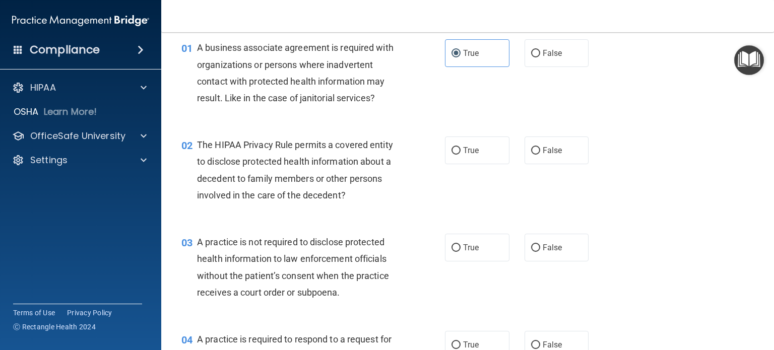
scroll to position [40, 0]
click at [463, 146] on span "True" at bounding box center [471, 151] width 16 height 10
click at [461, 147] on input "True" at bounding box center [455, 151] width 9 height 8
radio input "true"
click at [474, 246] on span "True" at bounding box center [471, 248] width 16 height 10
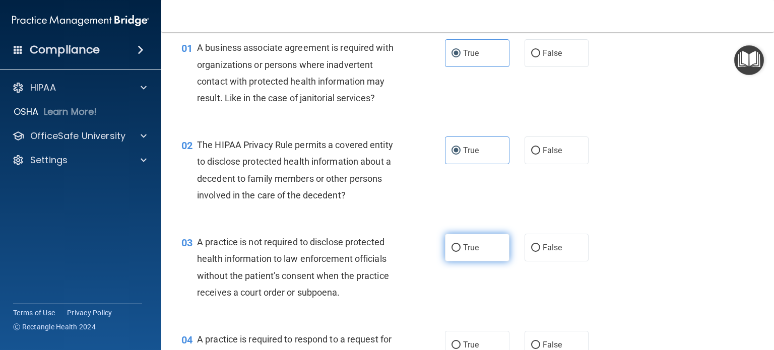
click at [461, 246] on input "True" at bounding box center [455, 248] width 9 height 8
radio input "true"
click at [474, 246] on span "True" at bounding box center [471, 248] width 16 height 10
click at [461, 246] on input "True" at bounding box center [455, 248] width 9 height 8
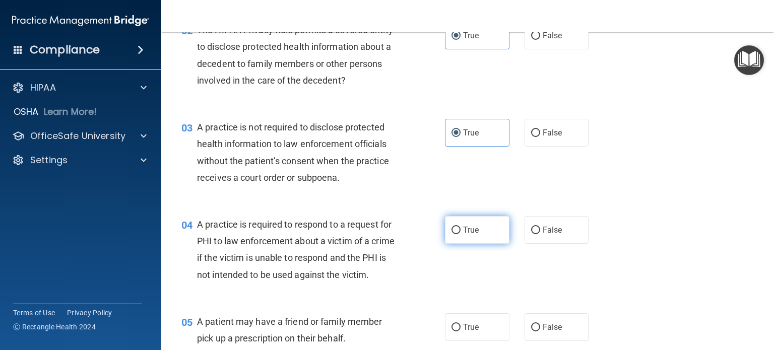
click at [474, 234] on label "True" at bounding box center [477, 230] width 64 height 28
click at [461, 234] on input "True" at bounding box center [455, 231] width 9 height 8
radio input "true"
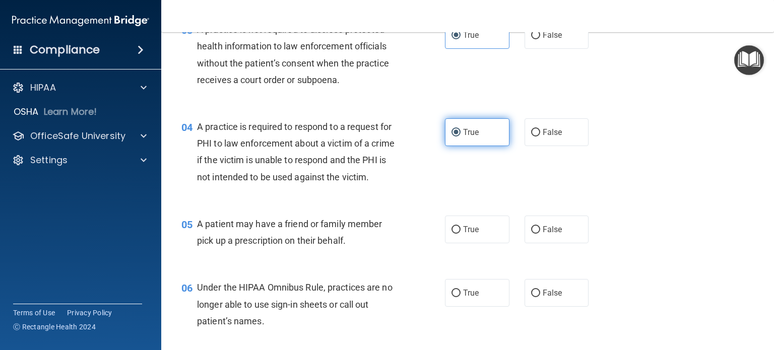
scroll to position [254, 0]
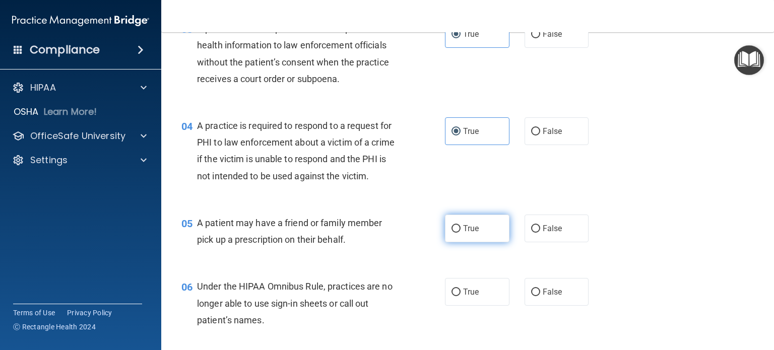
drag, startPoint x: 474, startPoint y: 234, endPoint x: 464, endPoint y: 237, distance: 9.9
click at [464, 237] on label "True" at bounding box center [477, 229] width 64 height 28
click at [461, 233] on input "True" at bounding box center [455, 229] width 9 height 8
radio input "true"
click at [464, 237] on label "True" at bounding box center [477, 229] width 64 height 28
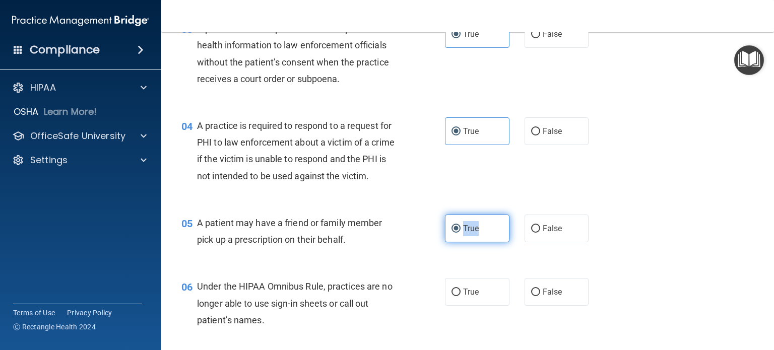
click at [461, 233] on input "True" at bounding box center [455, 229] width 9 height 8
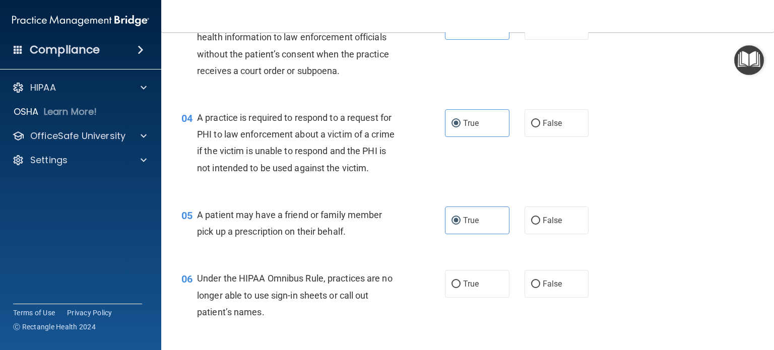
click at [466, 187] on div "04 A practice is required to respond to a request for PHI to law enforcement ab…" at bounding box center [467, 145] width 587 height 97
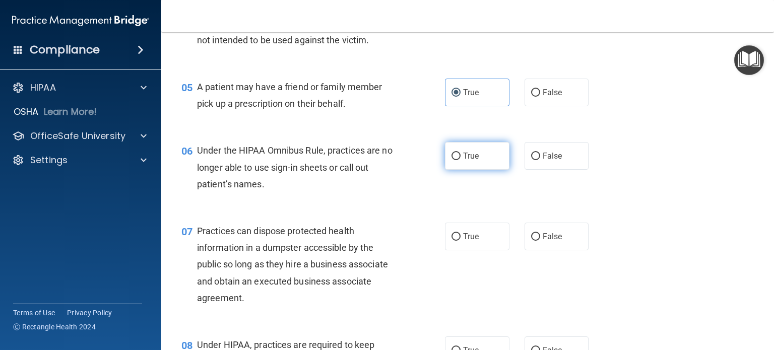
click at [452, 160] on input "True" at bounding box center [455, 157] width 9 height 8
radio input "true"
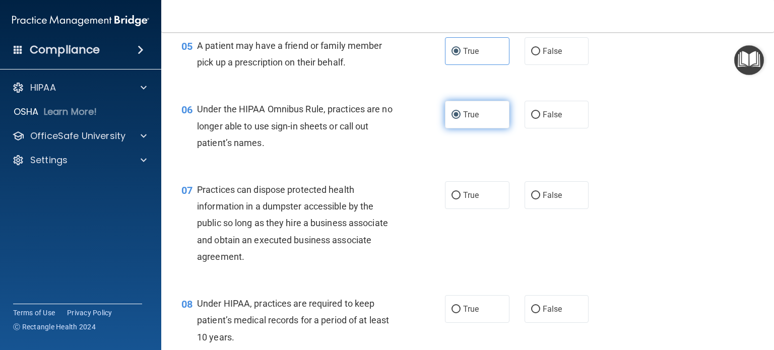
scroll to position [435, 0]
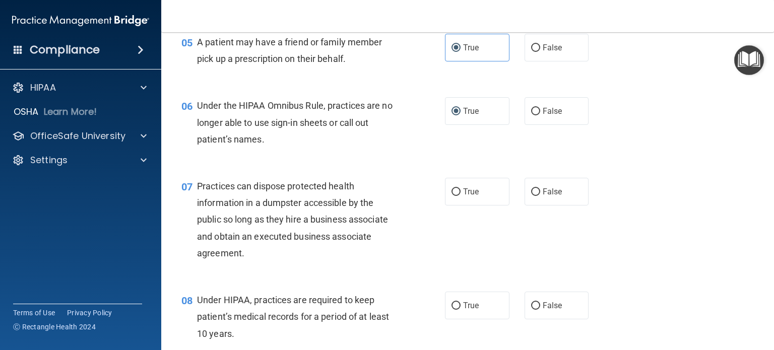
click at [453, 192] on div "07 Practices can dispose protected health information in a dumpster accessible …" at bounding box center [467, 222] width 587 height 114
click at [452, 203] on label "True" at bounding box center [477, 192] width 64 height 28
click at [452, 196] on input "True" at bounding box center [455, 192] width 9 height 8
radio input "true"
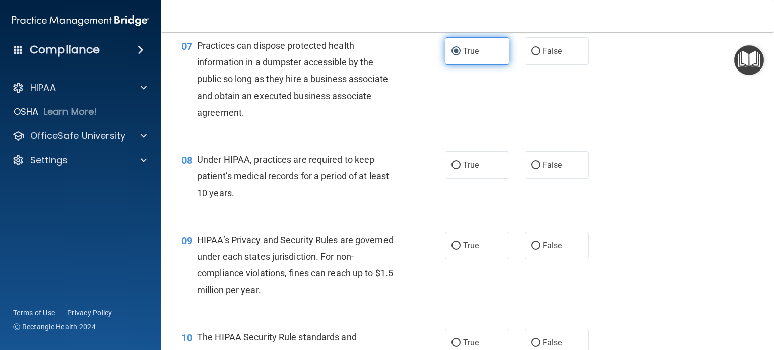
scroll to position [576, 0]
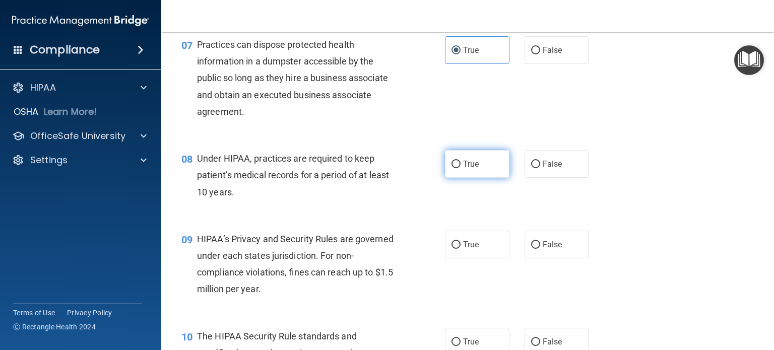
click at [451, 168] on input "True" at bounding box center [455, 165] width 9 height 8
radio input "true"
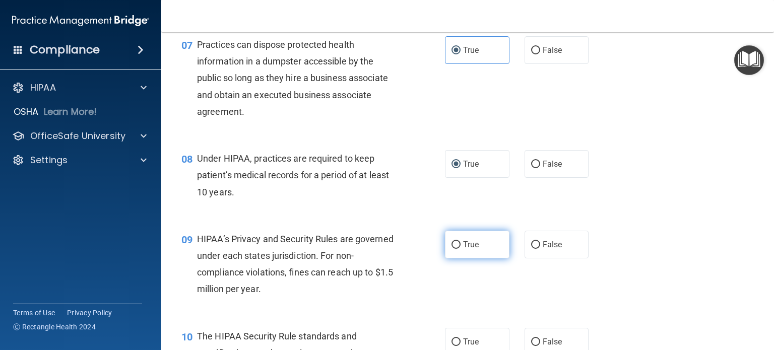
click at [447, 253] on label "True" at bounding box center [477, 245] width 64 height 28
click at [451, 249] on input "True" at bounding box center [455, 245] width 9 height 8
radio input "true"
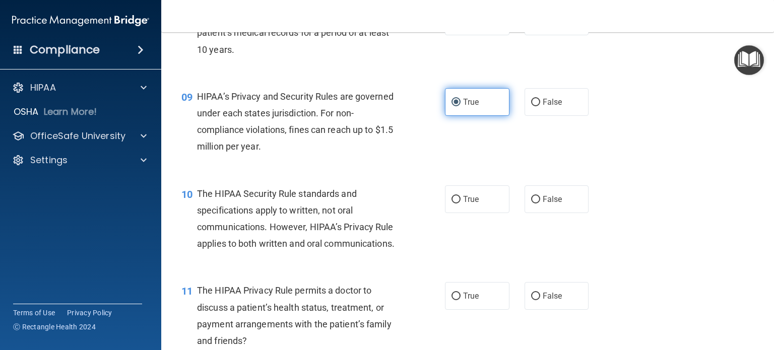
scroll to position [720, 0]
click at [449, 213] on label "True" at bounding box center [477, 199] width 64 height 28
click at [451, 203] on input "True" at bounding box center [455, 199] width 9 height 8
radio input "true"
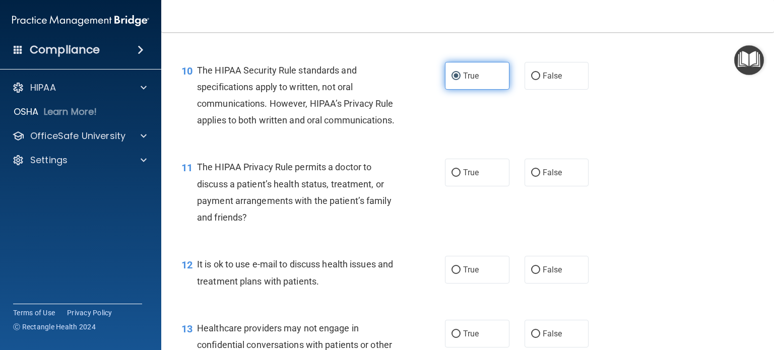
scroll to position [848, 0]
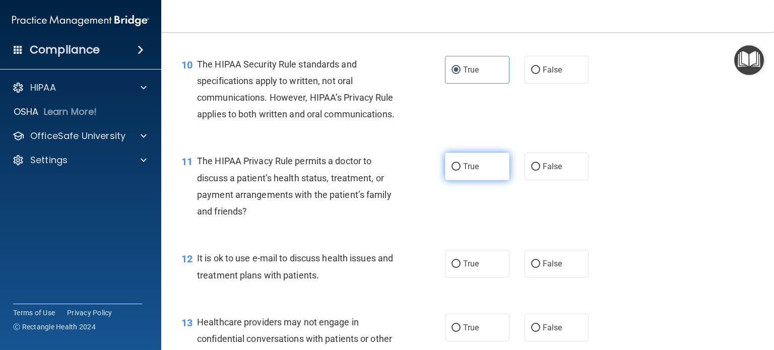
click at [450, 180] on label "True" at bounding box center [477, 167] width 64 height 28
click at [451, 171] on input "True" at bounding box center [455, 167] width 9 height 8
radio input "true"
click at [468, 269] on span "True" at bounding box center [471, 264] width 16 height 10
click at [461, 268] on input "True" at bounding box center [455, 264] width 9 height 8
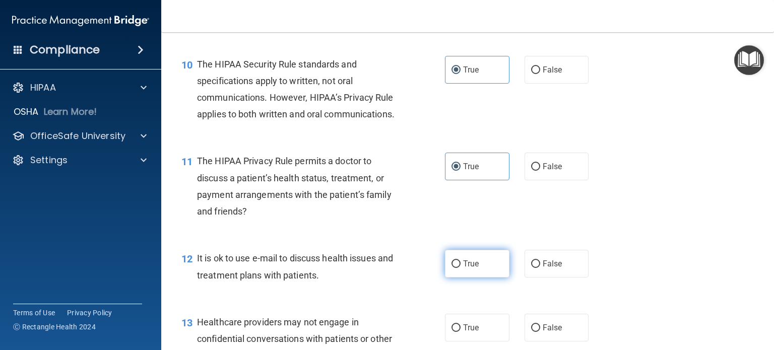
radio input "true"
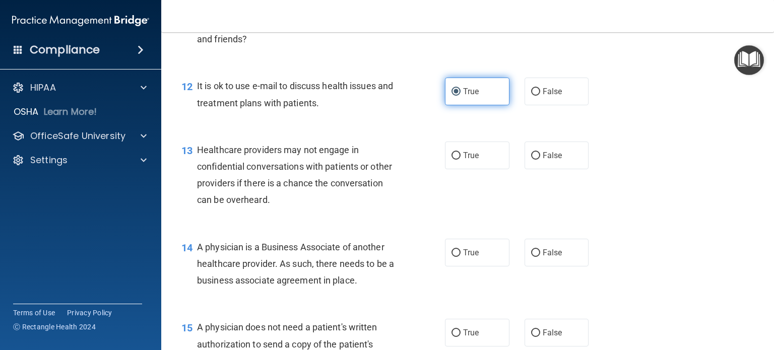
scroll to position [1022, 0]
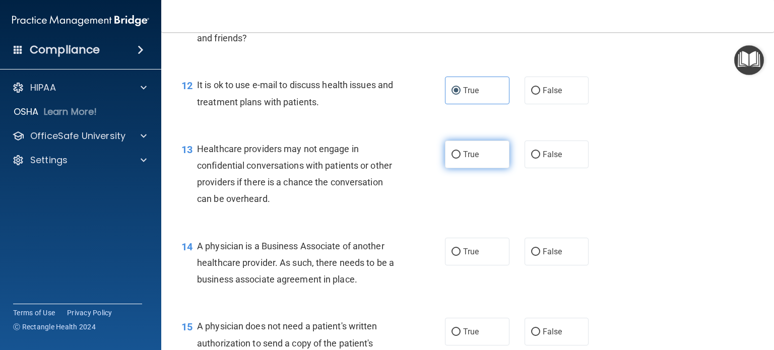
click at [463, 159] on span "True" at bounding box center [471, 155] width 16 height 10
click at [460, 159] on input "True" at bounding box center [455, 155] width 9 height 8
radio input "true"
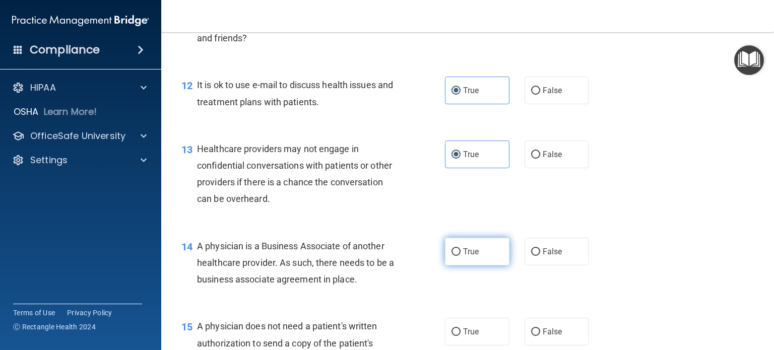
click at [469, 256] on span "True" at bounding box center [471, 252] width 16 height 10
click at [461, 256] on input "True" at bounding box center [455, 252] width 9 height 8
radio input "true"
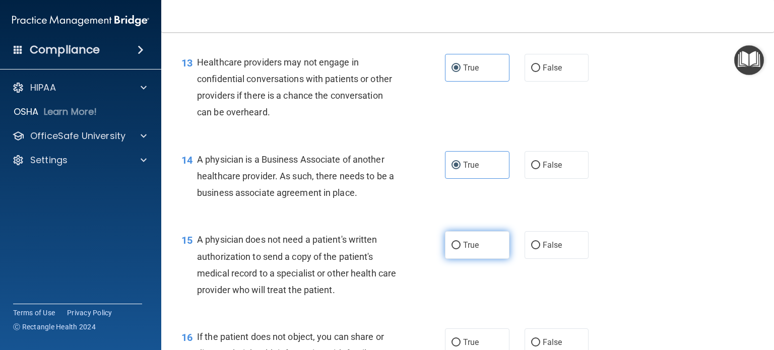
drag, startPoint x: 469, startPoint y: 284, endPoint x: 459, endPoint y: 284, distance: 9.6
click at [459, 259] on label "True" at bounding box center [477, 245] width 64 height 28
click at [459, 249] on input "True" at bounding box center [455, 246] width 9 height 8
radio input "true"
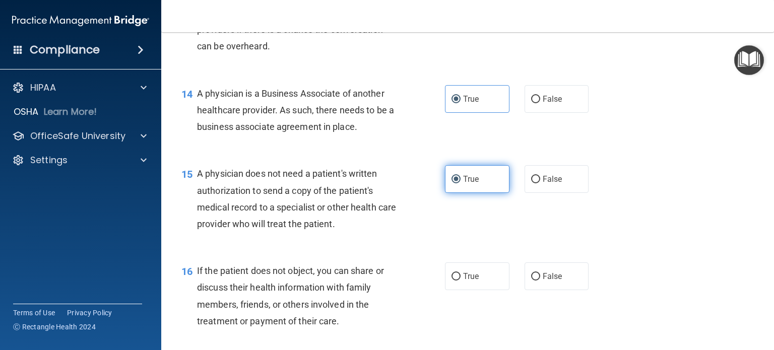
scroll to position [1175, 0]
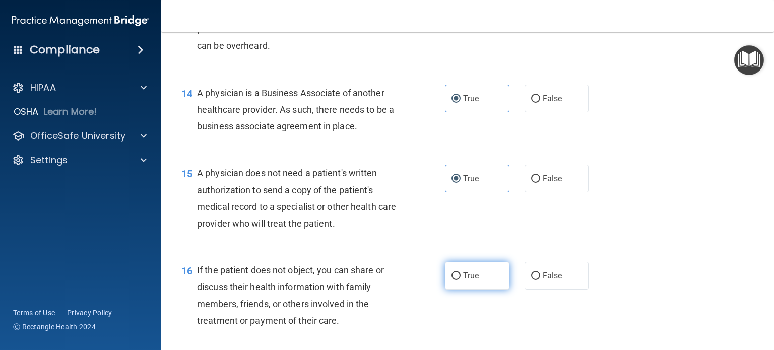
click at [455, 280] on input "True" at bounding box center [455, 277] width 9 height 8
radio input "true"
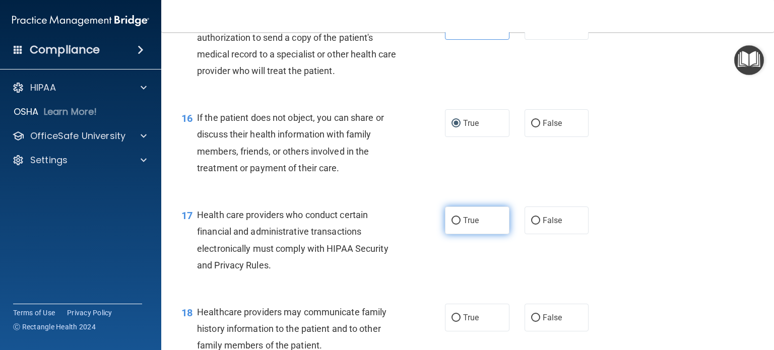
click at [456, 225] on input "True" at bounding box center [455, 221] width 9 height 8
radio input "true"
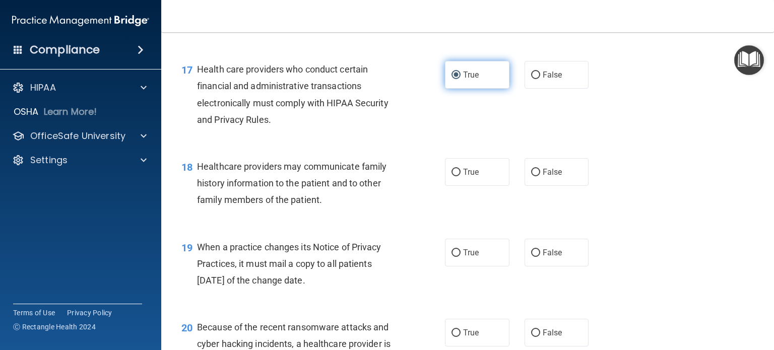
scroll to position [1473, 0]
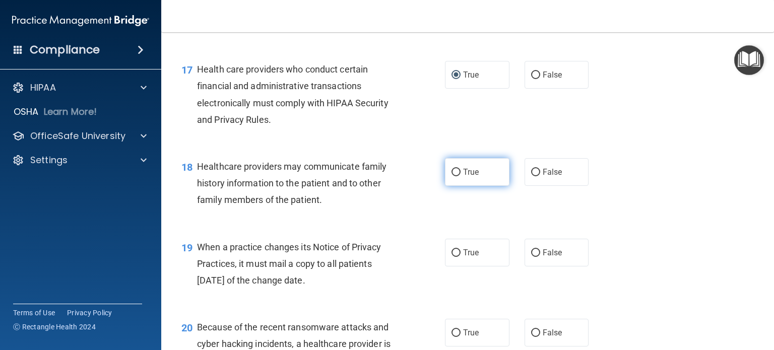
click at [445, 186] on label "True" at bounding box center [477, 172] width 64 height 28
click at [451, 176] on input "True" at bounding box center [455, 173] width 9 height 8
radio input "true"
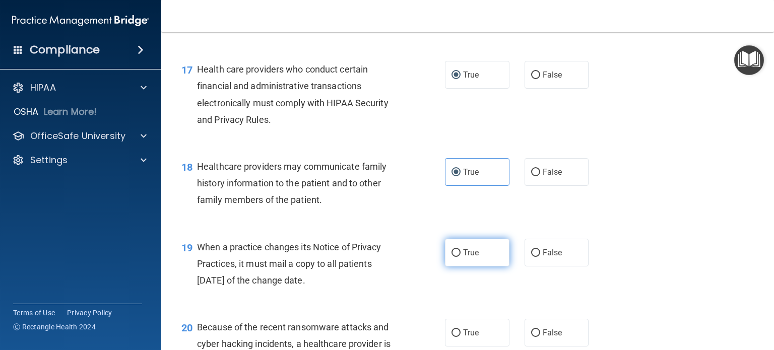
click at [455, 257] on input "True" at bounding box center [455, 253] width 9 height 8
radio input "true"
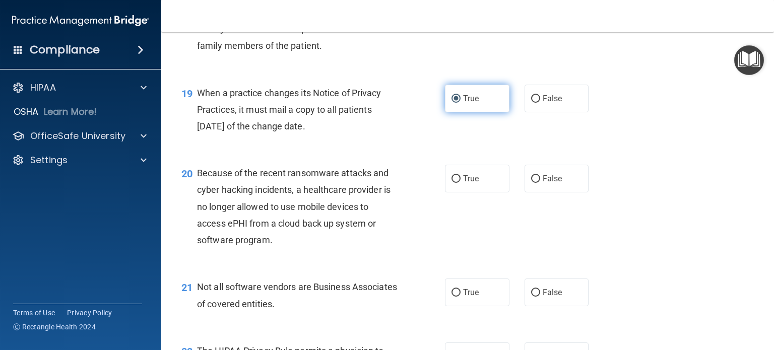
scroll to position [1628, 0]
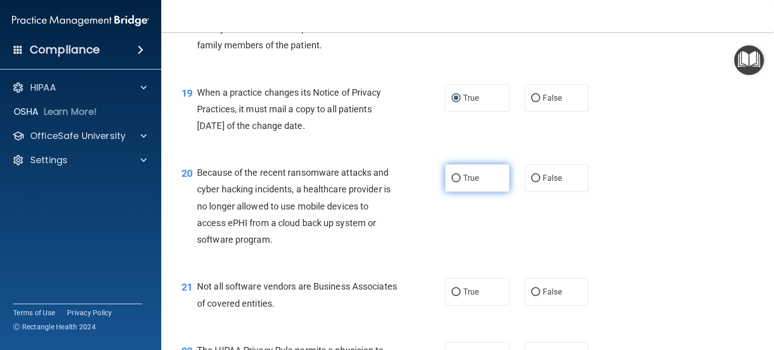
click at [455, 192] on label "True" at bounding box center [477, 178] width 64 height 28
click at [455, 182] on input "True" at bounding box center [455, 179] width 9 height 8
radio input "true"
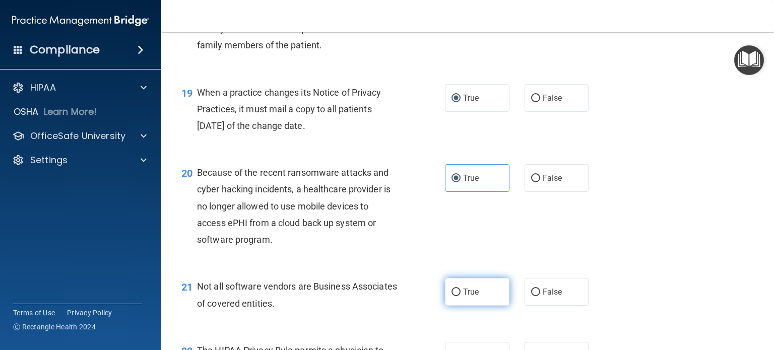
click at [462, 306] on label "True" at bounding box center [477, 292] width 64 height 28
click at [461, 296] on input "True" at bounding box center [455, 293] width 9 height 8
radio input "true"
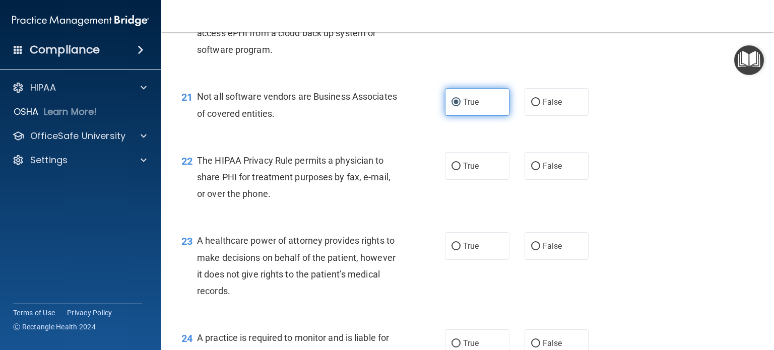
scroll to position [1819, 0]
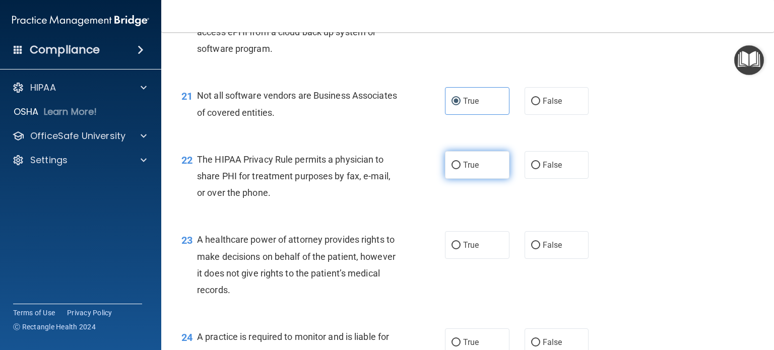
click at [453, 179] on label "True" at bounding box center [477, 165] width 64 height 28
click at [453, 169] on input "True" at bounding box center [455, 166] width 9 height 8
radio input "true"
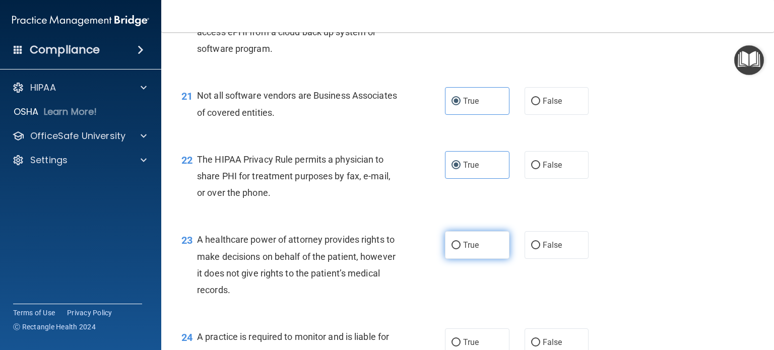
click at [463, 250] on span "True" at bounding box center [471, 245] width 16 height 10
click at [461, 249] on input "True" at bounding box center [455, 246] width 9 height 8
radio input "true"
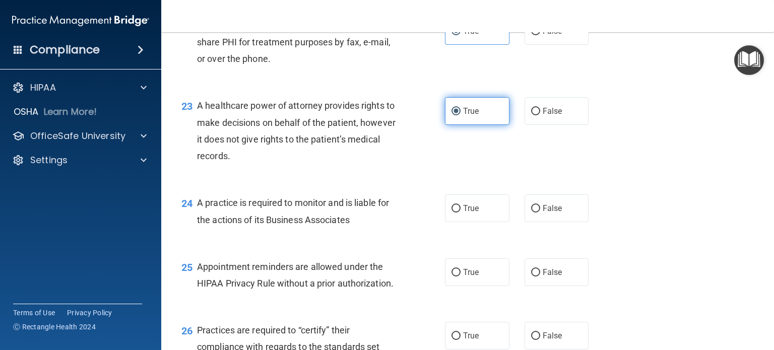
scroll to position [1968, 0]
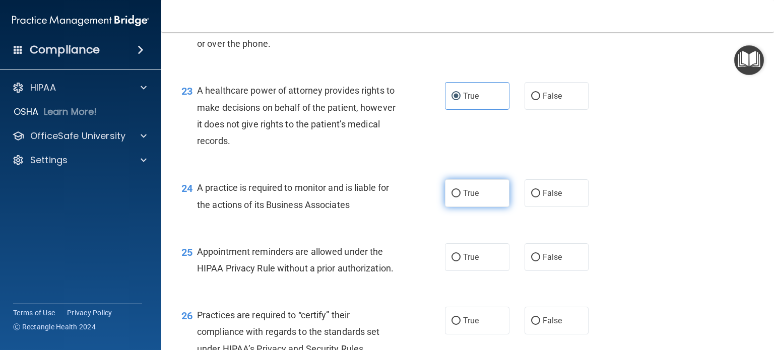
click at [455, 198] on input "True" at bounding box center [455, 194] width 9 height 8
radio input "true"
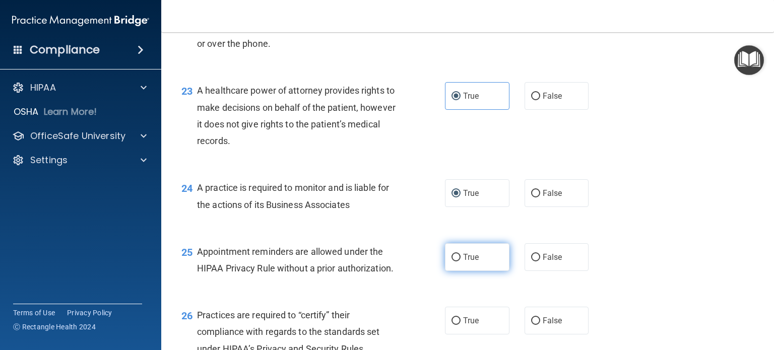
click at [463, 262] on span "True" at bounding box center [471, 257] width 16 height 10
click at [461, 261] on input "True" at bounding box center [455, 258] width 9 height 8
radio input "true"
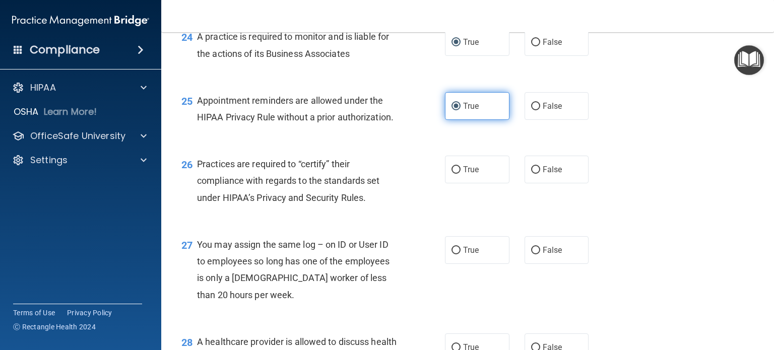
scroll to position [2120, 0]
click at [462, 221] on div "26 Practices are required to “certify” their compliance with regards to the sta…" at bounding box center [467, 182] width 587 height 81
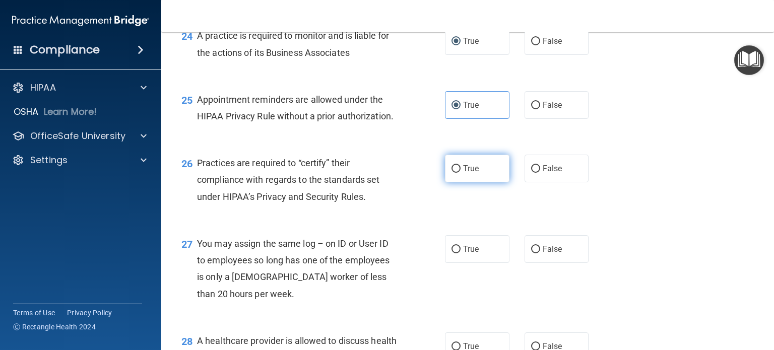
click at [463, 173] on span "True" at bounding box center [471, 169] width 16 height 10
click at [461, 173] on input "True" at bounding box center [455, 169] width 9 height 8
radio input "true"
click at [462, 263] on label "True" at bounding box center [477, 249] width 64 height 28
click at [461, 253] on input "True" at bounding box center [455, 250] width 9 height 8
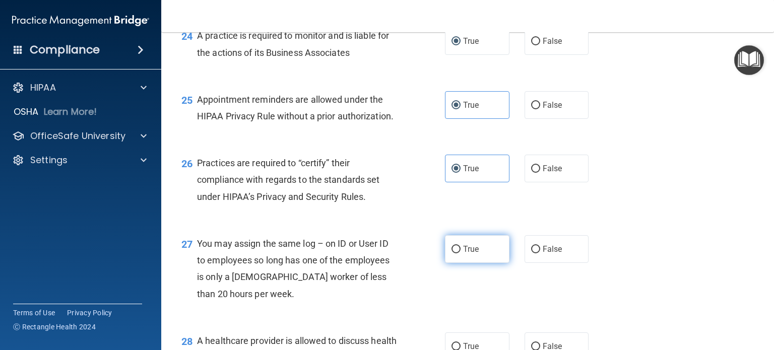
radio input "true"
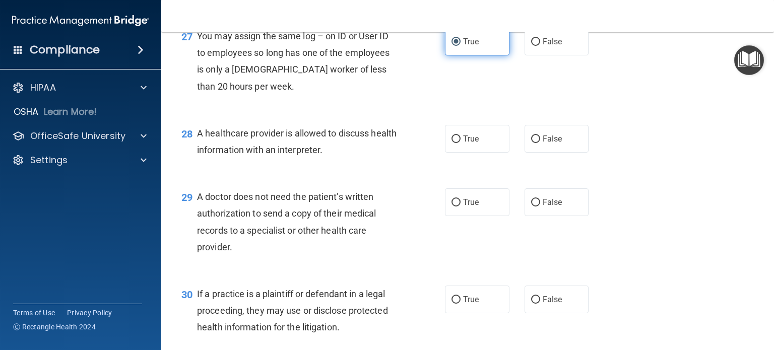
scroll to position [2329, 0]
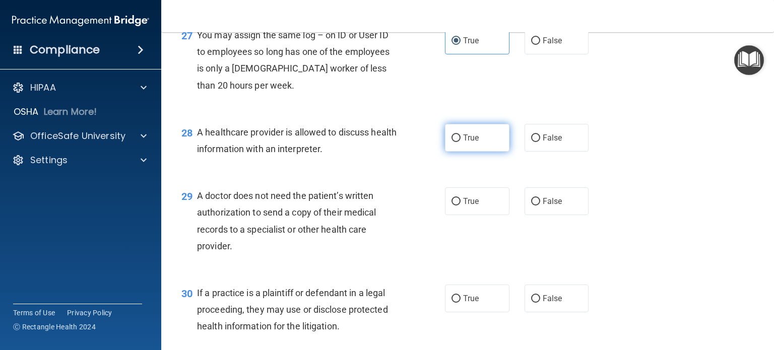
click at [451, 142] on input "True" at bounding box center [455, 139] width 9 height 8
radio input "true"
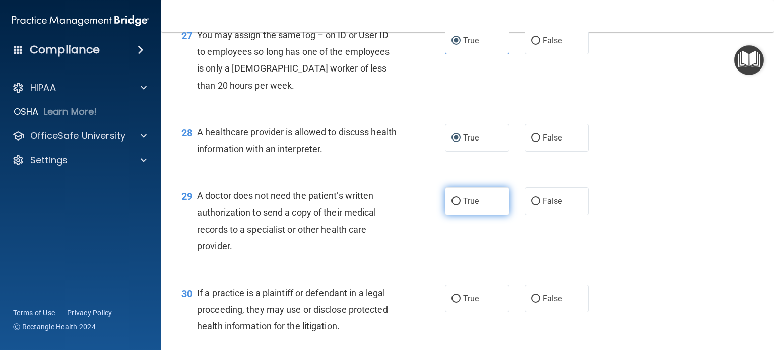
click at [457, 215] on label "True" at bounding box center [477, 201] width 64 height 28
click at [457, 206] on input "True" at bounding box center [455, 202] width 9 height 8
radio input "true"
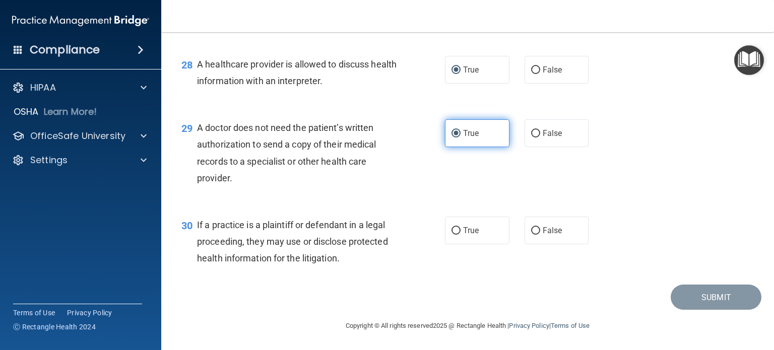
scroll to position [2427, 0]
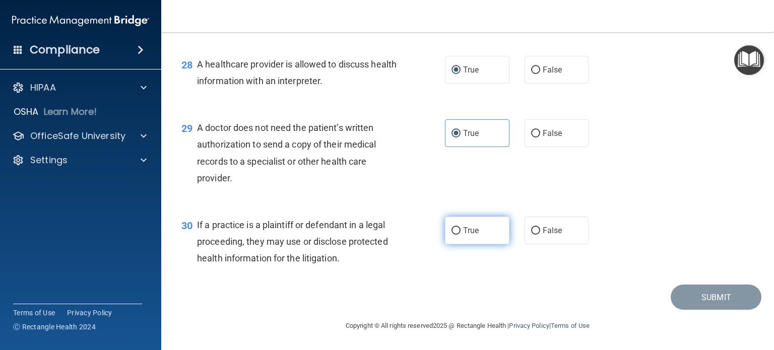
drag, startPoint x: 457, startPoint y: 230, endPoint x: 452, endPoint y: 235, distance: 7.5
click at [452, 235] on input "True" at bounding box center [455, 231] width 9 height 8
radio input "true"
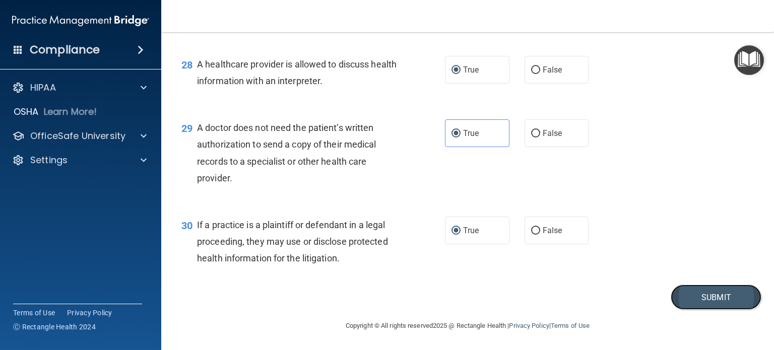
click at [680, 304] on button "Submit" at bounding box center [716, 298] width 91 height 26
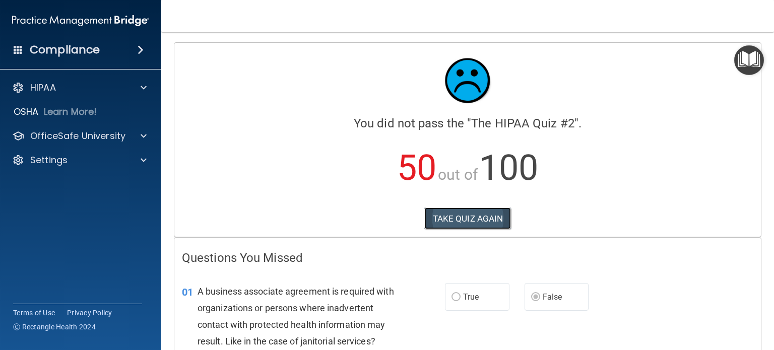
click at [468, 220] on button "TAKE QUIZ AGAIN" at bounding box center [467, 219] width 87 height 22
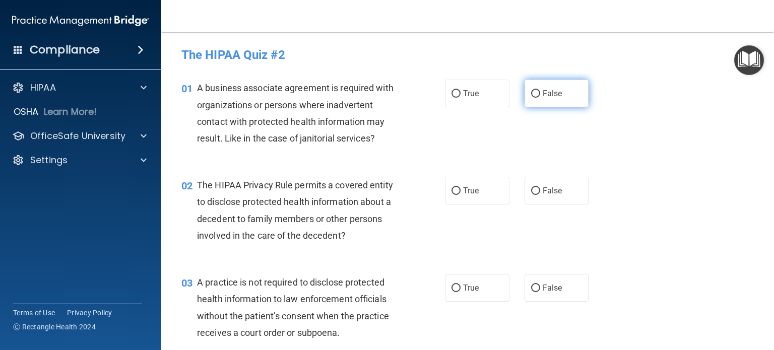
click at [548, 106] on label "False" at bounding box center [557, 94] width 64 height 28
click at [540, 98] on input "False" at bounding box center [535, 94] width 9 height 8
radio input "true"
click at [462, 201] on label "True" at bounding box center [477, 191] width 64 height 28
click at [461, 195] on input "True" at bounding box center [455, 191] width 9 height 8
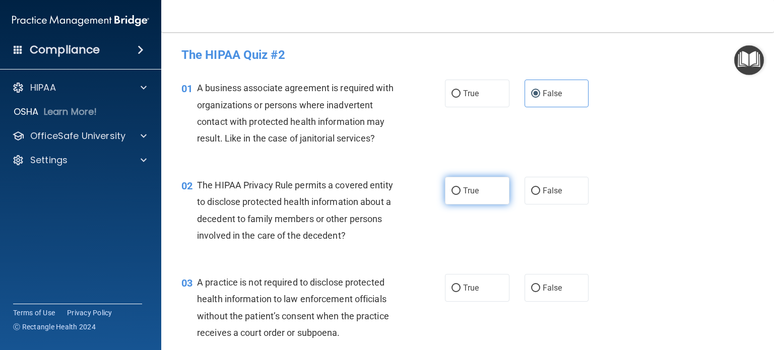
radio input "true"
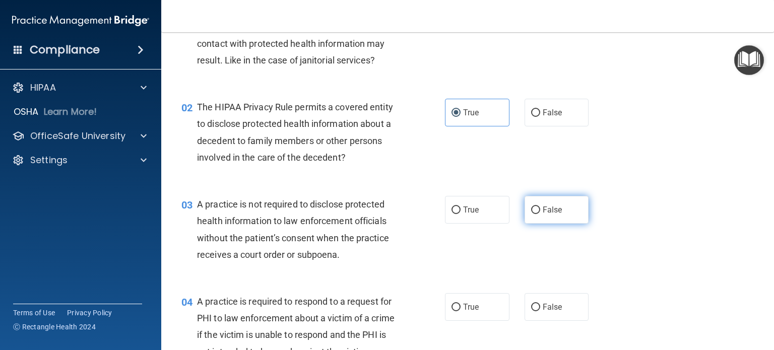
click at [557, 211] on label "False" at bounding box center [557, 210] width 64 height 28
click at [540, 211] on input "False" at bounding box center [535, 211] width 9 height 8
radio input "true"
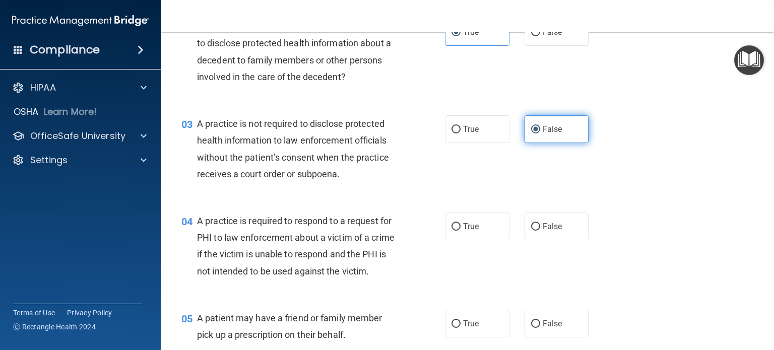
scroll to position [167, 0]
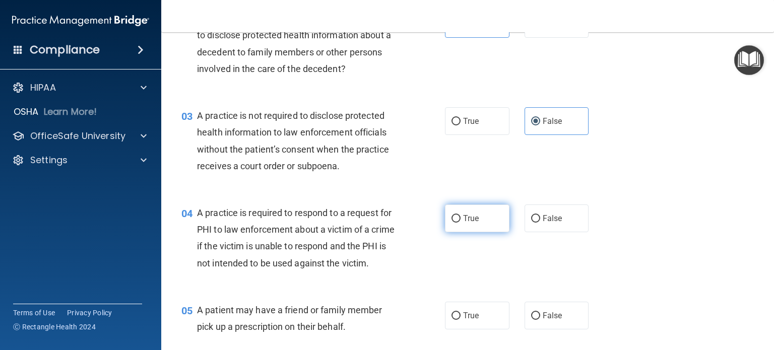
click at [481, 213] on label "True" at bounding box center [477, 219] width 64 height 28
click at [461, 215] on input "True" at bounding box center [455, 219] width 9 height 8
radio input "true"
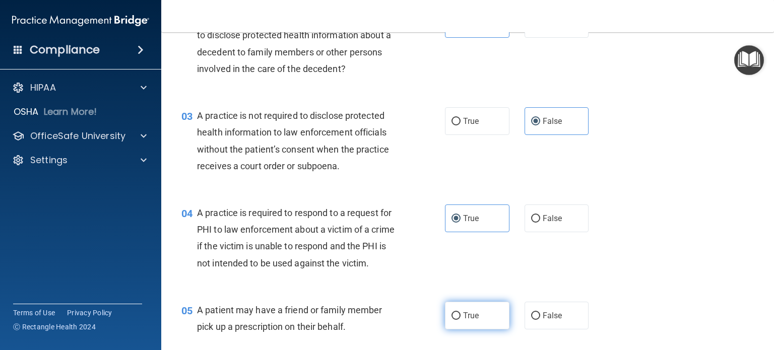
click at [470, 320] on label "True" at bounding box center [477, 316] width 64 height 28
click at [461, 320] on input "True" at bounding box center [455, 316] width 9 height 8
radio input "true"
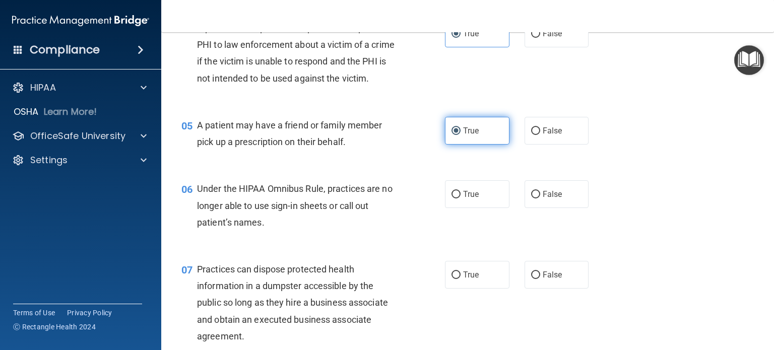
scroll to position [353, 0]
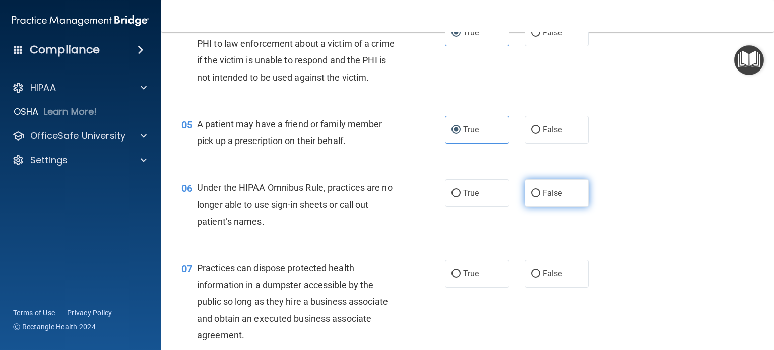
click at [538, 200] on label "False" at bounding box center [557, 193] width 64 height 28
click at [538, 198] on input "False" at bounding box center [535, 194] width 9 height 8
radio input "true"
click at [544, 279] on span "False" at bounding box center [553, 274] width 20 height 10
click at [540, 278] on input "False" at bounding box center [535, 275] width 9 height 8
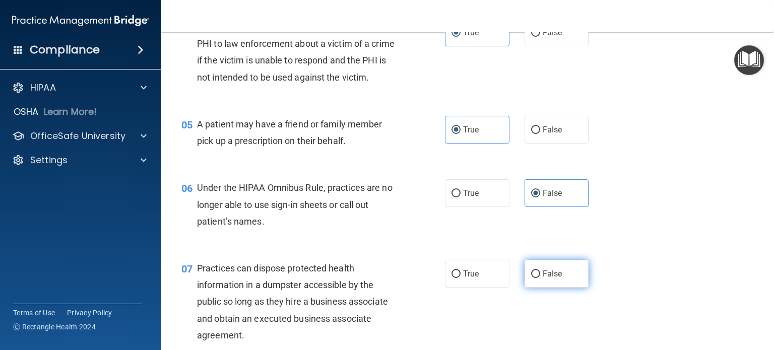
radio input "true"
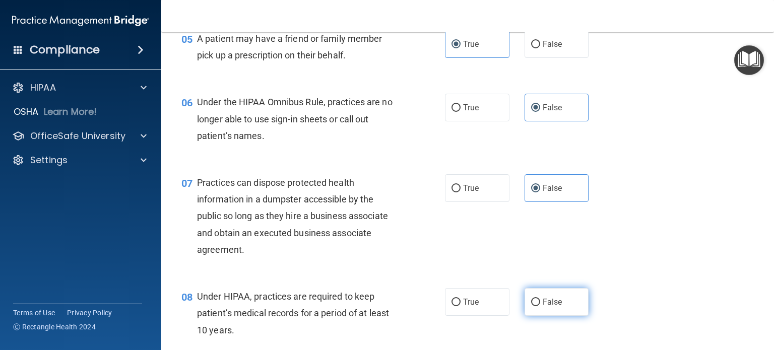
click at [532, 316] on label "False" at bounding box center [557, 302] width 64 height 28
click at [532, 306] on input "False" at bounding box center [535, 303] width 9 height 8
radio input "true"
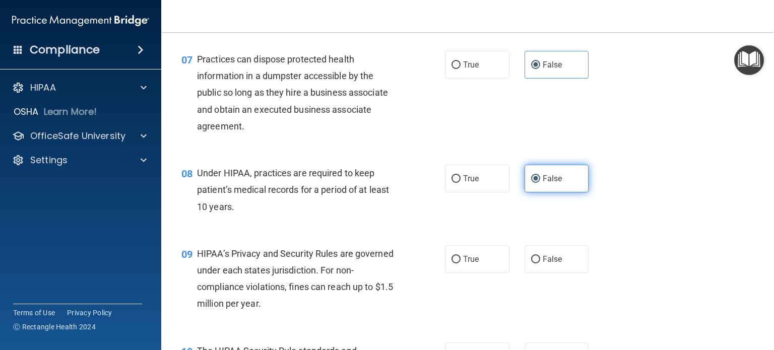
scroll to position [562, 0]
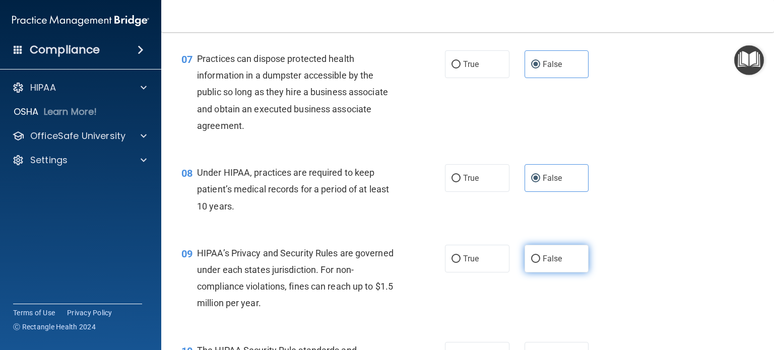
click at [538, 273] on label "False" at bounding box center [557, 259] width 64 height 28
click at [538, 263] on input "False" at bounding box center [535, 259] width 9 height 8
radio input "true"
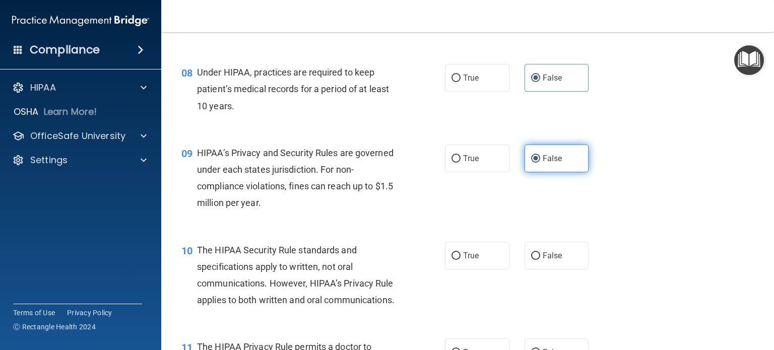
scroll to position [666, 0]
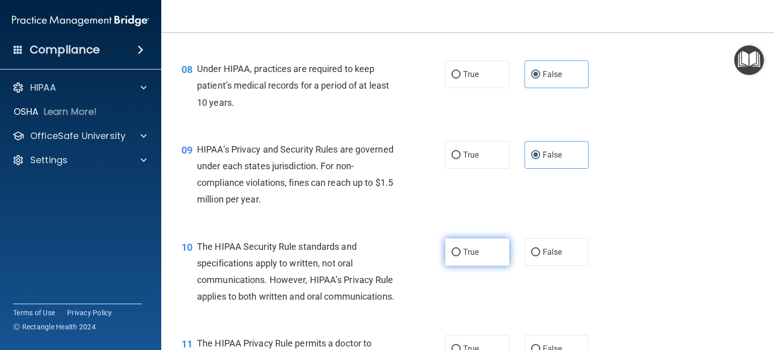
click at [455, 264] on label "True" at bounding box center [477, 252] width 64 height 28
click at [455, 256] on input "True" at bounding box center [455, 253] width 9 height 8
radio input "true"
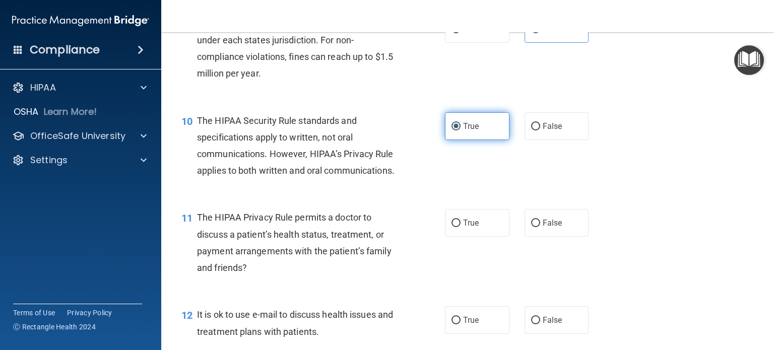
scroll to position [792, 0]
drag, startPoint x: 455, startPoint y: 264, endPoint x: 445, endPoint y: 263, distance: 10.2
click at [445, 237] on label "True" at bounding box center [477, 223] width 64 height 28
click at [451, 227] on input "True" at bounding box center [455, 224] width 9 height 8
radio input "true"
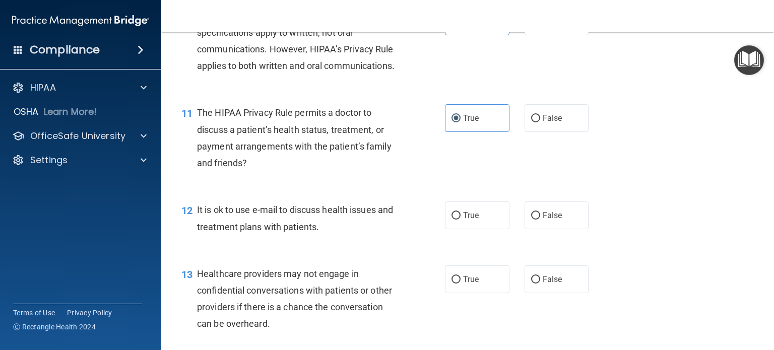
scroll to position [897, 0]
click at [463, 220] on span "True" at bounding box center [471, 216] width 16 height 10
click at [461, 220] on input "True" at bounding box center [455, 216] width 9 height 8
radio input "true"
click at [445, 293] on label "True" at bounding box center [477, 280] width 64 height 28
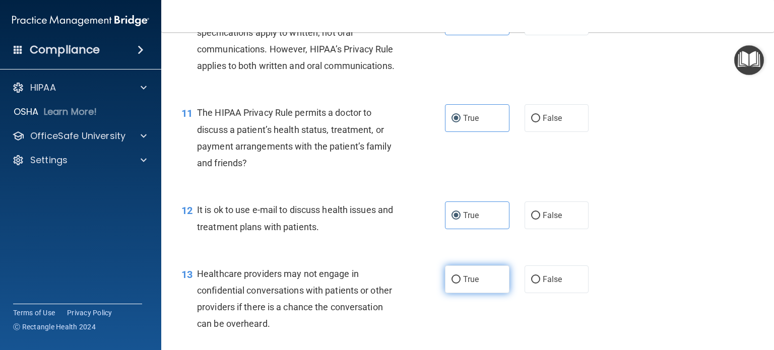
click at [451, 284] on input "True" at bounding box center [455, 280] width 9 height 8
radio input "true"
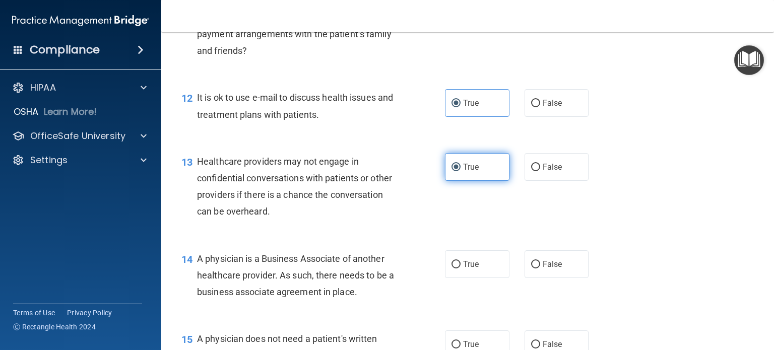
scroll to position [1010, 0]
click at [547, 171] on span "False" at bounding box center [553, 167] width 20 height 10
click at [540, 171] on input "False" at bounding box center [535, 167] width 9 height 8
radio input "true"
radio input "false"
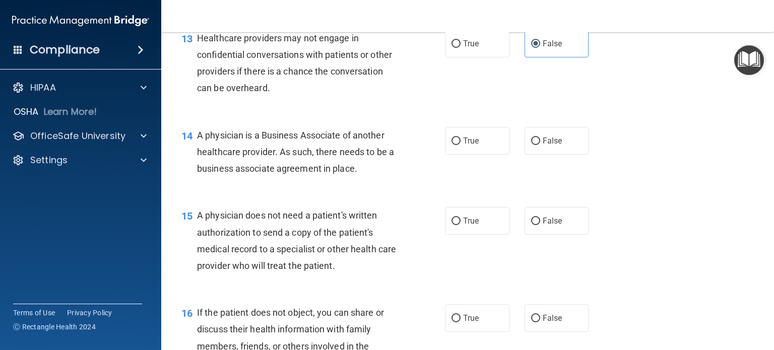
scroll to position [1147, 0]
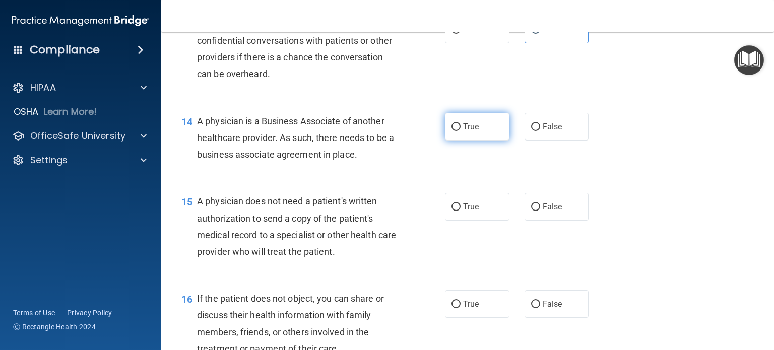
click at [467, 132] on span "True" at bounding box center [471, 127] width 16 height 10
click at [461, 131] on input "True" at bounding box center [455, 127] width 9 height 8
radio input "true"
click at [542, 221] on label "False" at bounding box center [557, 207] width 64 height 28
click at [540, 211] on input "False" at bounding box center [535, 208] width 9 height 8
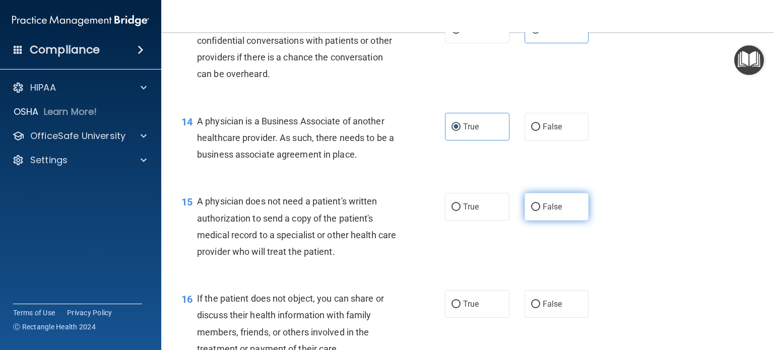
radio input "true"
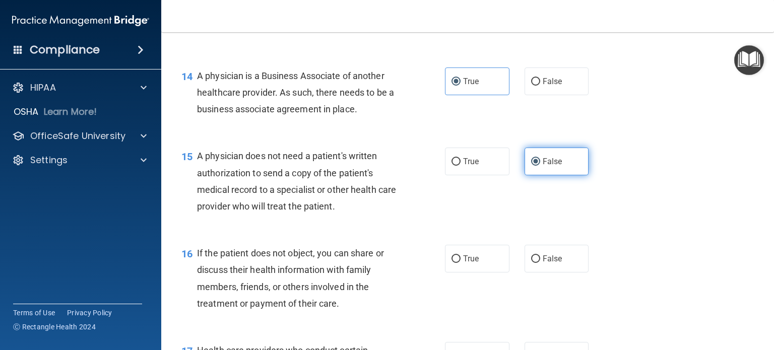
scroll to position [1200, 0]
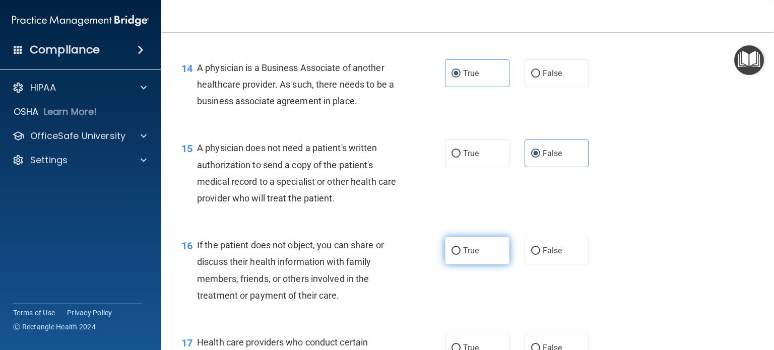
click at [484, 265] on label "True" at bounding box center [477, 251] width 64 height 28
click at [461, 255] on input "True" at bounding box center [455, 251] width 9 height 8
radio input "true"
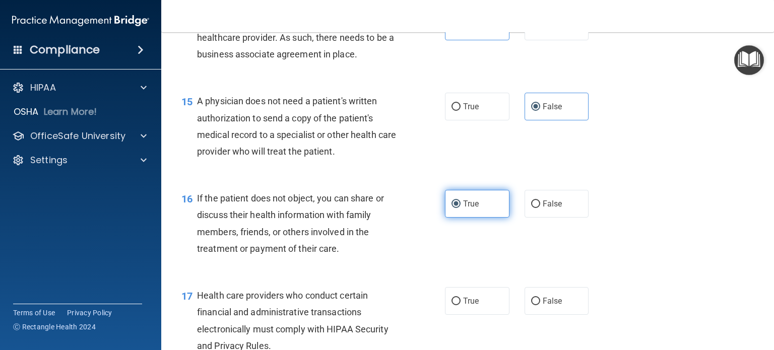
scroll to position [1276, 0]
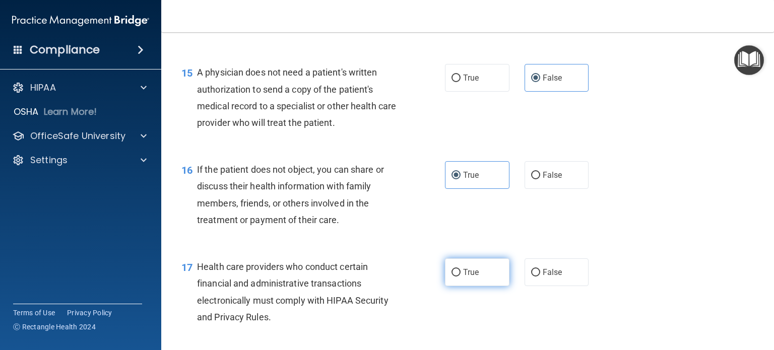
drag, startPoint x: 484, startPoint y: 289, endPoint x: 465, endPoint y: 313, distance: 30.5
click at [465, 286] on label "True" at bounding box center [477, 272] width 64 height 28
click at [461, 277] on input "True" at bounding box center [455, 273] width 9 height 8
radio input "true"
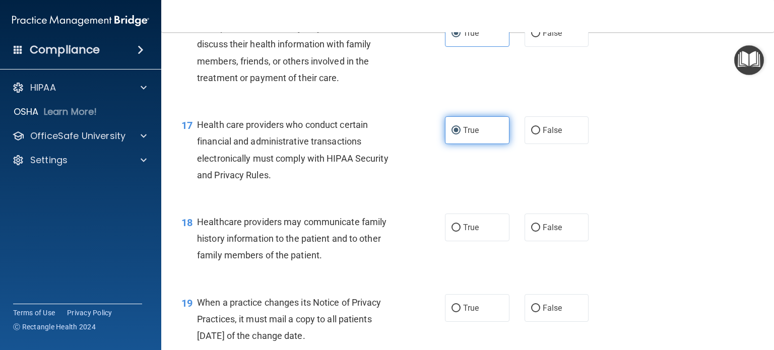
scroll to position [1419, 0]
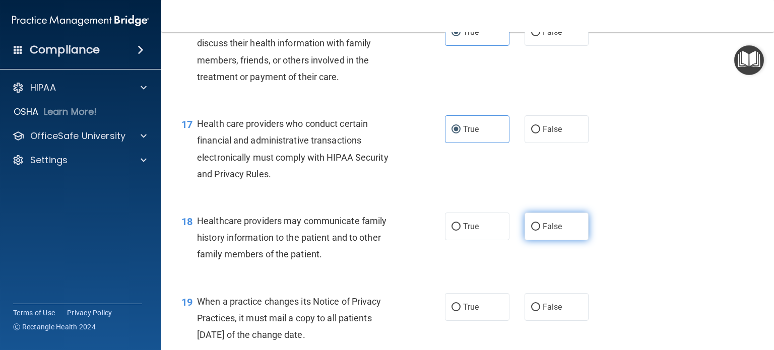
click at [549, 231] on span "False" at bounding box center [553, 227] width 20 height 10
click at [540, 231] on input "False" at bounding box center [535, 227] width 9 height 8
radio input "true"
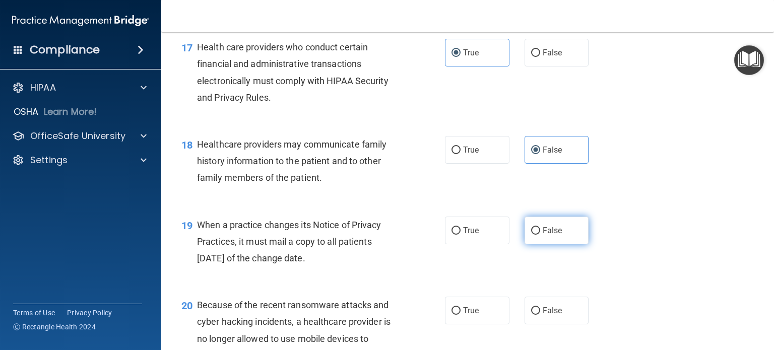
click at [549, 235] on span "False" at bounding box center [553, 231] width 20 height 10
click at [540, 235] on input "False" at bounding box center [535, 231] width 9 height 8
radio input "true"
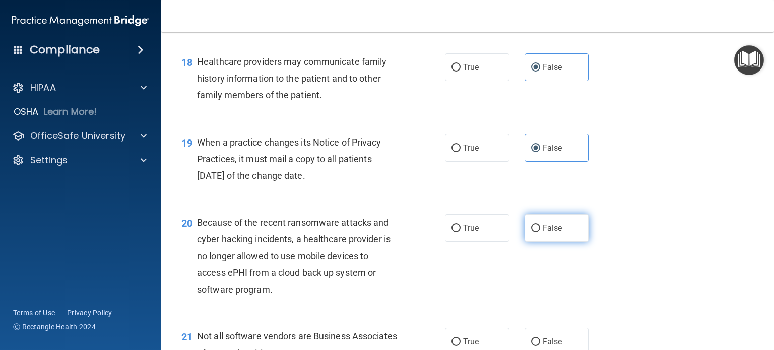
click at [548, 233] on span "False" at bounding box center [553, 228] width 20 height 10
click at [540, 232] on input "False" at bounding box center [535, 229] width 9 height 8
radio input "true"
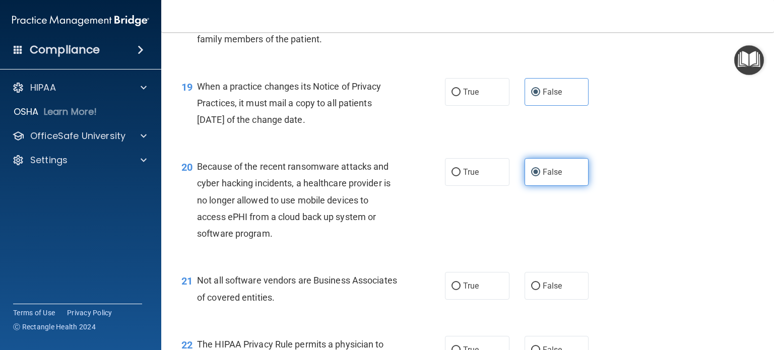
scroll to position [1739, 0]
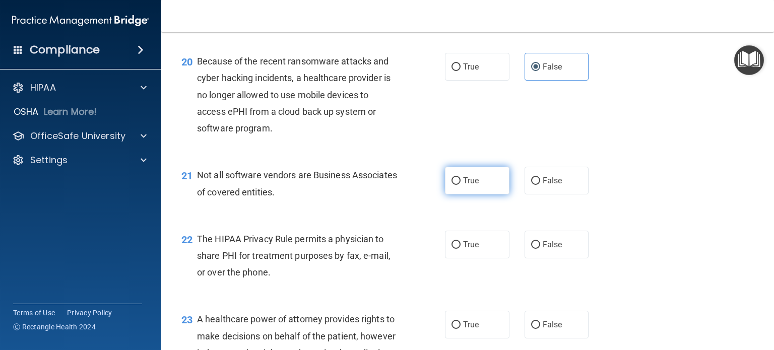
click at [490, 194] on label "True" at bounding box center [477, 181] width 64 height 28
click at [461, 185] on input "True" at bounding box center [455, 181] width 9 height 8
radio input "true"
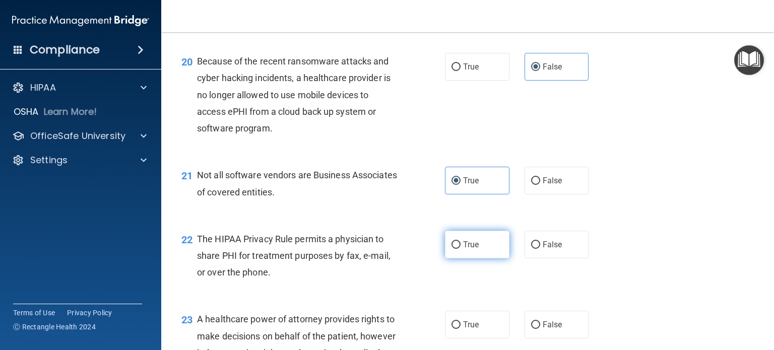
click at [480, 258] on label "True" at bounding box center [477, 245] width 64 height 28
click at [461, 249] on input "True" at bounding box center [455, 245] width 9 height 8
radio input "true"
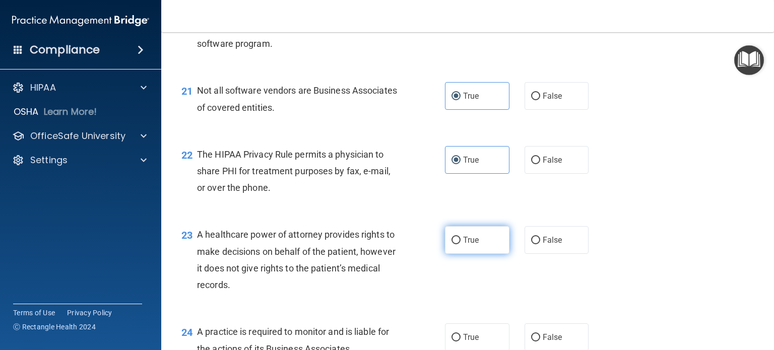
click at [479, 254] on label "True" at bounding box center [477, 240] width 64 height 28
click at [461, 244] on input "True" at bounding box center [455, 241] width 9 height 8
radio input "true"
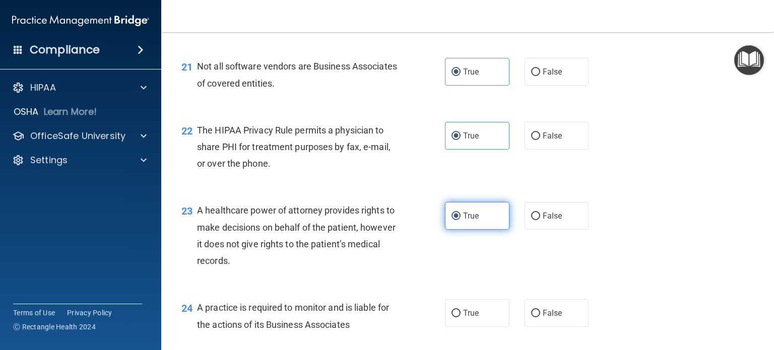
scroll to position [1849, 0]
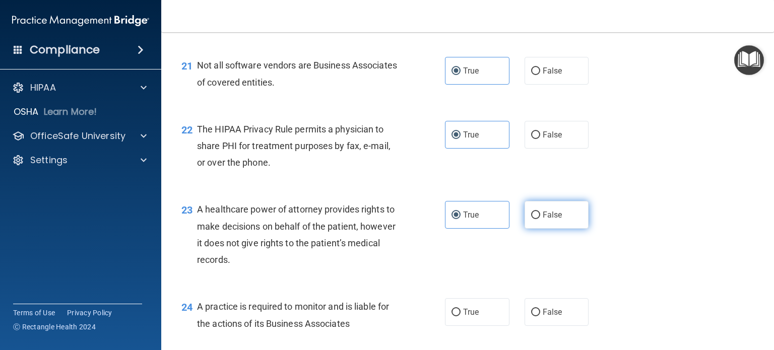
click at [544, 220] on span "False" at bounding box center [553, 215] width 20 height 10
click at [540, 219] on input "False" at bounding box center [535, 216] width 9 height 8
radio input "true"
radio input "false"
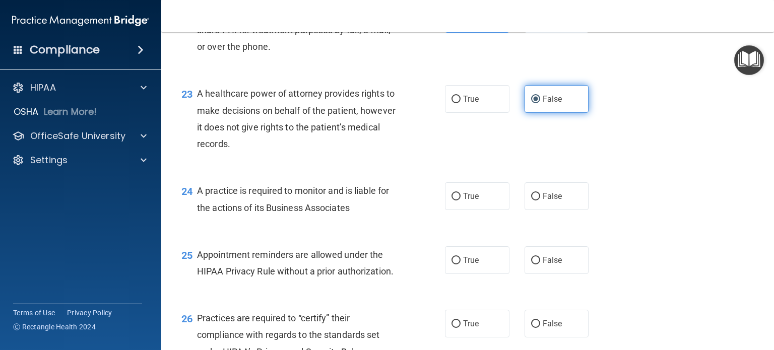
scroll to position [1969, 0]
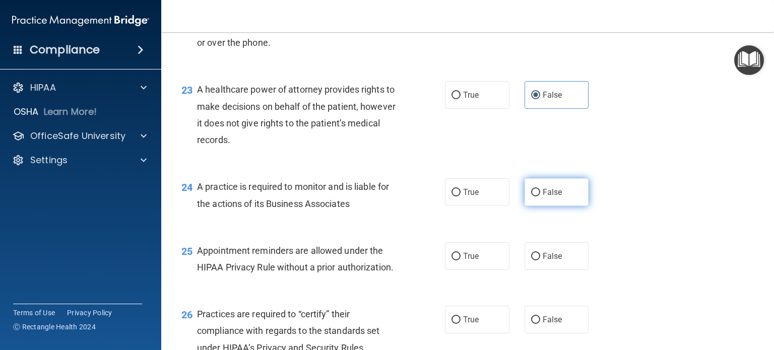
click at [536, 206] on label "False" at bounding box center [557, 192] width 64 height 28
click at [536, 197] on input "False" at bounding box center [535, 193] width 9 height 8
radio input "true"
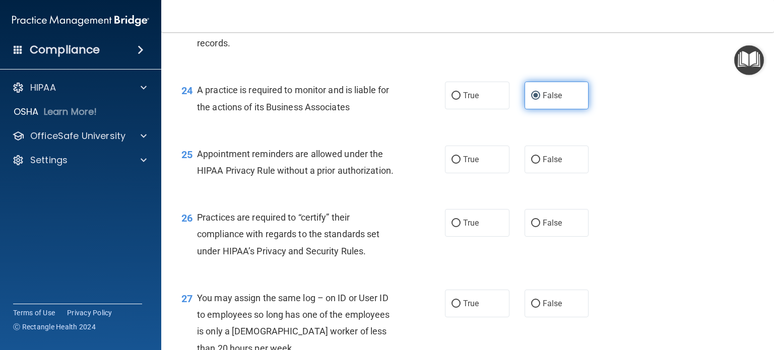
scroll to position [2066, 0]
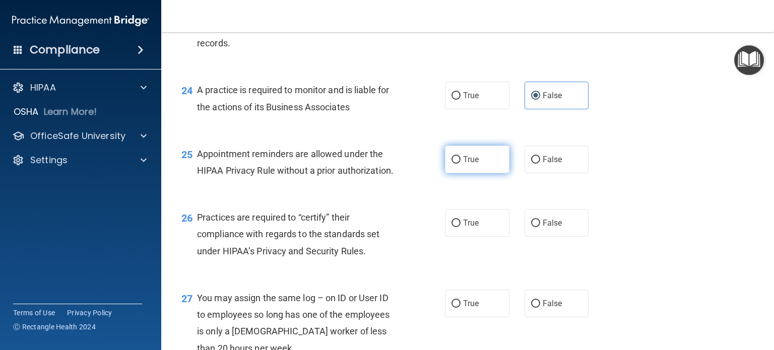
click at [487, 173] on label "True" at bounding box center [477, 160] width 64 height 28
click at [461, 164] on input "True" at bounding box center [455, 160] width 9 height 8
radio input "true"
click at [540, 237] on label "False" at bounding box center [557, 223] width 64 height 28
click at [540, 227] on input "False" at bounding box center [535, 224] width 9 height 8
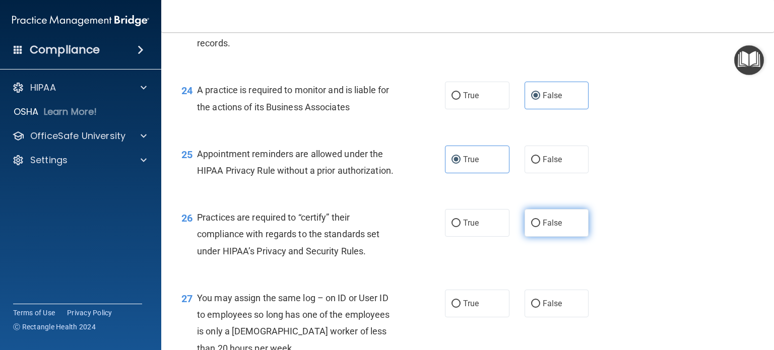
radio input "true"
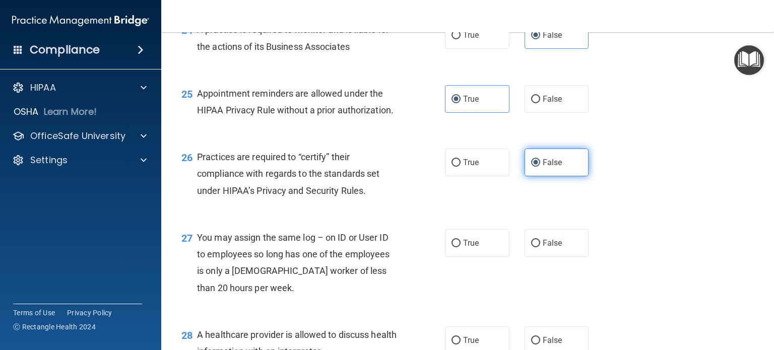
scroll to position [2126, 0]
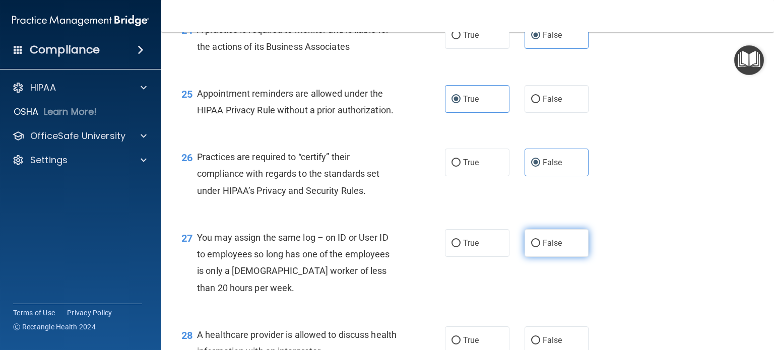
click at [543, 248] on span "False" at bounding box center [553, 243] width 20 height 10
click at [538, 247] on input "False" at bounding box center [535, 244] width 9 height 8
radio input "true"
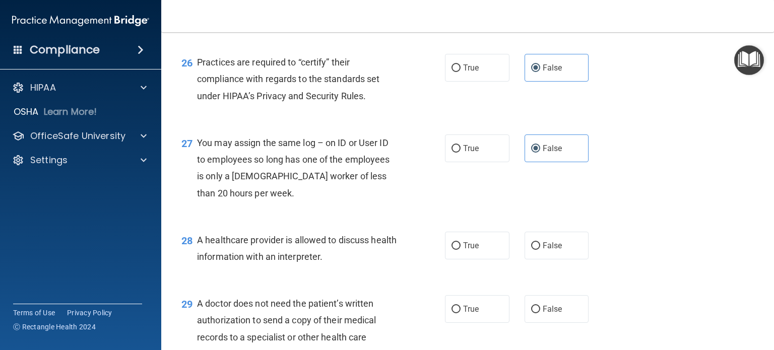
click at [483, 283] on div "28 A healthcare provider is allowed to discuss health information with an inter…" at bounding box center [467, 250] width 587 height 63
click at [476, 259] on label "True" at bounding box center [477, 246] width 64 height 28
click at [461, 250] on input "True" at bounding box center [455, 246] width 9 height 8
radio input "true"
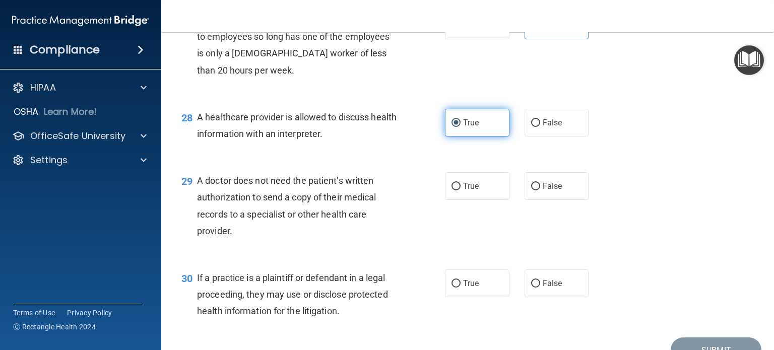
scroll to position [2347, 0]
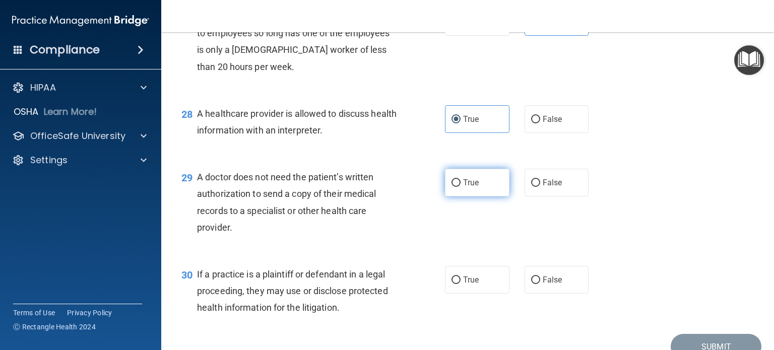
click at [464, 197] on label "True" at bounding box center [477, 183] width 64 height 28
click at [461, 187] on input "True" at bounding box center [455, 183] width 9 height 8
radio input "true"
click at [464, 330] on div "30 If a practice is a plaintiff or defendant in a legal proceeding, they may us…" at bounding box center [467, 293] width 587 height 81
click at [468, 285] on span "True" at bounding box center [471, 280] width 16 height 10
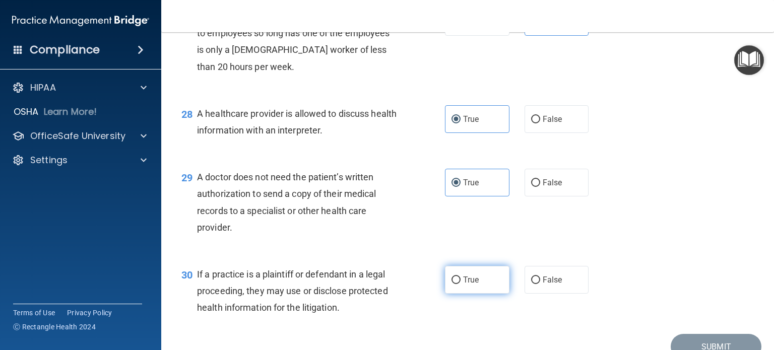
click at [461, 284] on input "True" at bounding box center [455, 281] width 9 height 8
radio input "true"
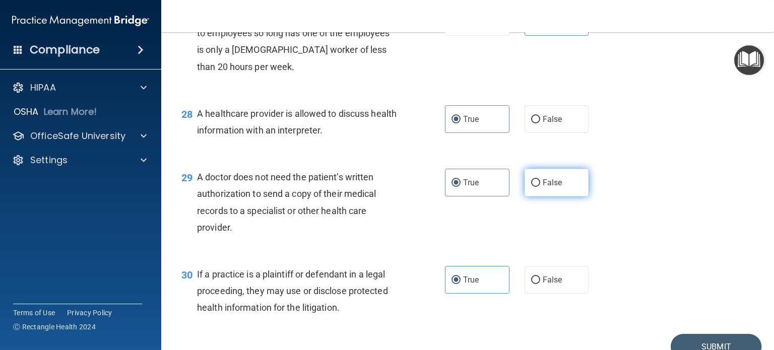
click at [543, 187] on span "False" at bounding box center [553, 183] width 20 height 10
click at [538, 187] on input "False" at bounding box center [535, 183] width 9 height 8
radio input "true"
radio input "false"
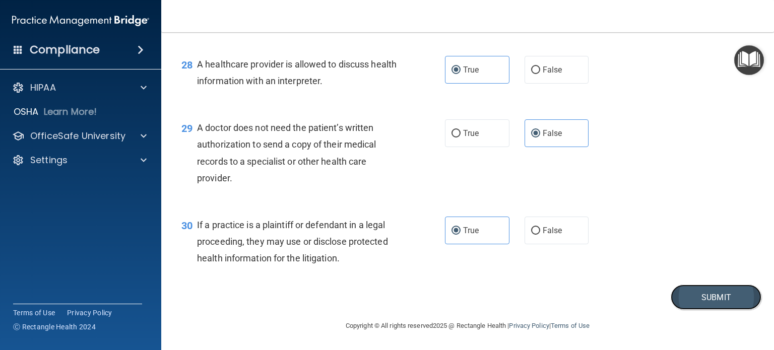
click at [729, 308] on button "Submit" at bounding box center [716, 298] width 91 height 26
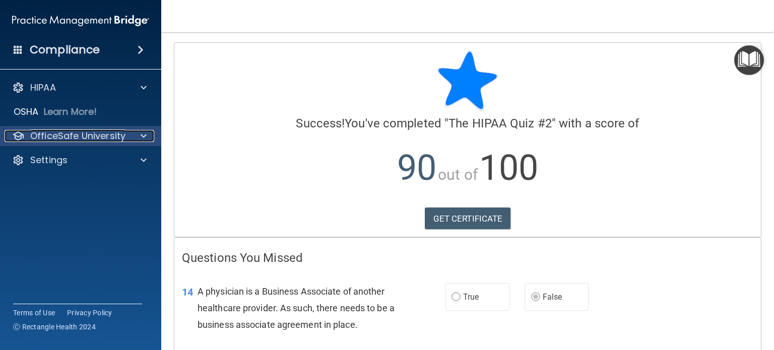
click at [104, 141] on p "OfficeSafe University" at bounding box center [77, 136] width 95 height 12
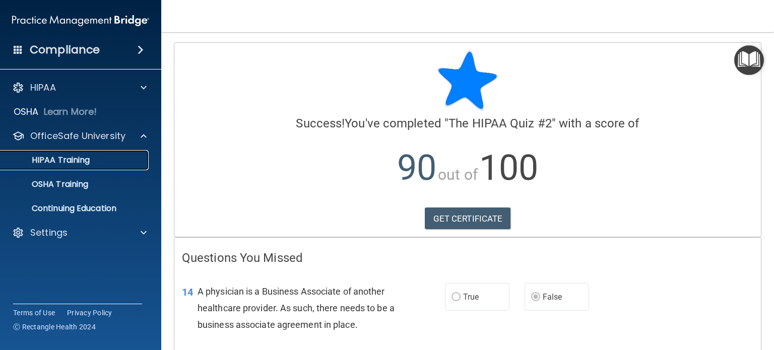
click at [109, 159] on div "HIPAA Training" at bounding box center [76, 160] width 138 height 10
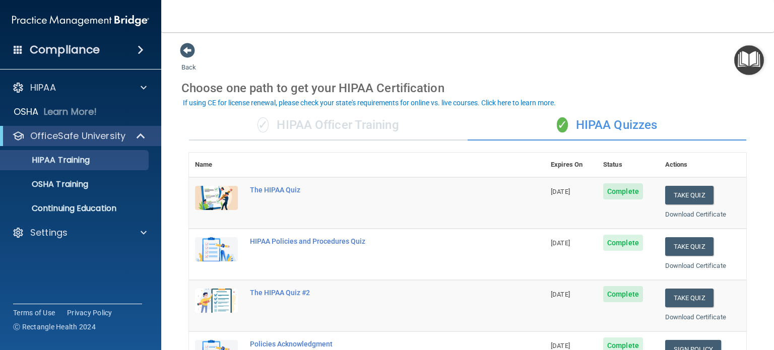
click at [358, 120] on div "✓ HIPAA Officer Training" at bounding box center [328, 125] width 279 height 30
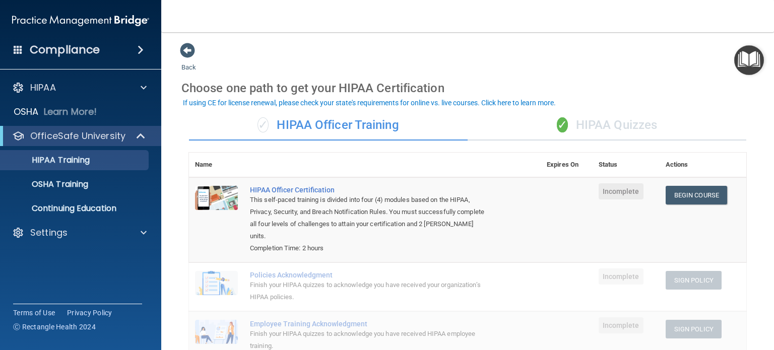
click at [591, 131] on div "✓ HIPAA Quizzes" at bounding box center [607, 125] width 279 height 30
